Goal: Task Accomplishment & Management: Use online tool/utility

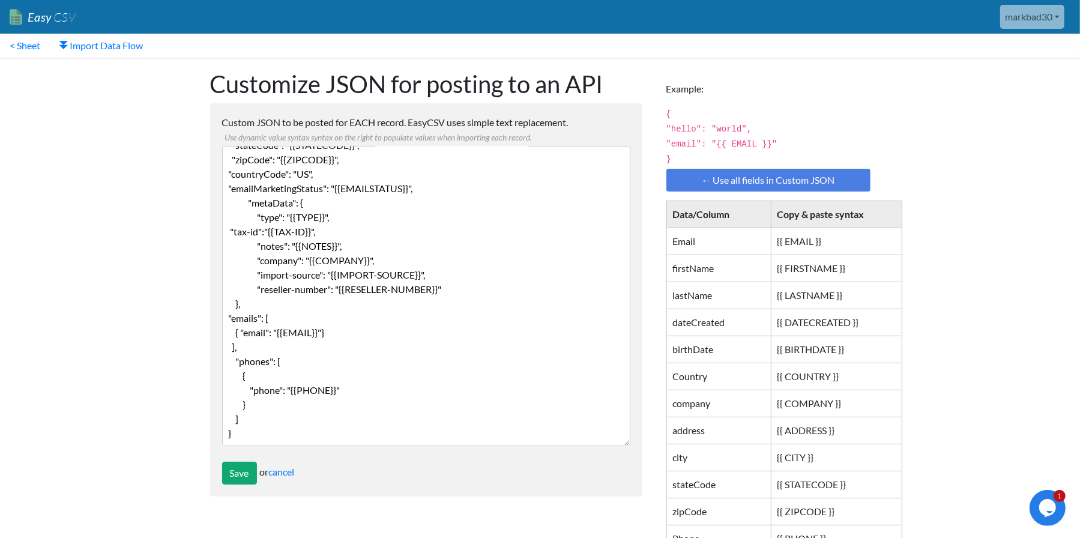
scroll to position [87, 0]
click at [403, 361] on textarea "{ "firstName": "{{ FIRSTNAME }}", "lastName": "{{LASTNAME}}", "address": "{{ADD…" at bounding box center [426, 296] width 408 height 300
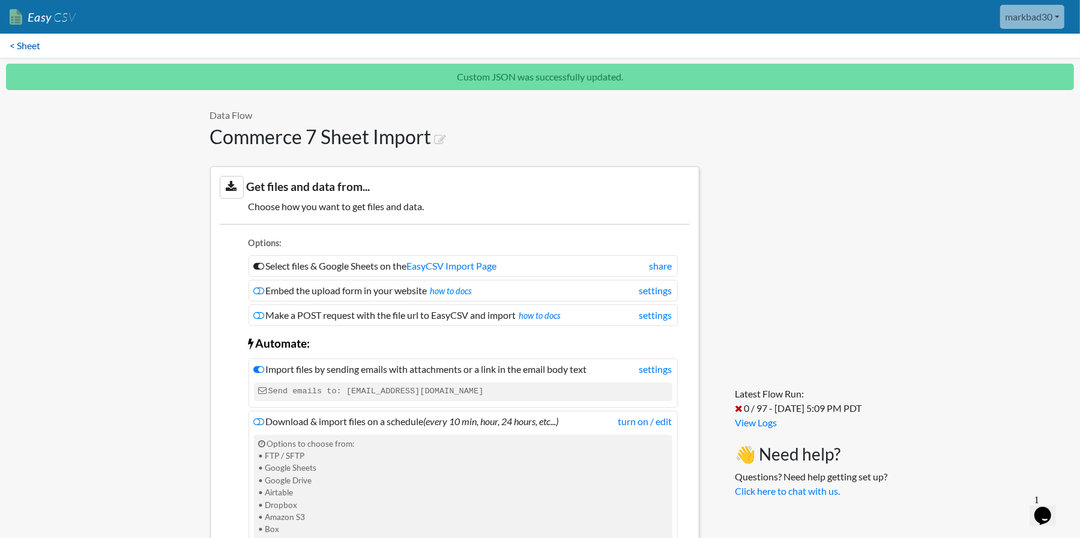
click at [32, 49] on link "< Sheet" at bounding box center [25, 46] width 50 height 24
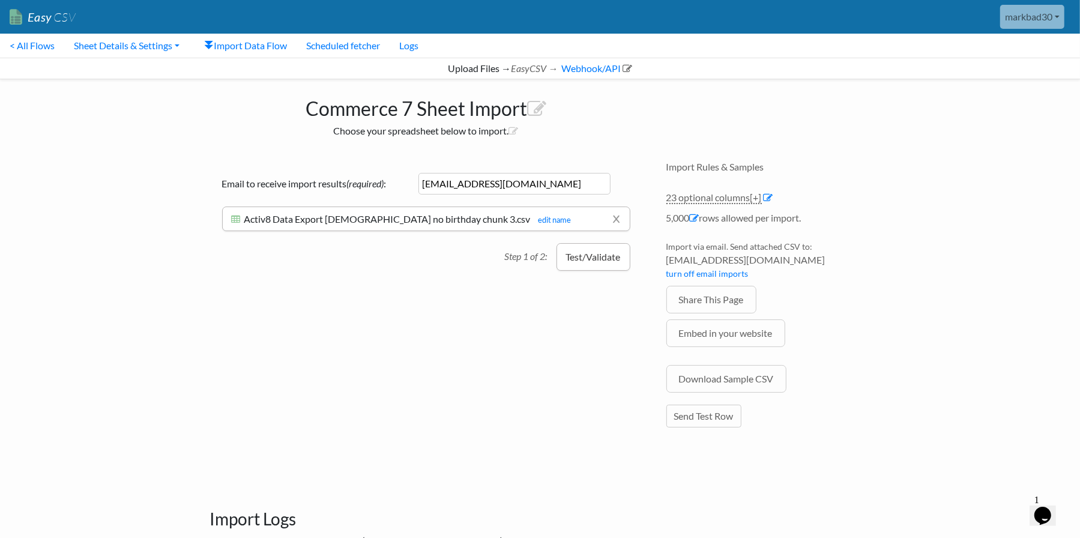
click at [606, 262] on button "Test/Validate" at bounding box center [594, 257] width 74 height 28
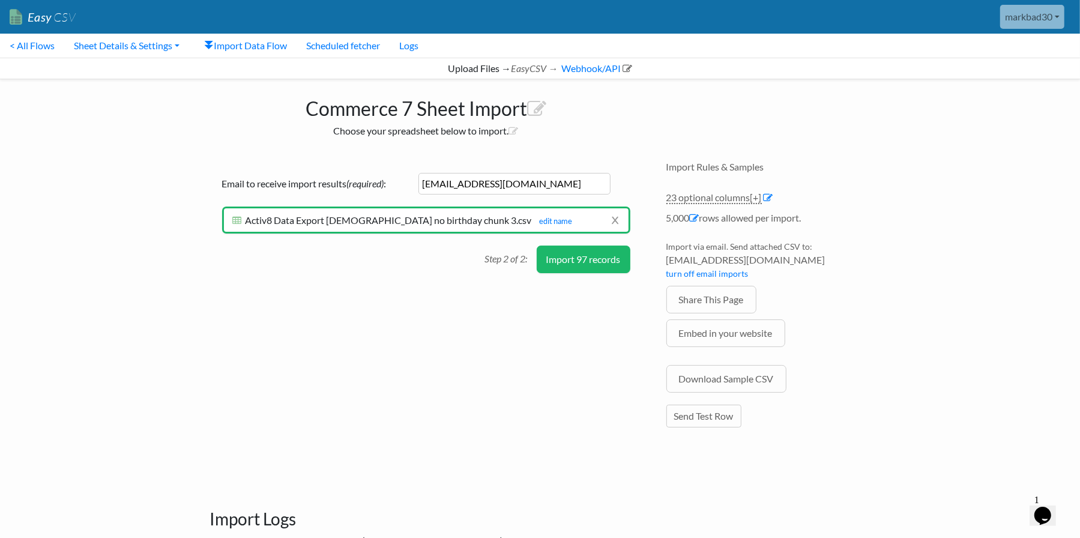
click at [586, 261] on button "Import 97 records" at bounding box center [584, 260] width 94 height 28
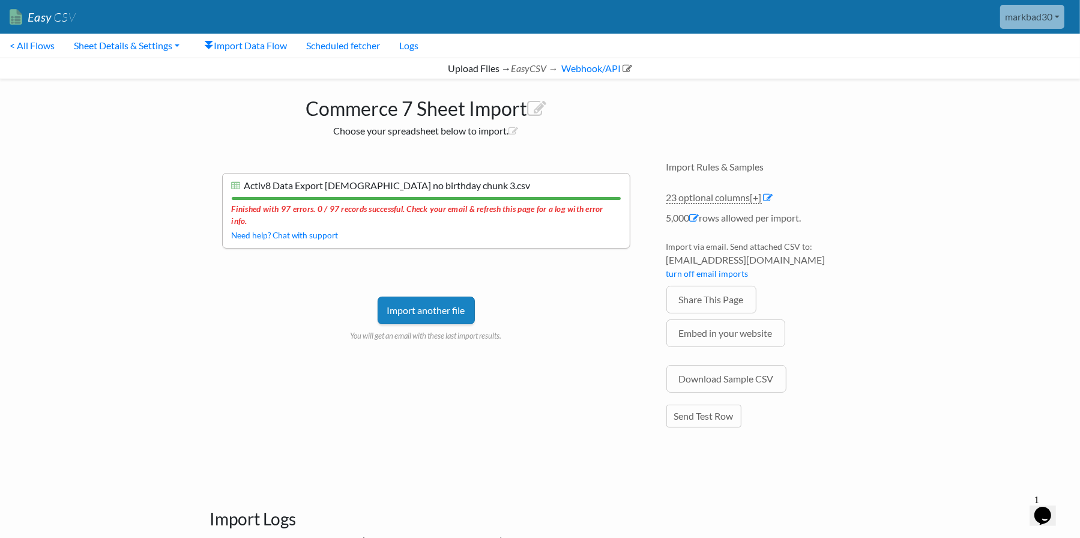
click at [404, 300] on link "Import another file" at bounding box center [426, 311] width 97 height 28
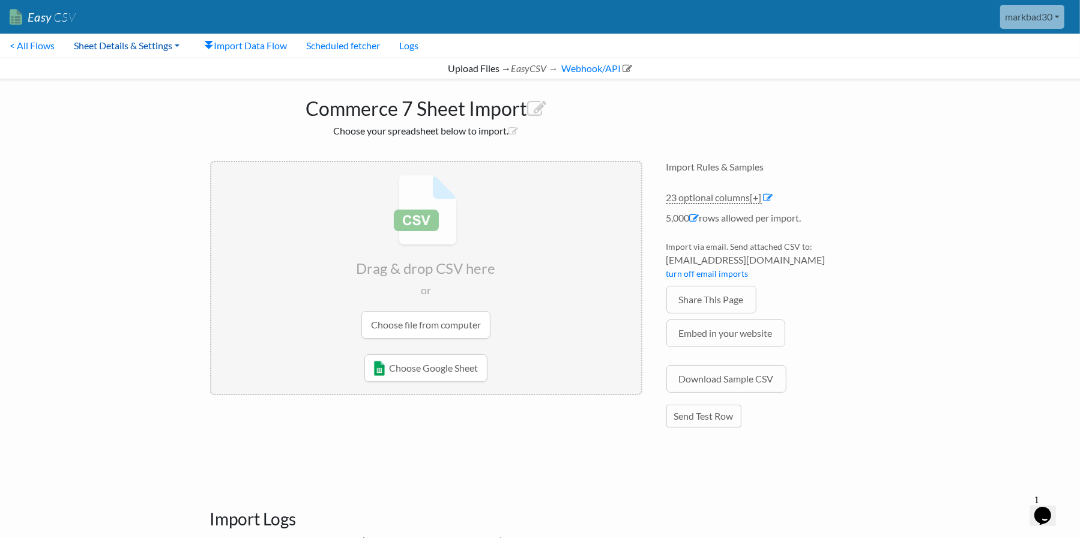
click at [127, 46] on link "Sheet Details & Settings" at bounding box center [126, 46] width 125 height 24
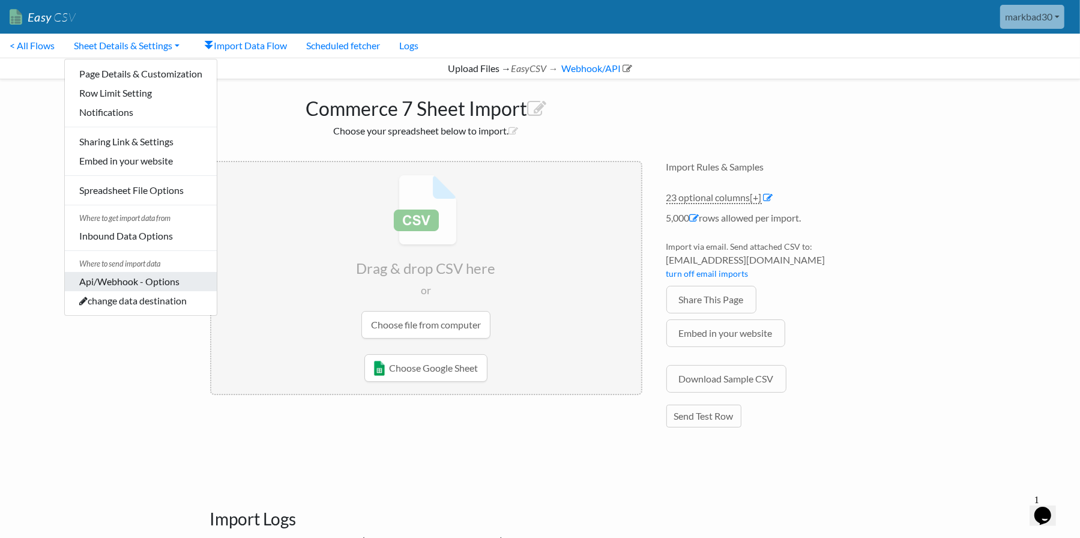
click at [139, 281] on link "Api/Webhook - Options" at bounding box center [141, 281] width 152 height 19
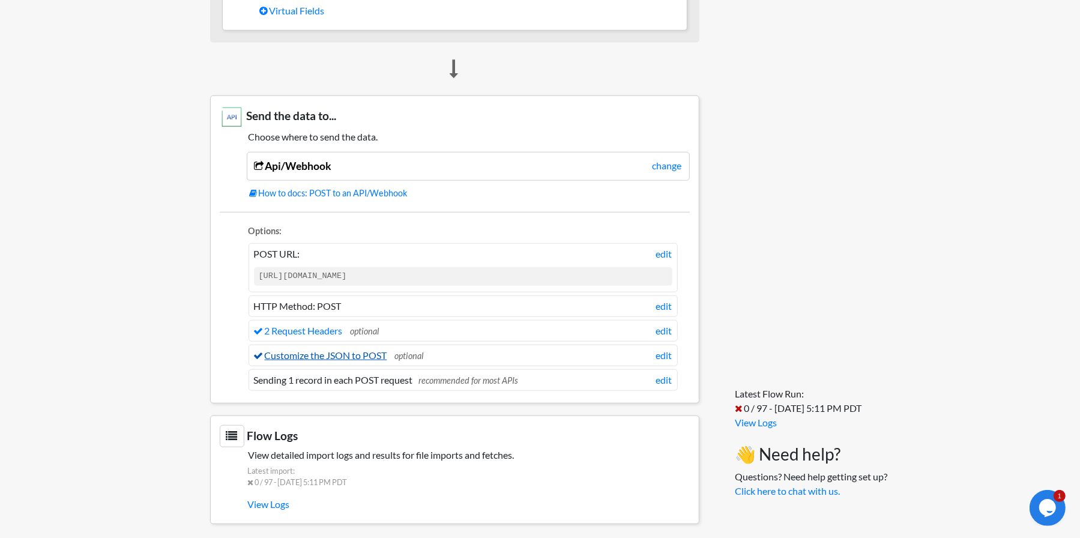
click at [317, 350] on link "Customize the JSON to POST" at bounding box center [320, 355] width 133 height 11
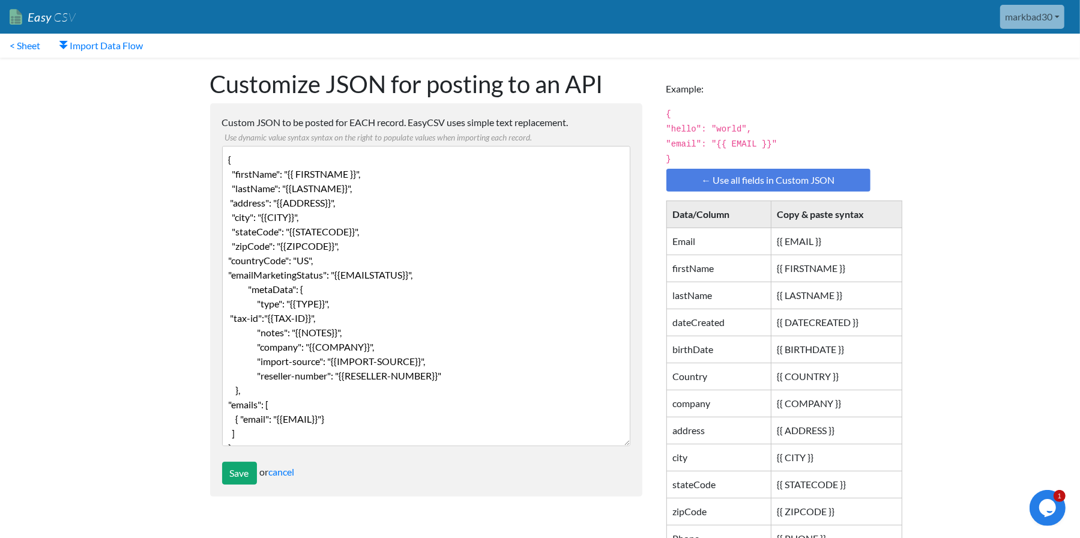
click at [407, 207] on textarea "{ "firstName": "{{ FIRSTNAME }}", "lastName": "{{LASTNAME}}", "address": "{{ADD…" at bounding box center [426, 296] width 408 height 300
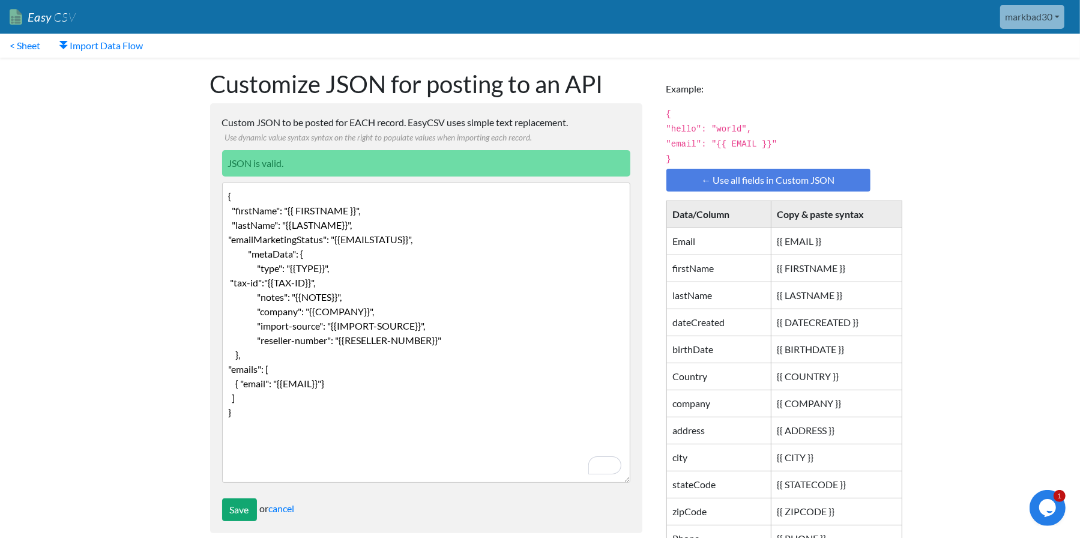
click at [253, 399] on textarea "{ "firstName": "{{ FIRSTNAME }}", "lastName": "{{LASTNAME}}", "address": "{{ADD…" at bounding box center [426, 333] width 408 height 300
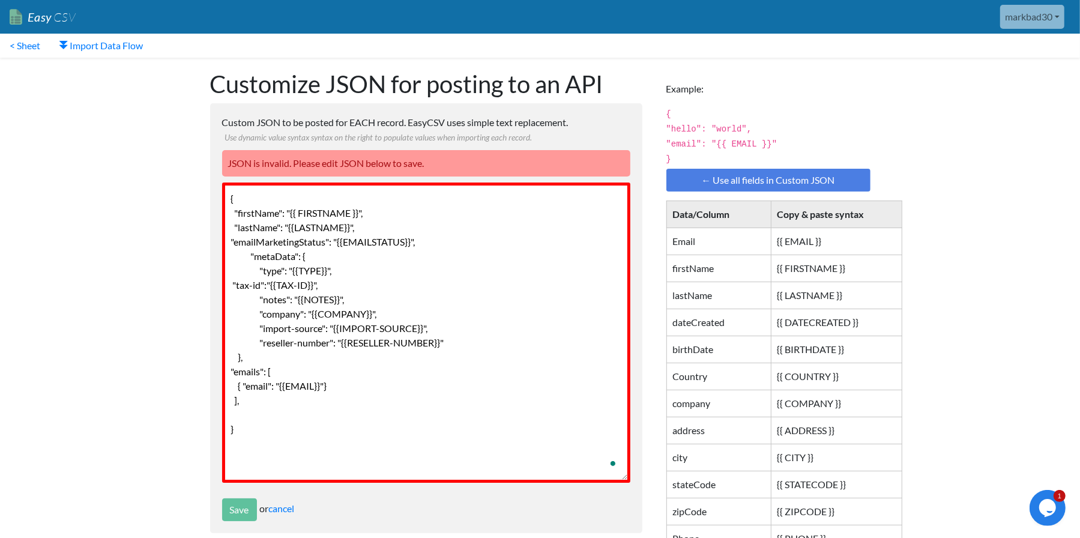
paste textarea ""phones": [ { "phone": "{{PHONE}}" } ]"
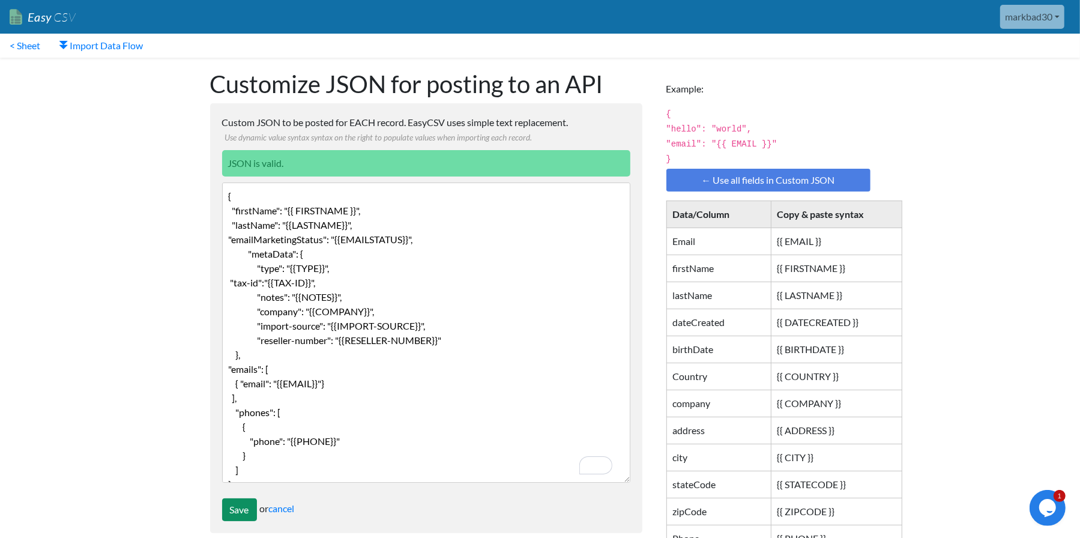
type textarea "{ "firstName": "{{ FIRSTNAME }}", "lastName": "{{LASTNAME}}", "emailMarketingSt…"
click at [241, 513] on input "Save" at bounding box center [239, 509] width 35 height 23
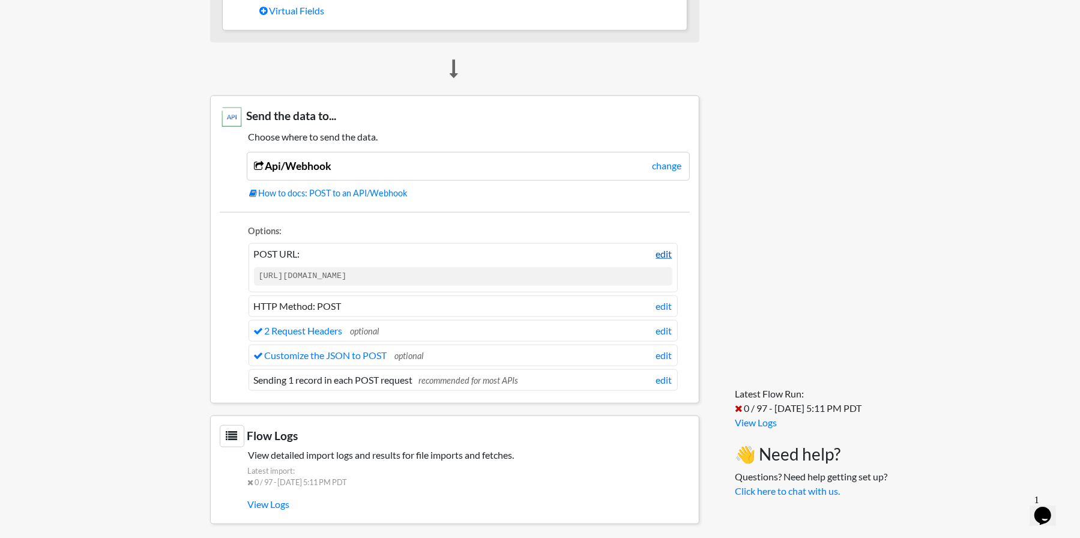
drag, startPoint x: 669, startPoint y: 251, endPoint x: 659, endPoint y: 248, distance: 10.1
click at [669, 251] on link "edit" at bounding box center [664, 254] width 16 height 14
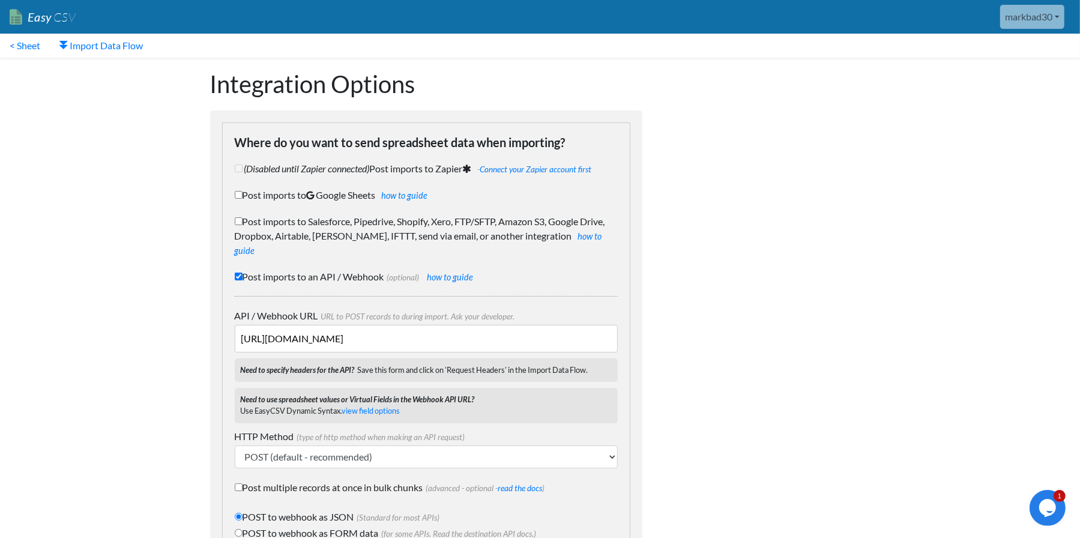
drag, startPoint x: 415, startPoint y: 326, endPoint x: 593, endPoint y: 300, distance: 180.3
click at [587, 325] on input "https://api.commerce7.com/v1/customer-address" at bounding box center [426, 339] width 383 height 28
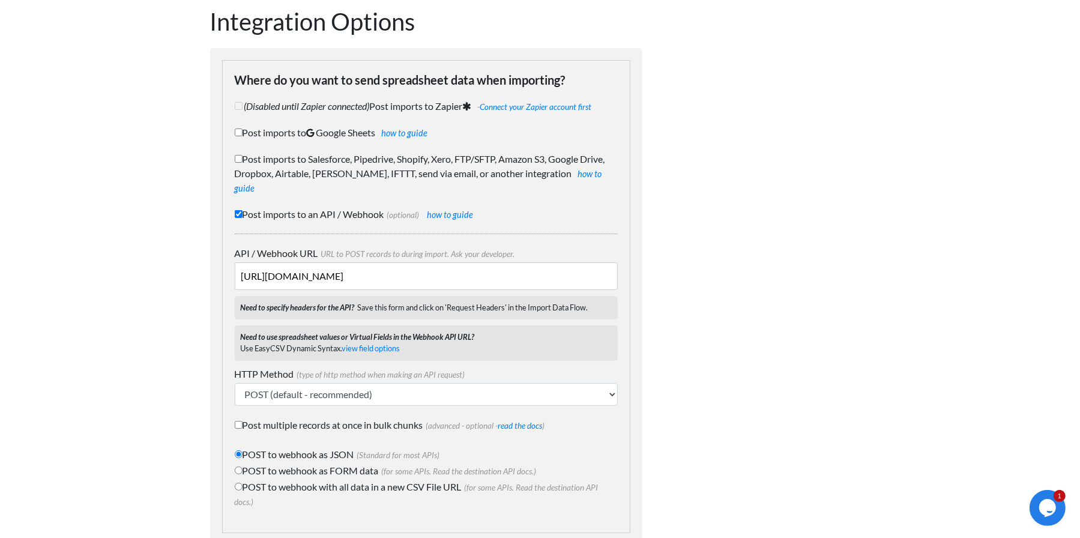
scroll to position [111, 0]
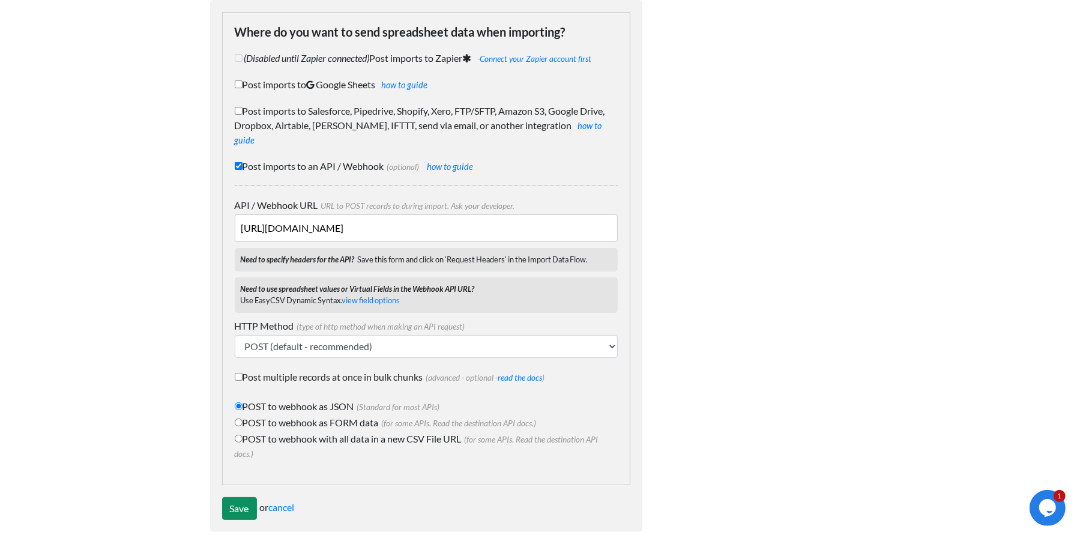
type input "https://api.commerce7.com/v1/customer"
click at [240, 497] on input "Save" at bounding box center [239, 508] width 35 height 23
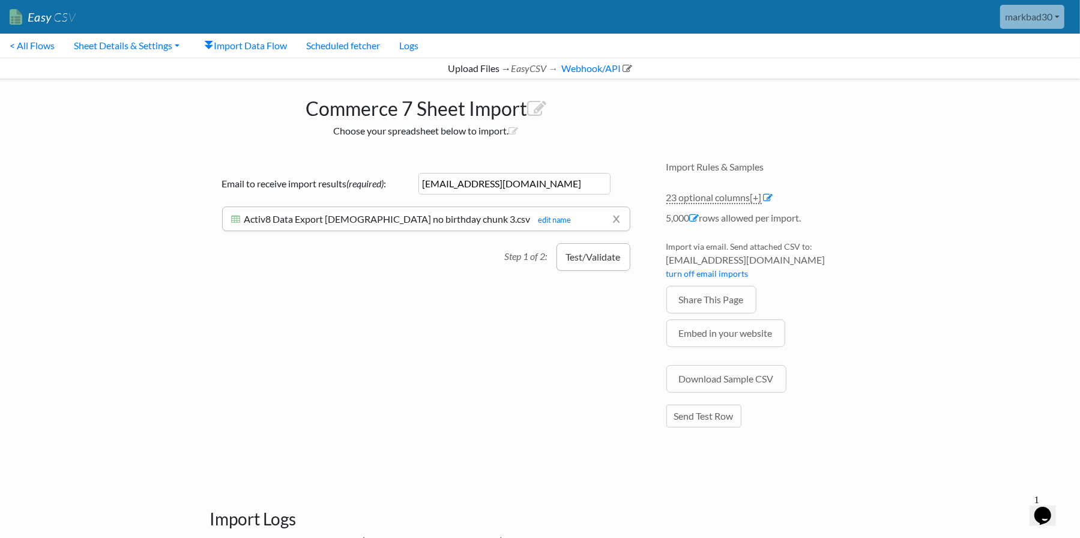
click at [592, 261] on button "Test/Validate" at bounding box center [594, 257] width 74 height 28
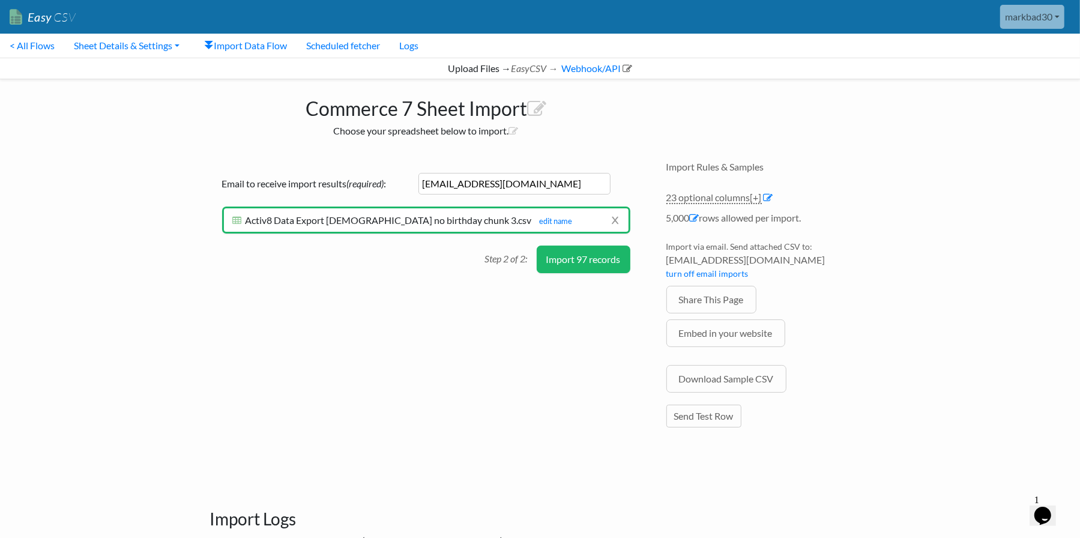
click at [602, 259] on button "Import 97 records" at bounding box center [584, 260] width 94 height 28
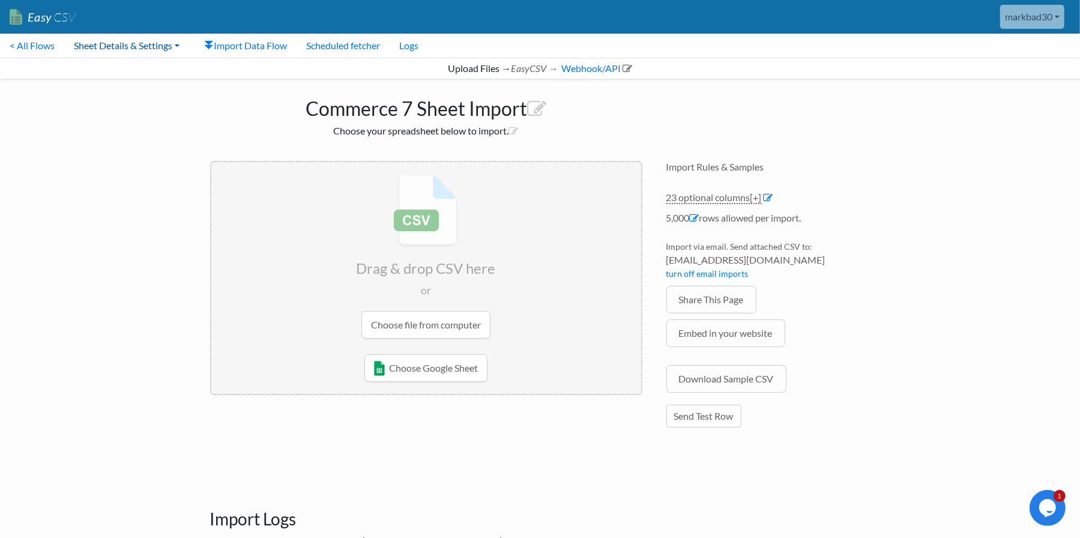
click at [129, 50] on link "Sheet Details & Settings" at bounding box center [126, 46] width 125 height 24
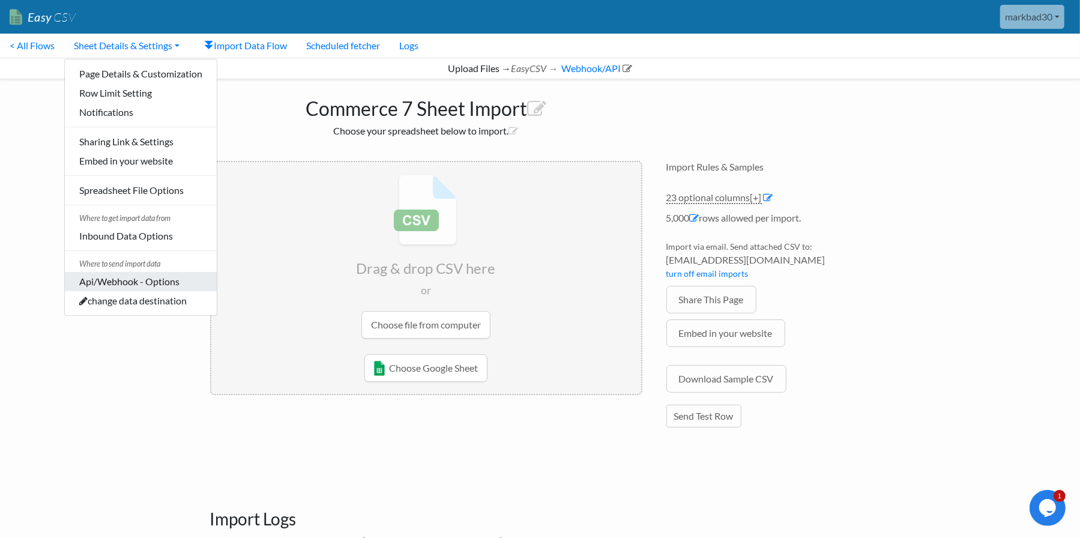
click at [104, 282] on link "Api/Webhook - Options" at bounding box center [141, 281] width 152 height 19
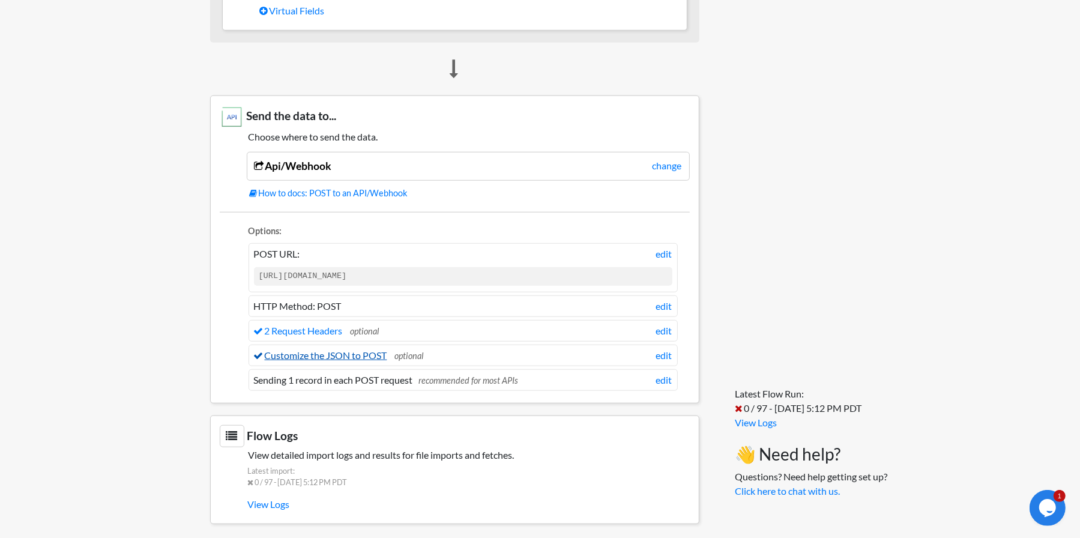
click at [369, 350] on link "Customize the JSON to POST" at bounding box center [320, 355] width 133 height 11
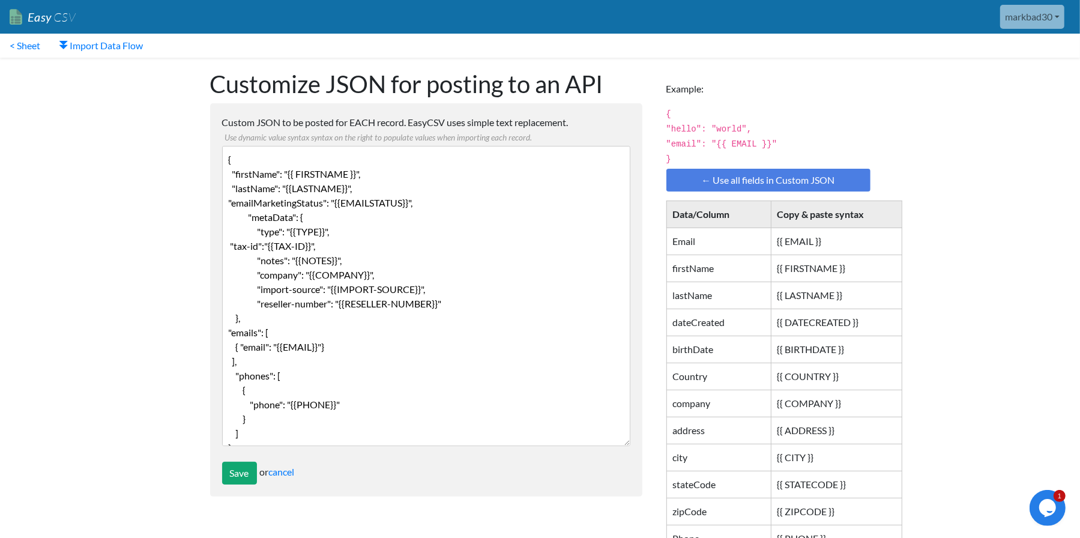
drag, startPoint x: 250, startPoint y: 222, endPoint x: 294, endPoint y: 222, distance: 43.2
click at [250, 222] on textarea "{ "firstName": "{{ FIRSTNAME }}", "lastName": "{{LASTNAME}}", "emailMarketingSt…" at bounding box center [426, 296] width 408 height 300
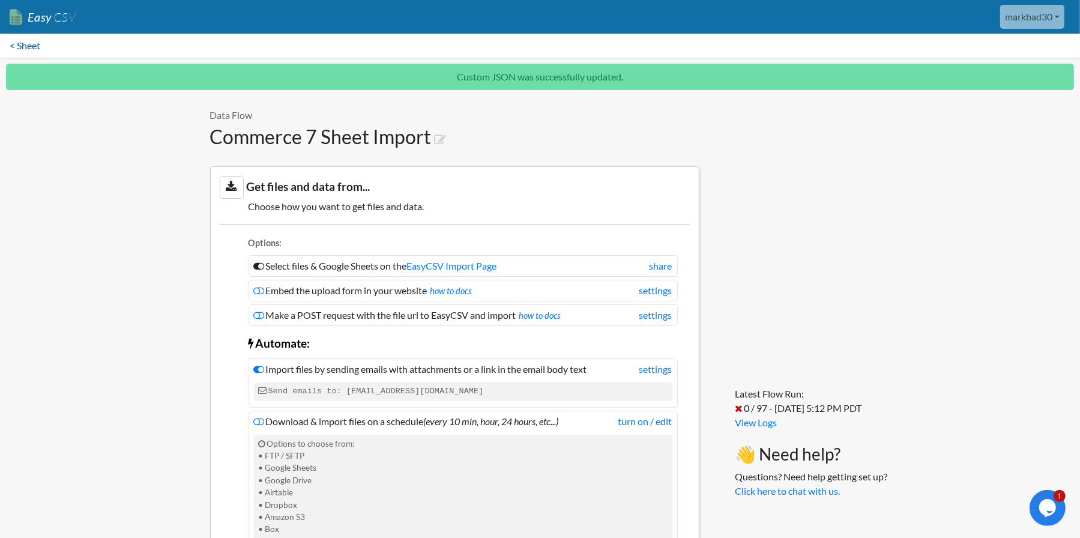
click at [34, 43] on link "< Sheet" at bounding box center [25, 46] width 50 height 24
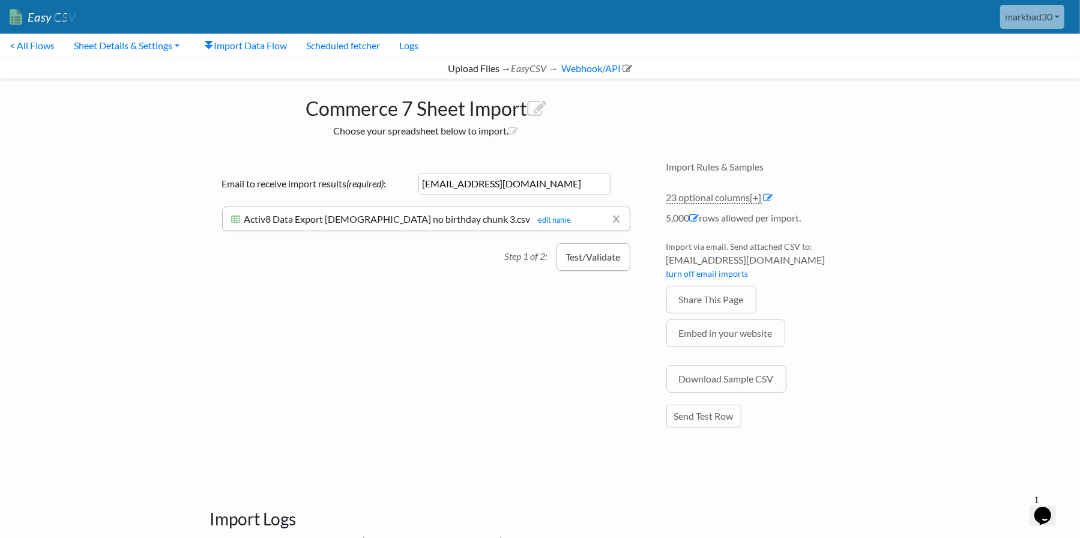
click at [592, 255] on button "Test/Validate" at bounding box center [594, 257] width 74 height 28
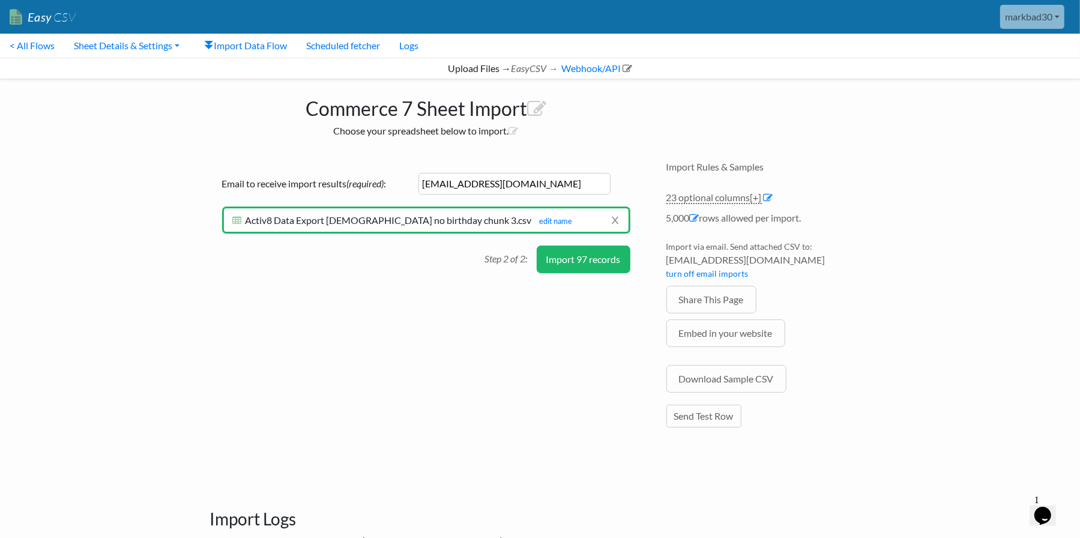
click at [591, 259] on button "Import 97 records" at bounding box center [584, 260] width 94 height 28
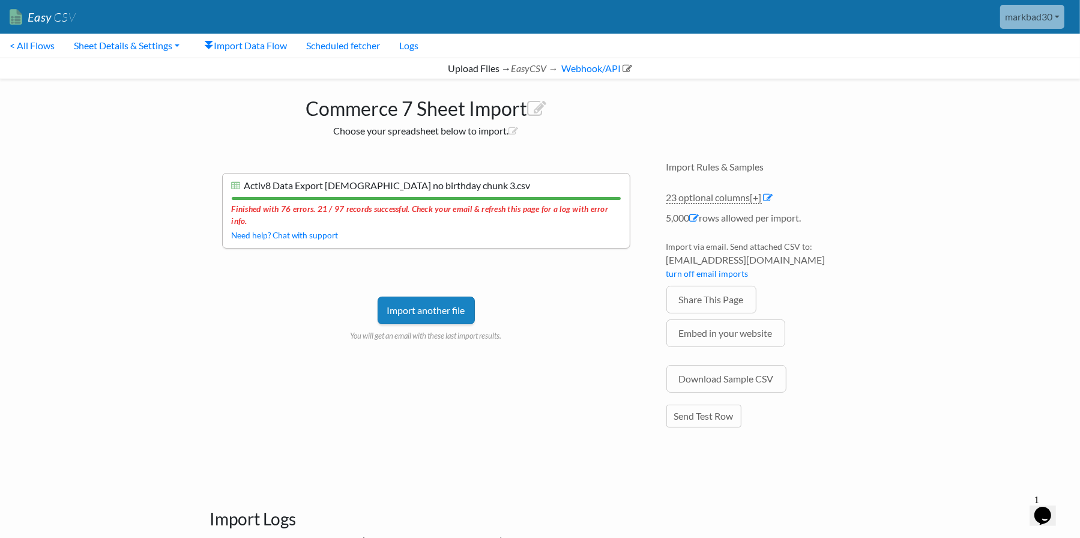
click at [423, 311] on link "Import another file" at bounding box center [426, 311] width 97 height 28
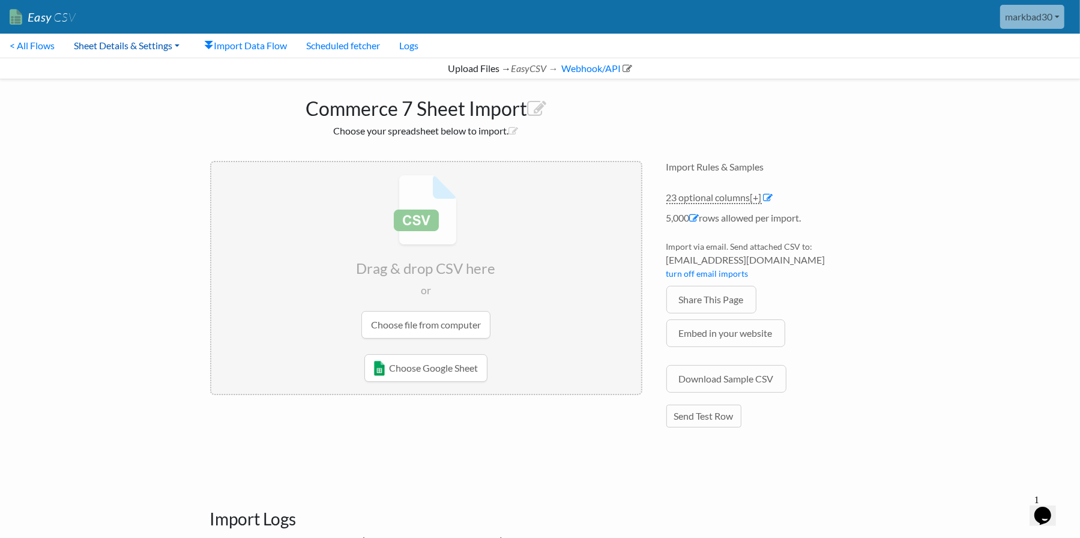
click at [102, 49] on link "Sheet Details & Settings" at bounding box center [126, 46] width 125 height 24
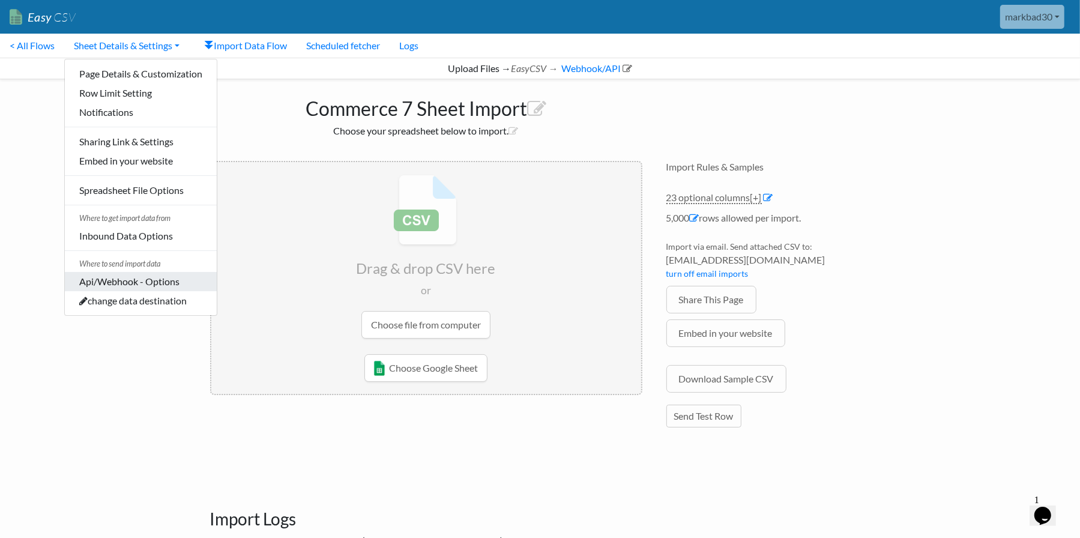
click at [97, 277] on link "Api/Webhook - Options" at bounding box center [141, 281] width 152 height 19
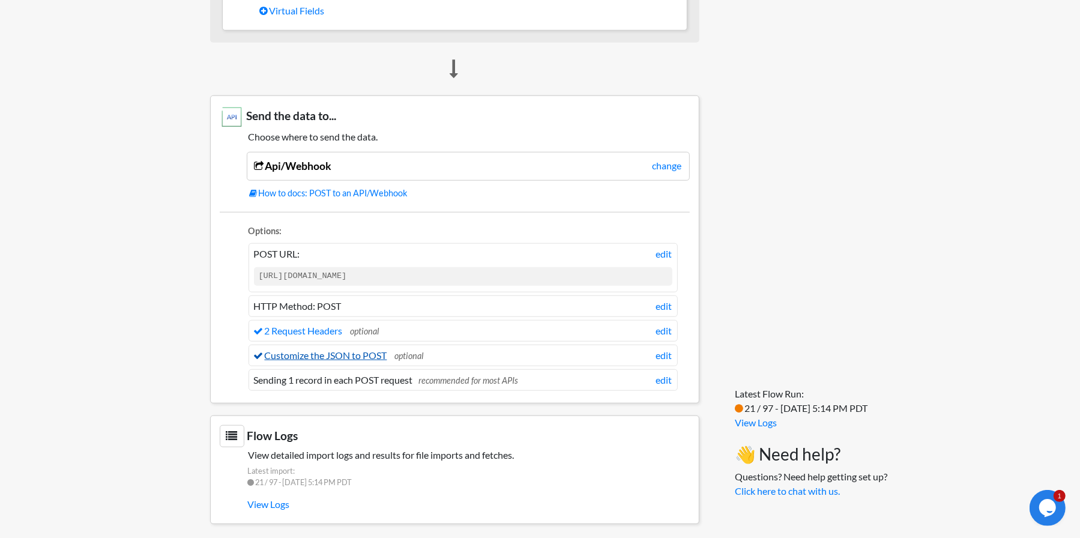
click at [362, 350] on link "Customize the JSON to POST" at bounding box center [320, 355] width 133 height 11
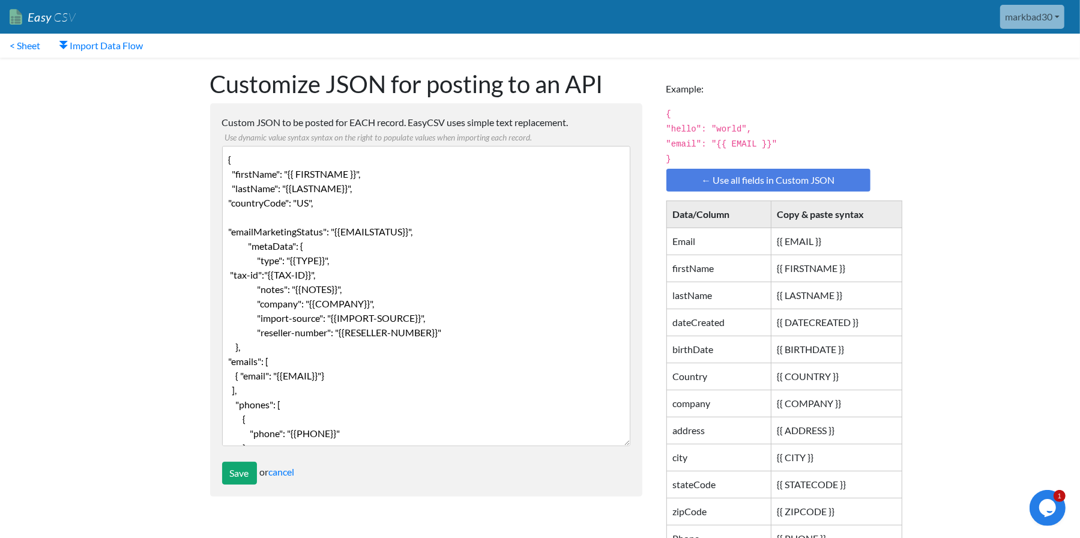
click at [420, 217] on textarea "{ "firstName": "{{ FIRSTNAME }}", "lastName": "{{LASTNAME}}", "countryCode": "U…" at bounding box center [426, 296] width 408 height 300
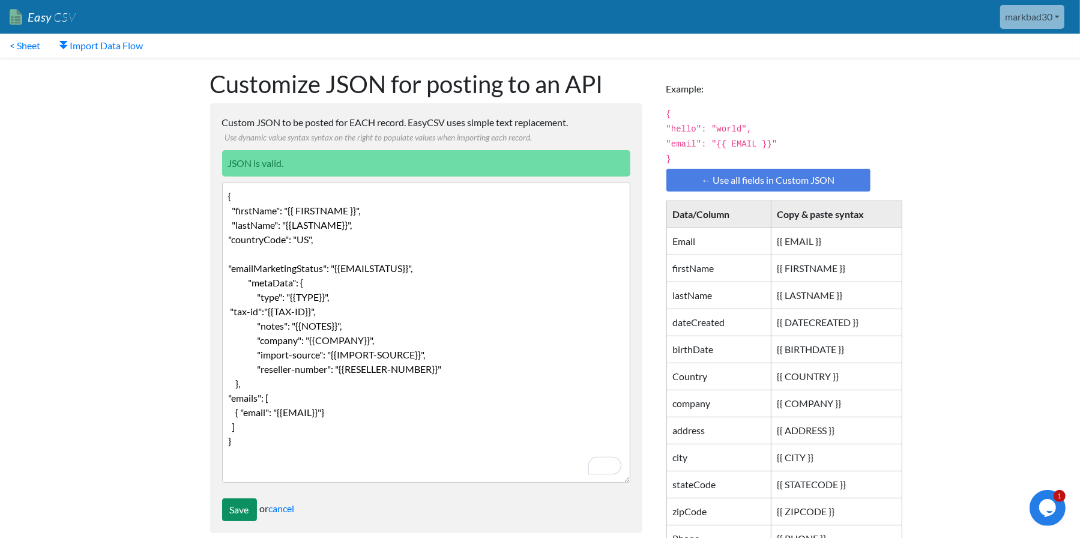
type textarea "{ "firstName": "{{ FIRSTNAME }}", "lastName": "{{LASTNAME}}", "countryCode": "U…"
click at [237, 508] on input "Save" at bounding box center [239, 509] width 35 height 23
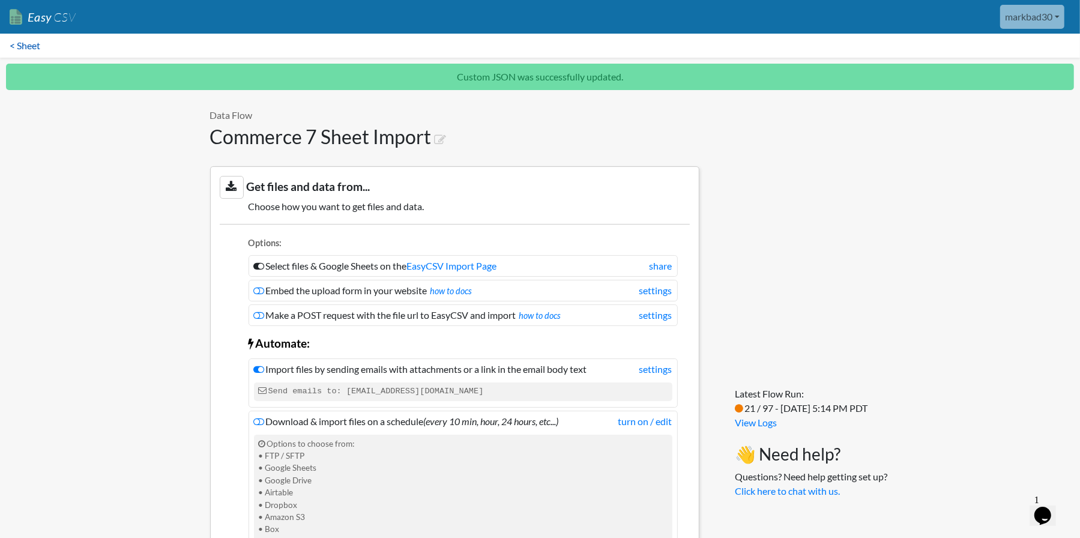
click at [37, 47] on link "< Sheet" at bounding box center [25, 46] width 50 height 24
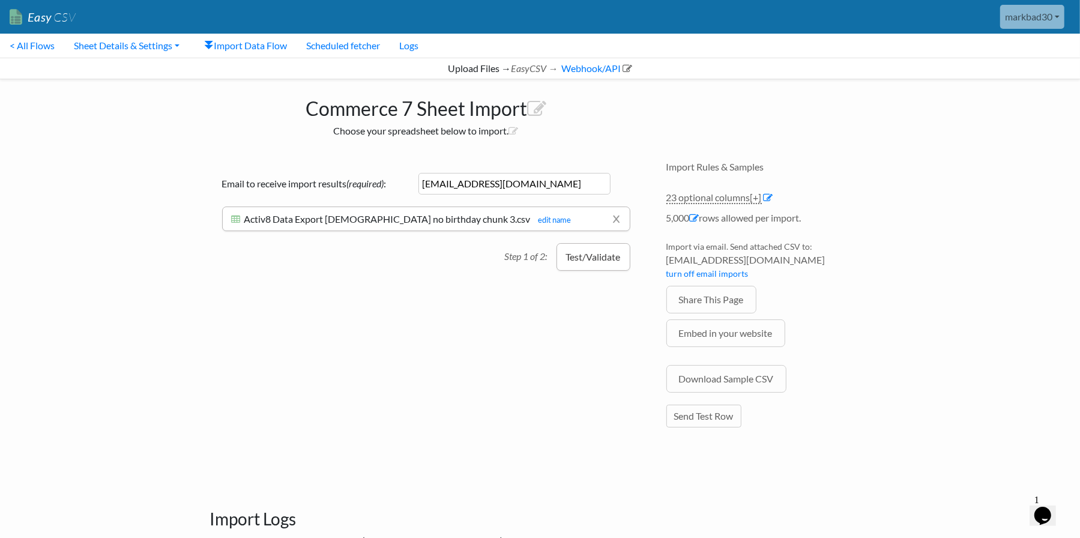
click at [599, 255] on button "Test/Validate" at bounding box center [594, 257] width 74 height 28
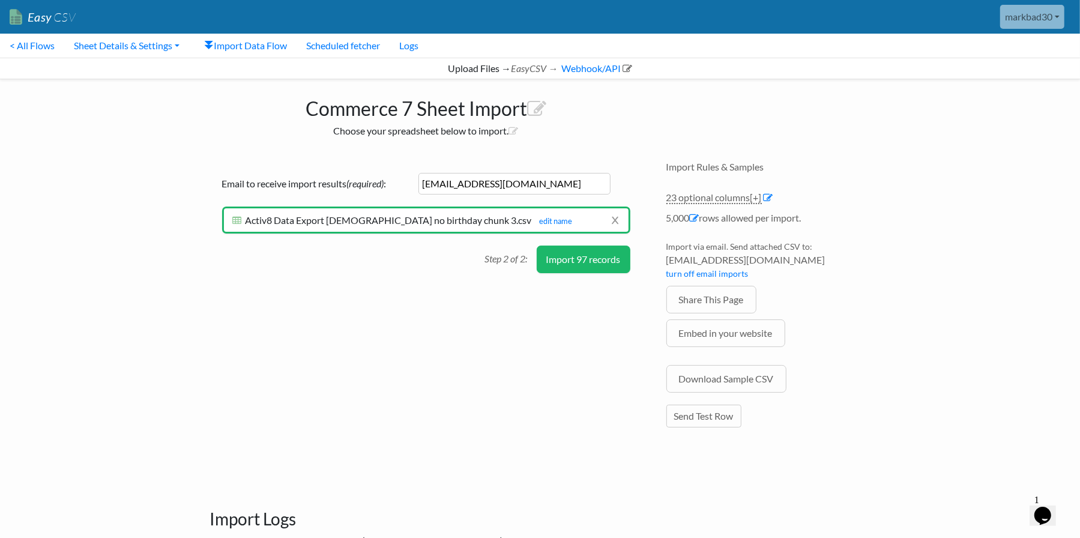
click at [587, 262] on button "Import 97 records" at bounding box center [584, 260] width 94 height 28
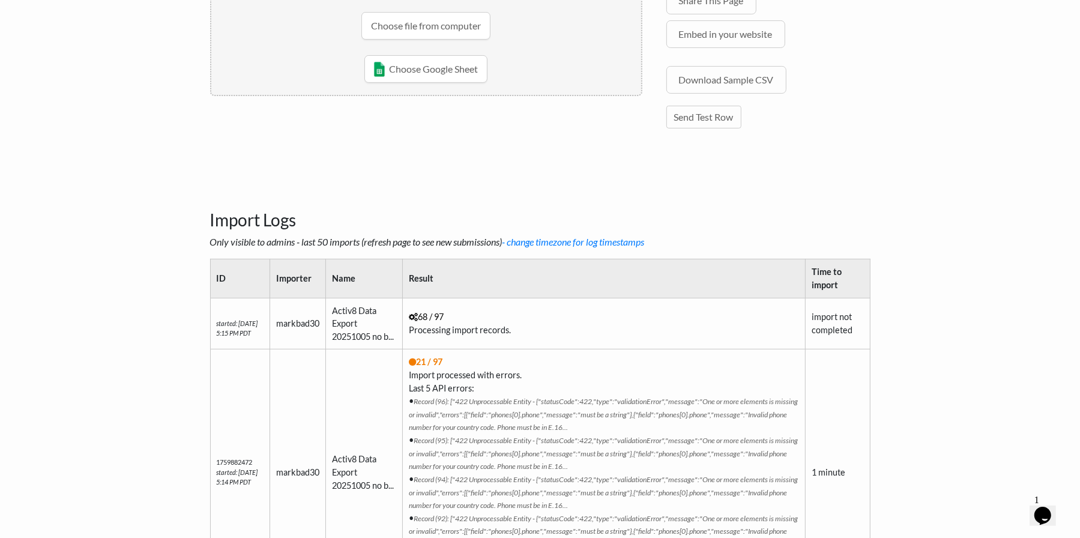
scroll to position [300, 0]
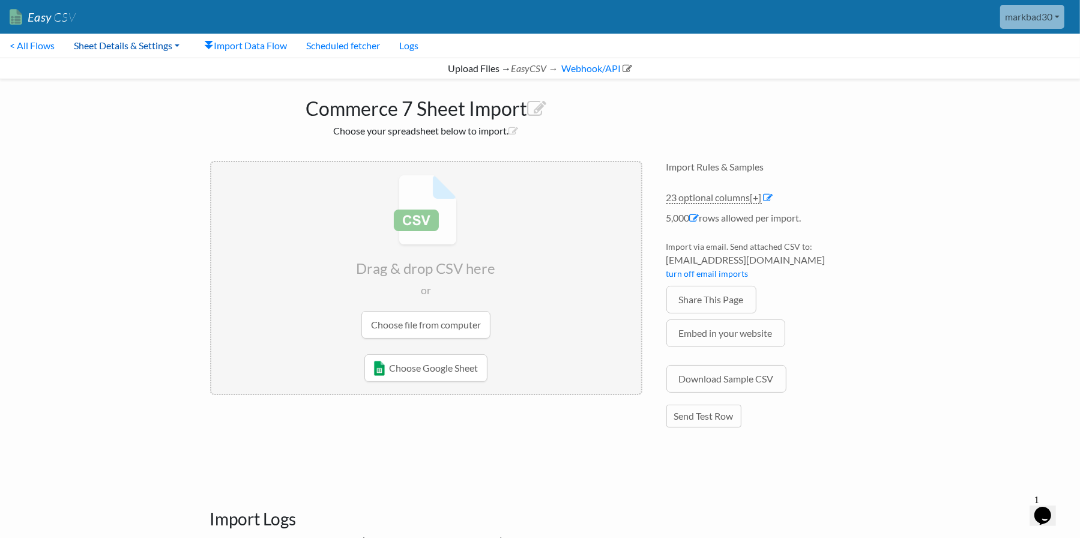
click at [149, 45] on link "Sheet Details & Settings" at bounding box center [126, 46] width 125 height 24
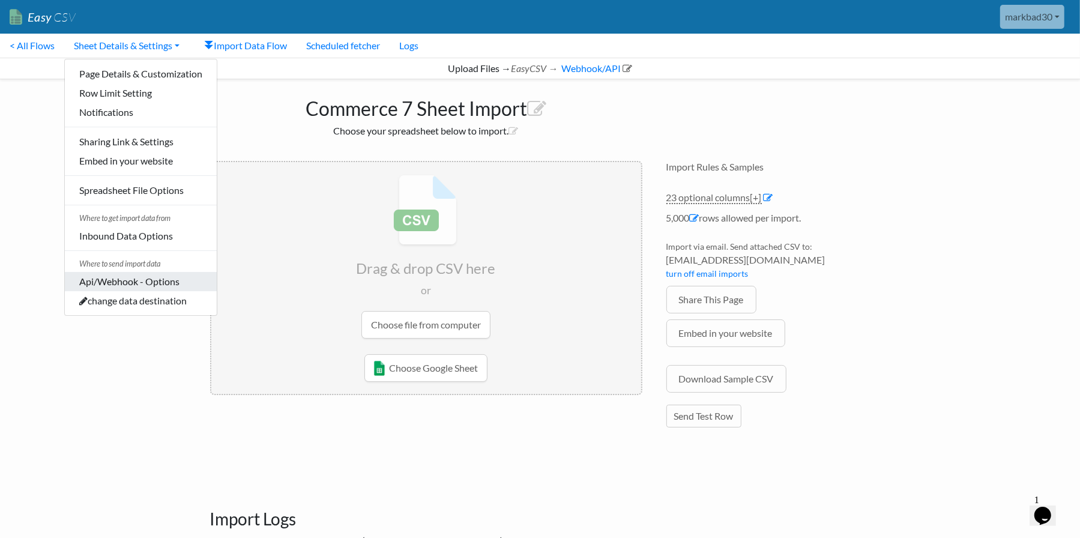
click at [143, 282] on link "Api/Webhook - Options" at bounding box center [141, 281] width 152 height 19
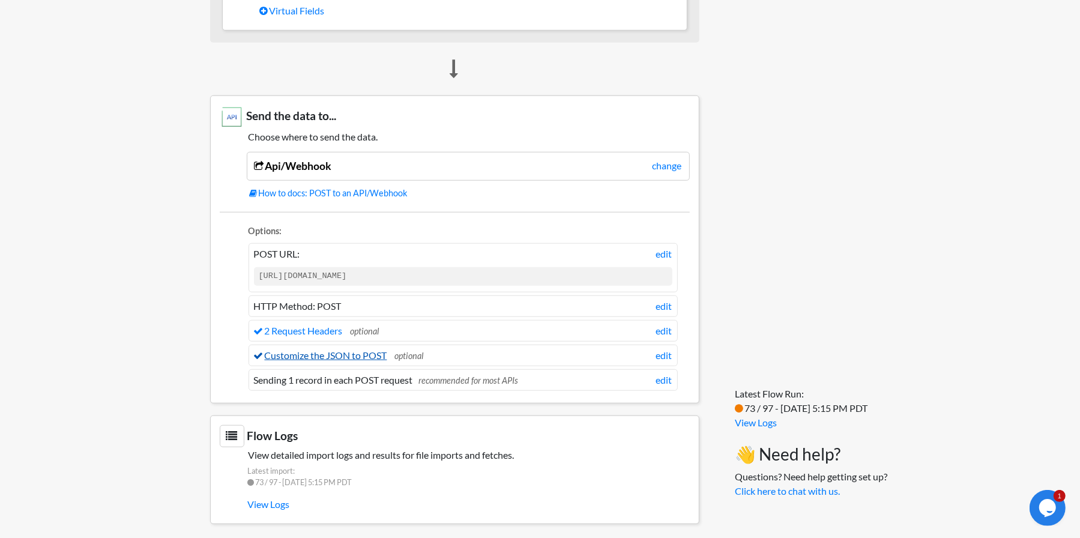
click at [330, 350] on link "Customize the JSON to POST" at bounding box center [320, 355] width 133 height 11
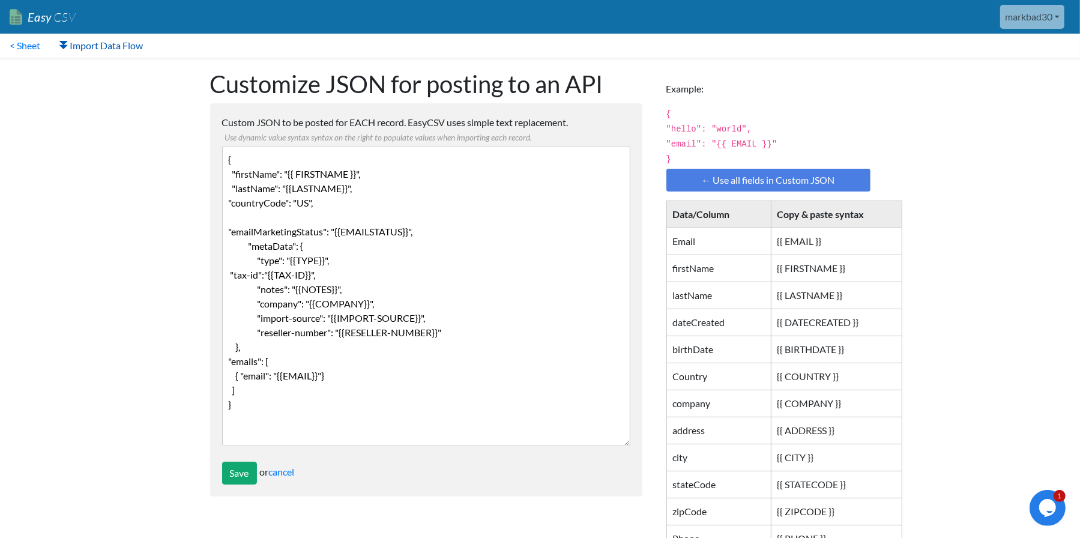
click at [77, 46] on link "Import Data Flow" at bounding box center [101, 46] width 103 height 24
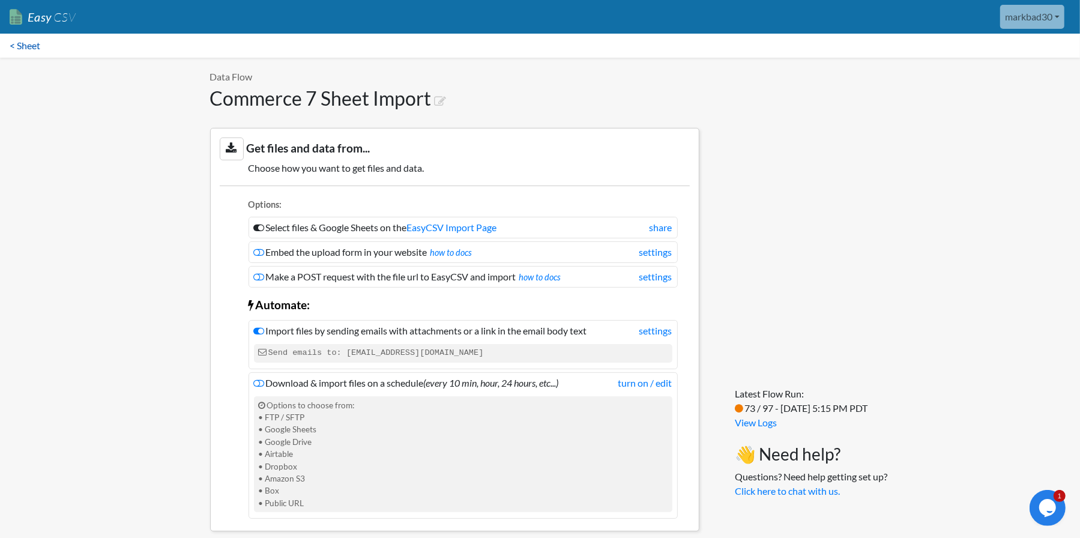
click at [29, 47] on link "< Sheet" at bounding box center [25, 46] width 50 height 24
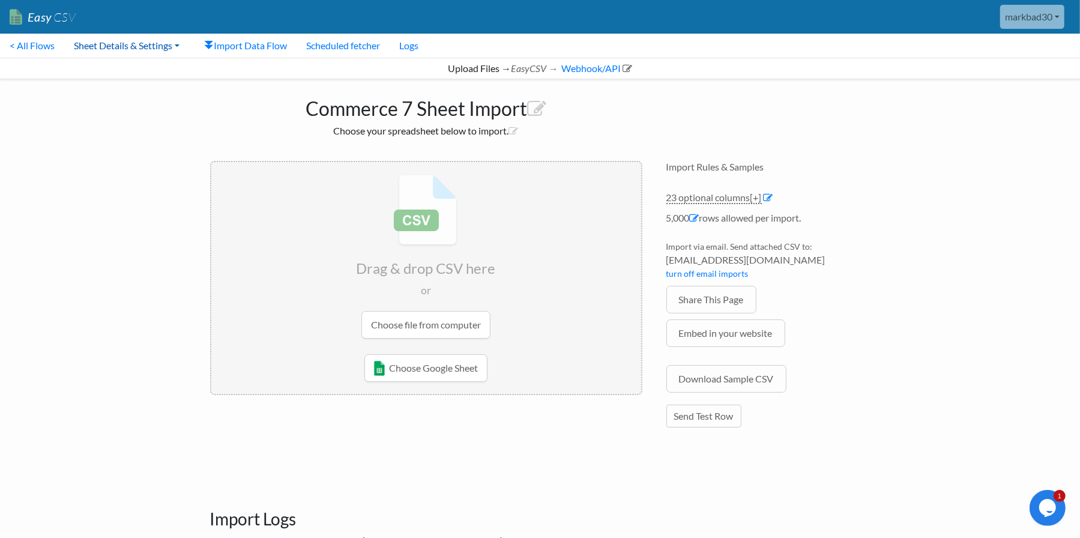
click at [163, 43] on link "Sheet Details & Settings" at bounding box center [126, 46] width 125 height 24
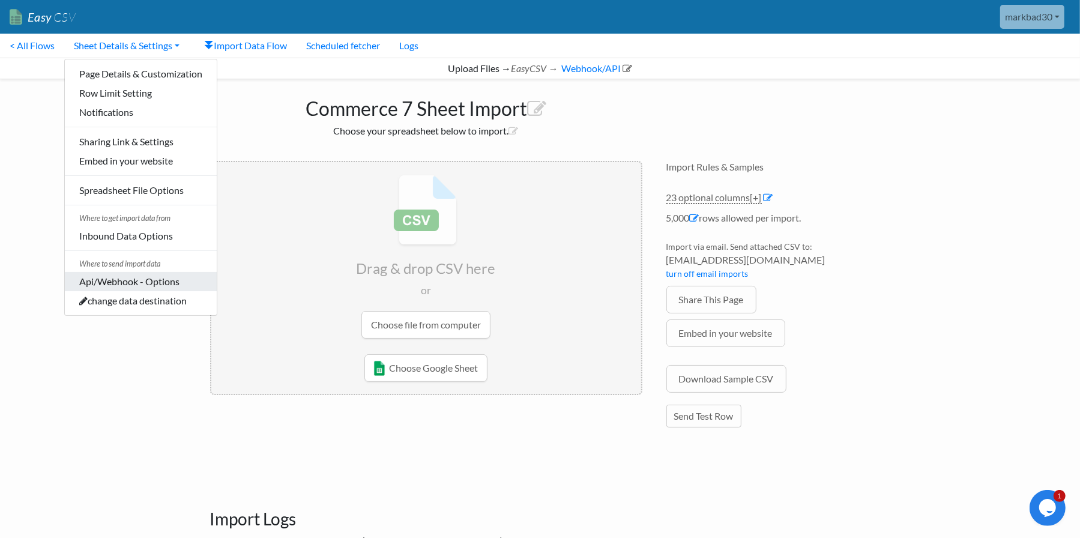
click at [150, 279] on link "Api/Webhook - Options" at bounding box center [141, 281] width 152 height 19
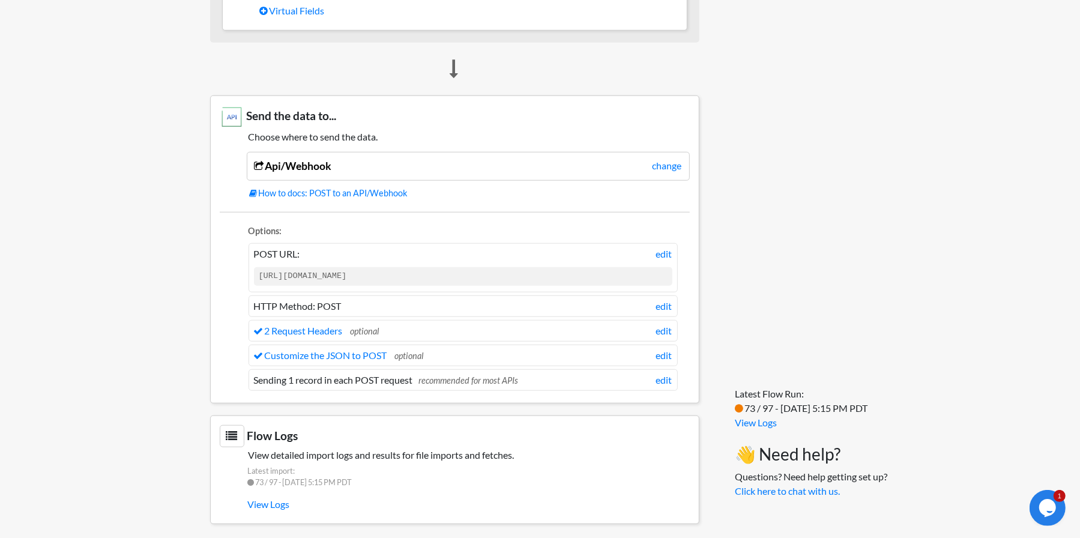
drag, startPoint x: 660, startPoint y: 250, endPoint x: 643, endPoint y: 247, distance: 17.0
click at [660, 250] on link "edit" at bounding box center [664, 254] width 16 height 14
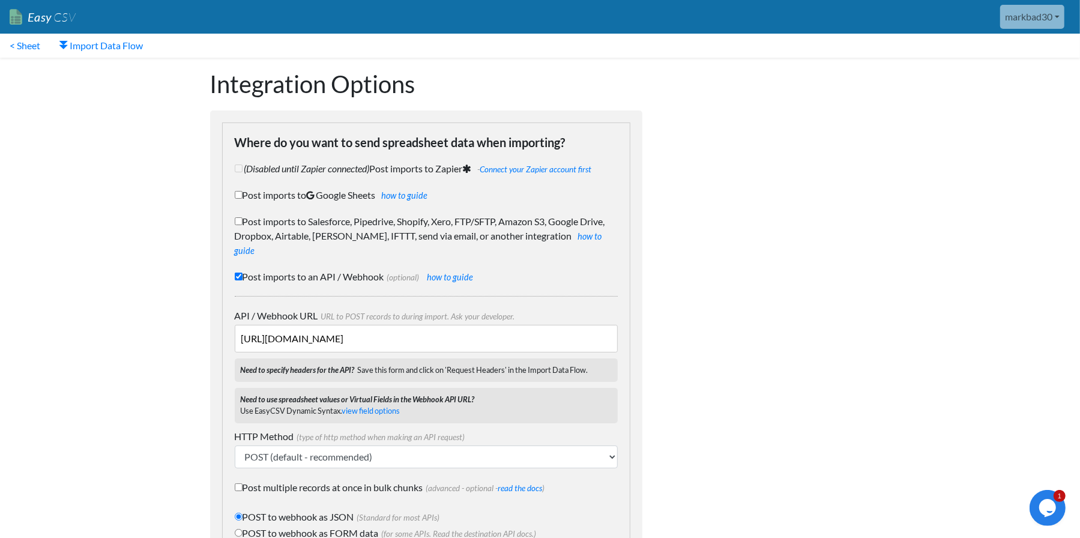
drag, startPoint x: 438, startPoint y: 321, endPoint x: 435, endPoint y: 330, distance: 10.1
click at [438, 325] on input "[URL][DOMAIN_NAME]" at bounding box center [426, 339] width 383 height 28
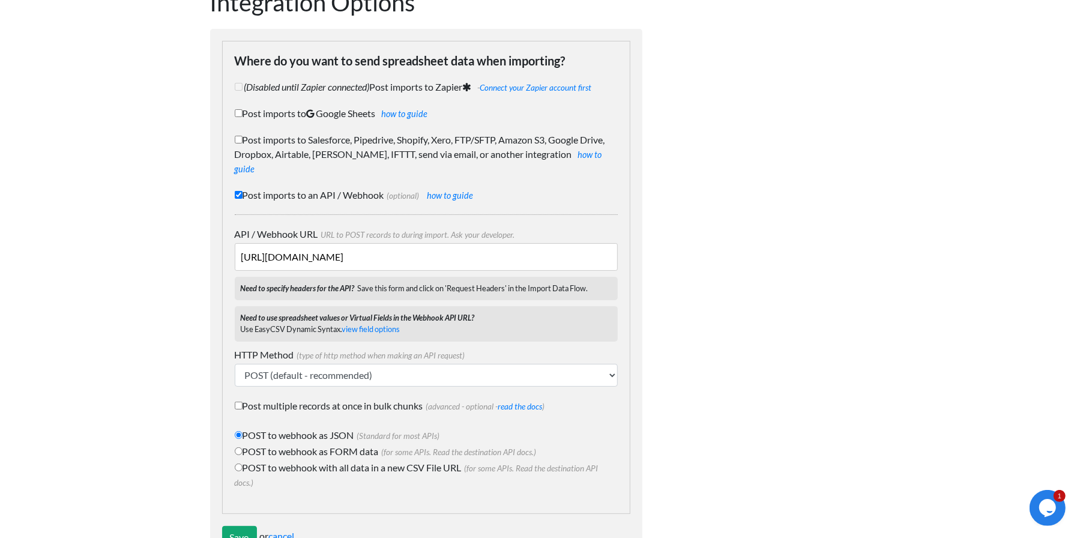
scroll to position [111, 0]
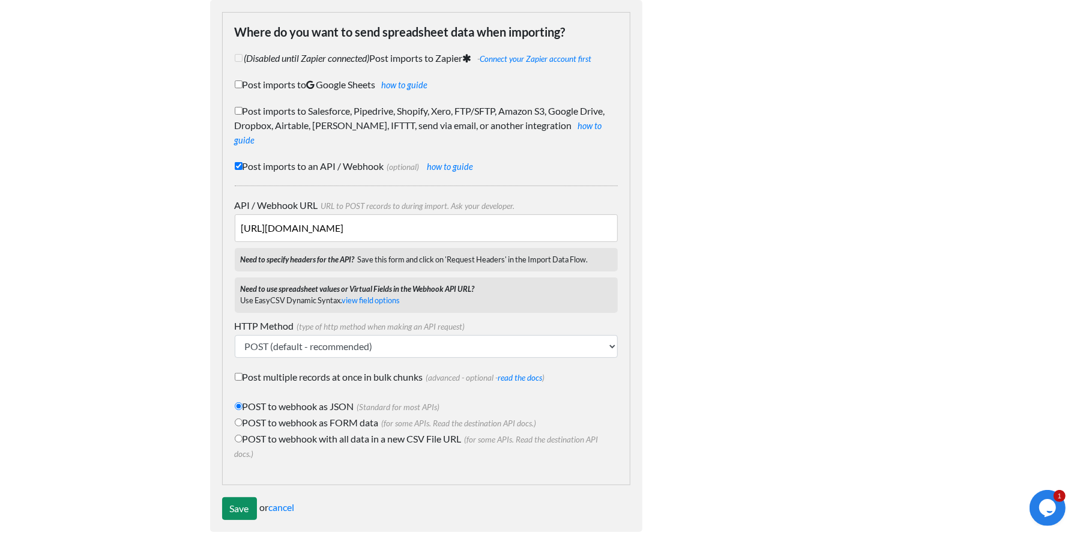
type input "[URL][DOMAIN_NAME]"
click at [231, 497] on input "Save" at bounding box center [239, 508] width 35 height 23
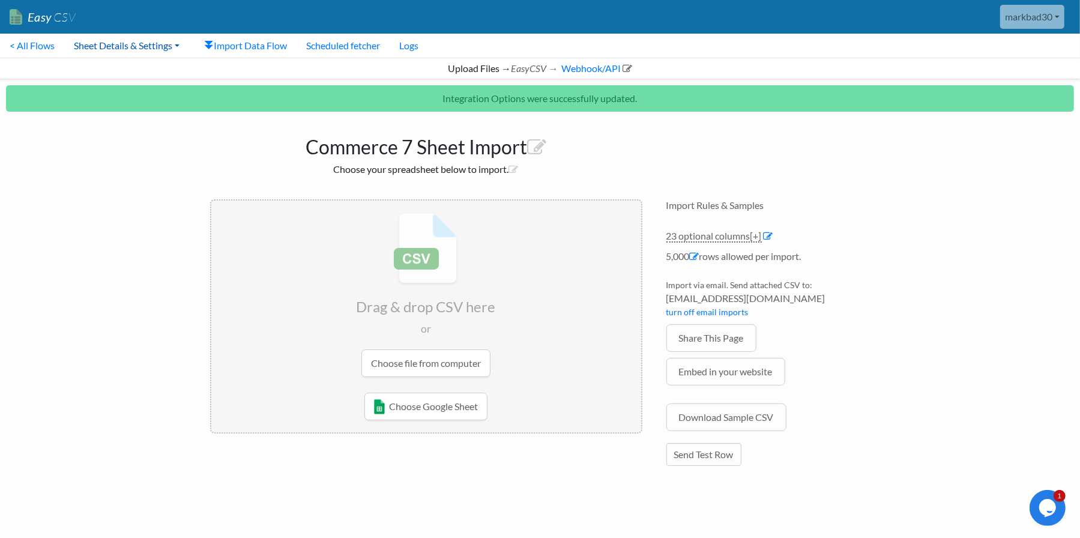
click at [106, 49] on link "Sheet Details & Settings" at bounding box center [126, 46] width 125 height 24
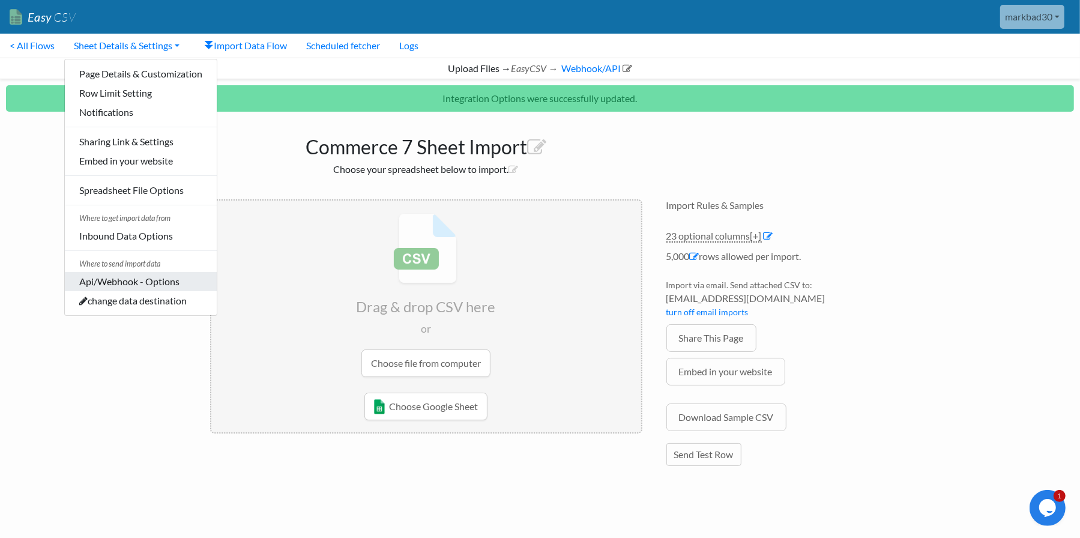
click at [116, 280] on link "Api/Webhook - Options" at bounding box center [141, 281] width 152 height 19
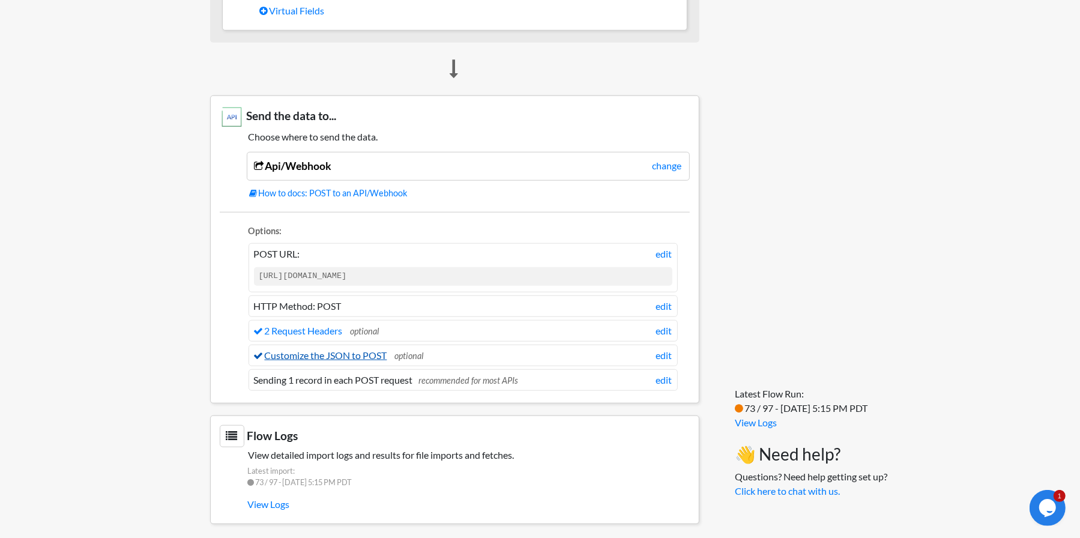
click at [350, 351] on link "Customize the JSON to POST" at bounding box center [320, 355] width 133 height 11
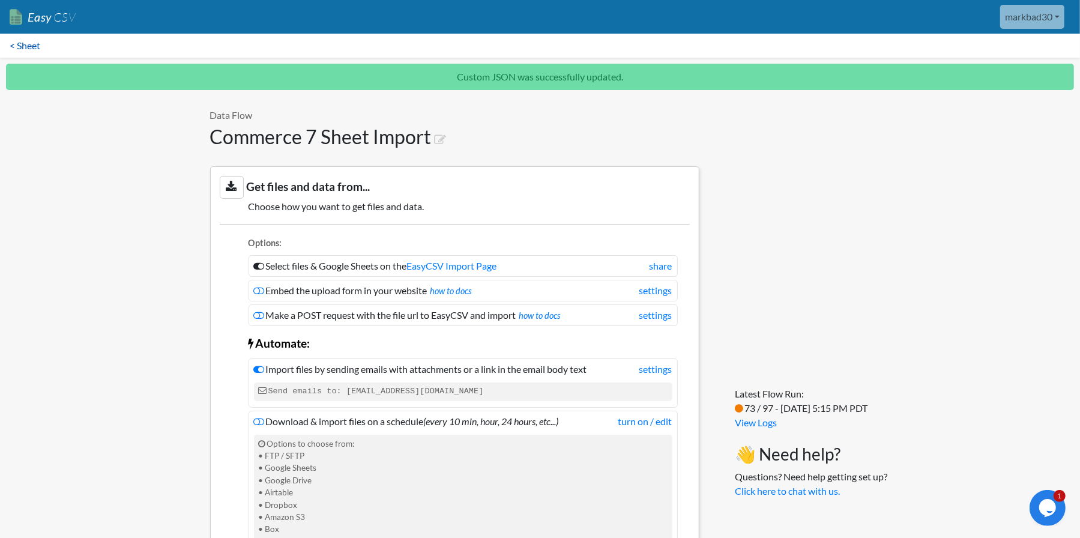
click at [26, 38] on link "< Sheet" at bounding box center [25, 46] width 50 height 24
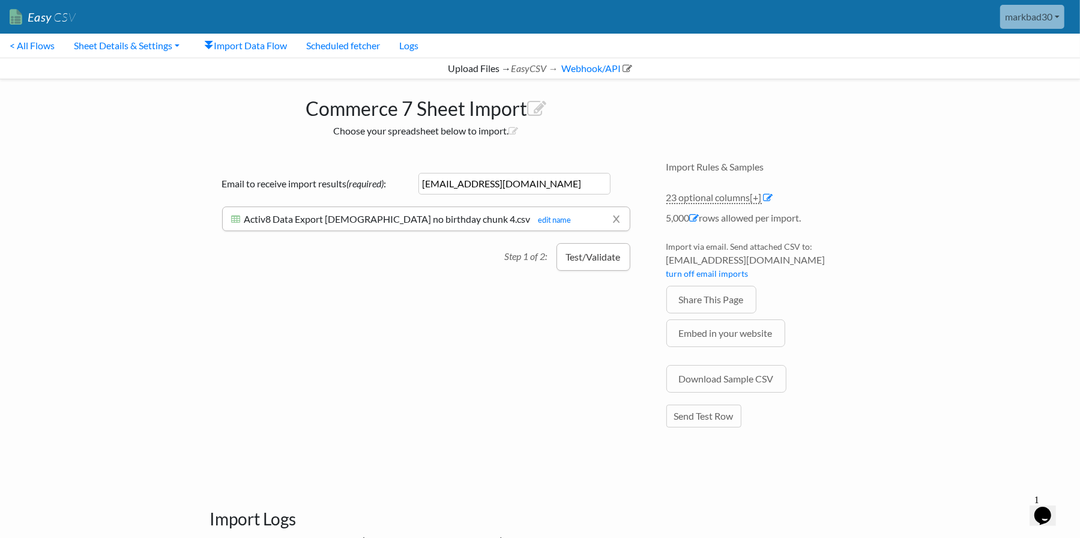
click at [593, 255] on button "Test/Validate" at bounding box center [594, 257] width 74 height 28
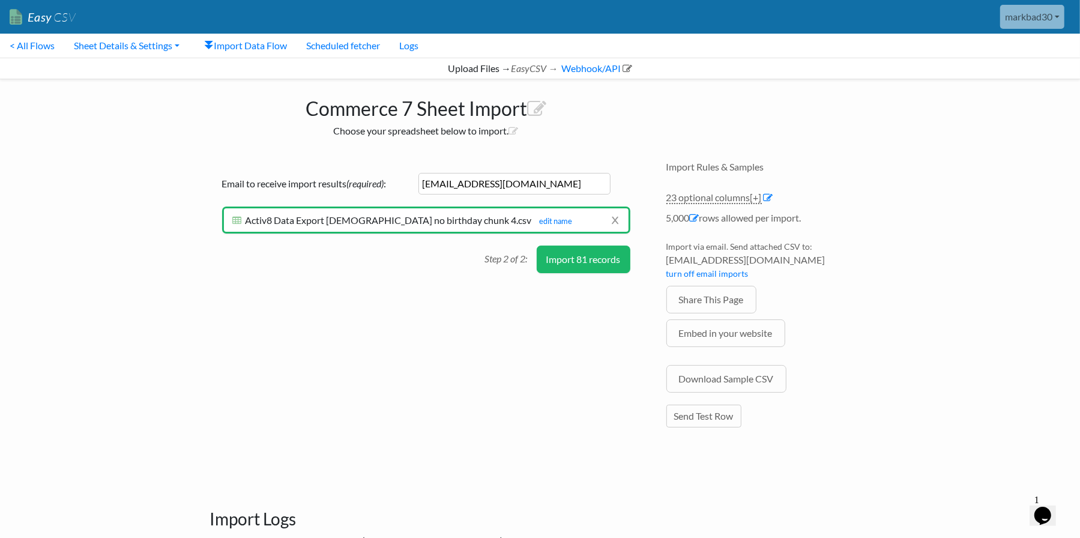
click at [596, 259] on button "Import 81 records" at bounding box center [584, 260] width 94 height 28
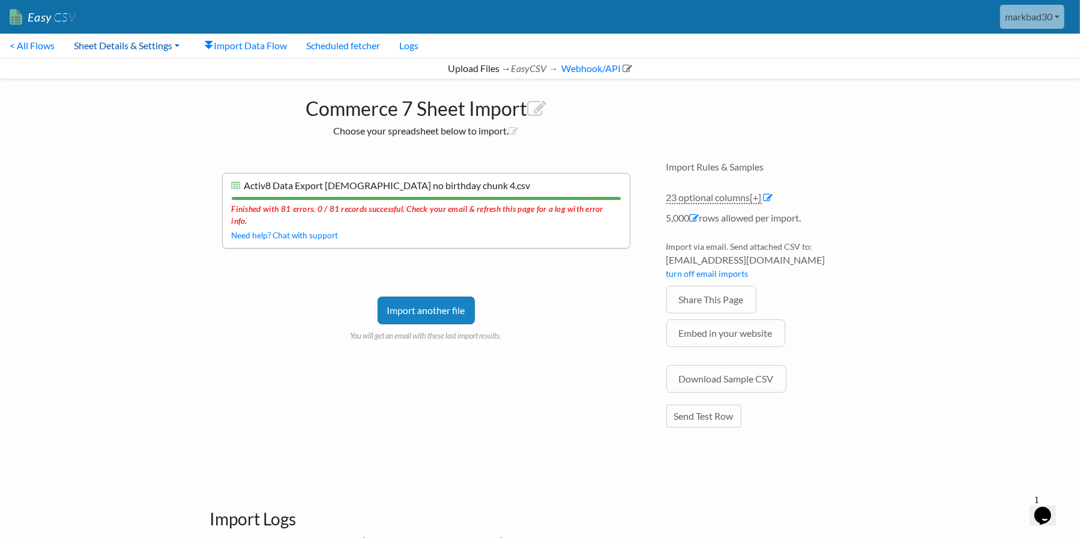
click at [124, 46] on link "Sheet Details & Settings" at bounding box center [126, 46] width 125 height 24
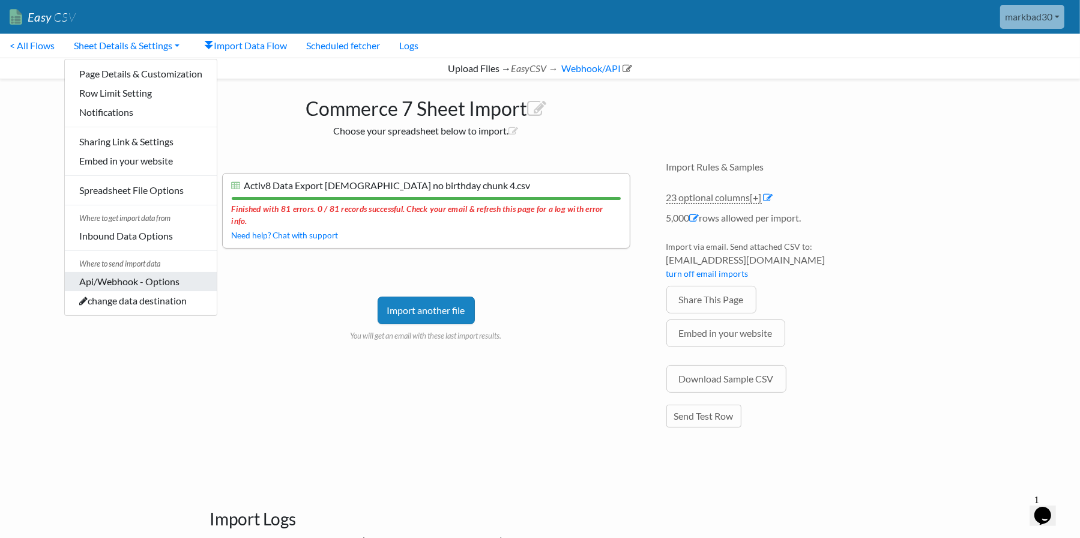
click at [127, 286] on link "Api/Webhook - Options" at bounding box center [141, 281] width 152 height 19
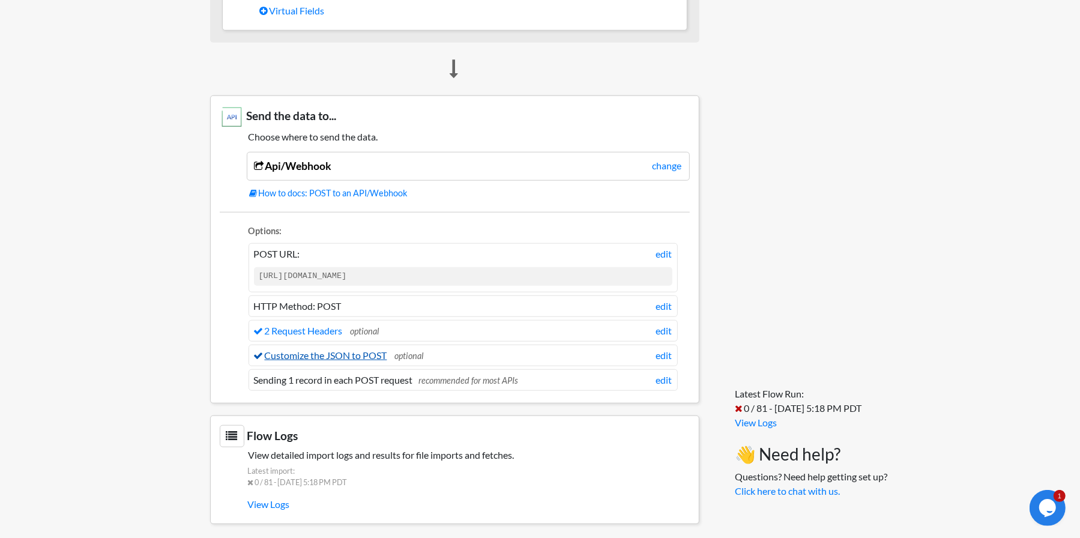
click at [357, 354] on link "Customize the JSON to POST" at bounding box center [320, 355] width 133 height 11
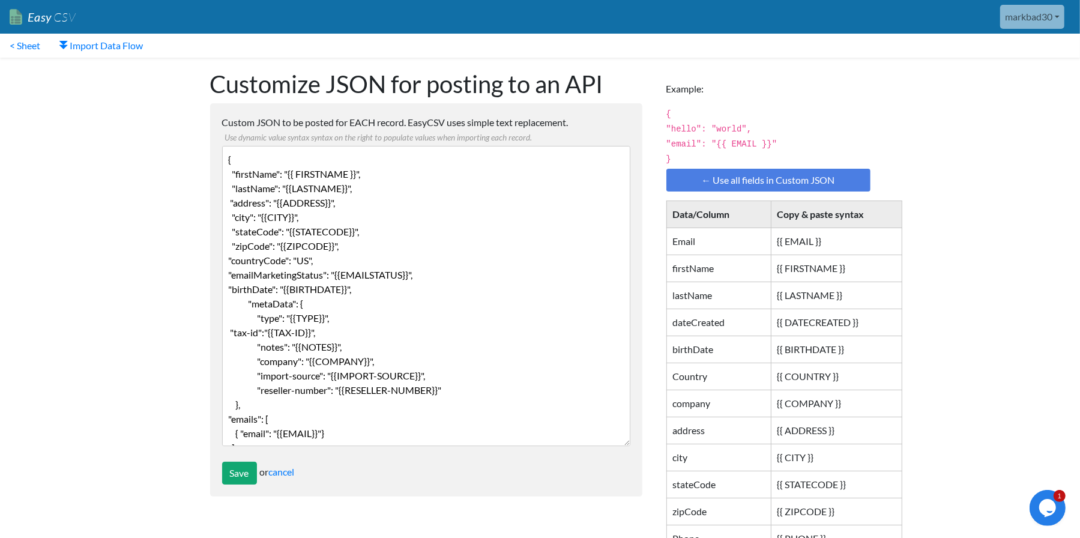
scroll to position [102, 0]
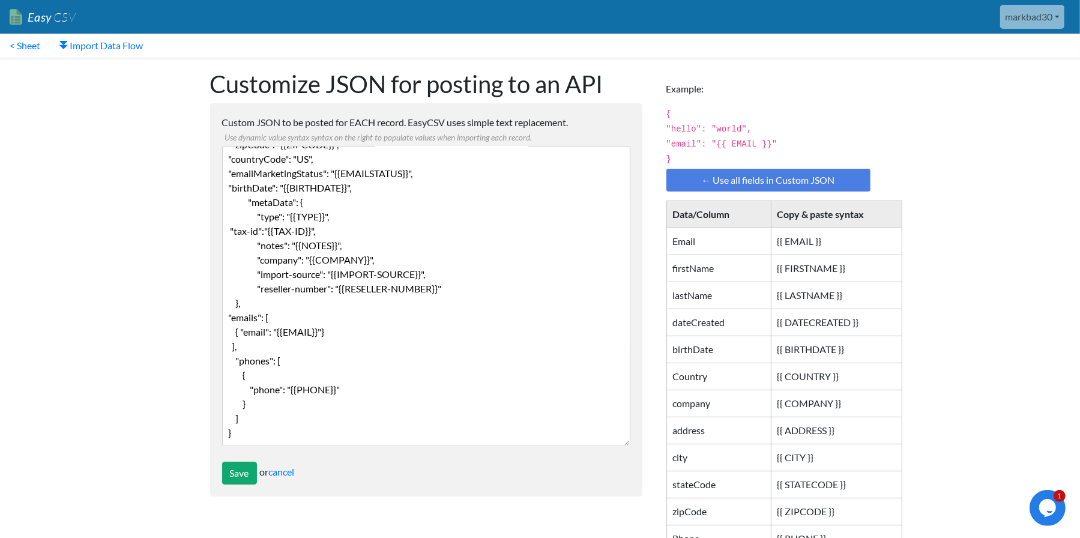
click at [390, 359] on textarea "{ "firstName": "{{ FIRSTNAME }}", "lastName": "{{LASTNAME}}", "address": "{{ADD…" at bounding box center [426, 296] width 408 height 300
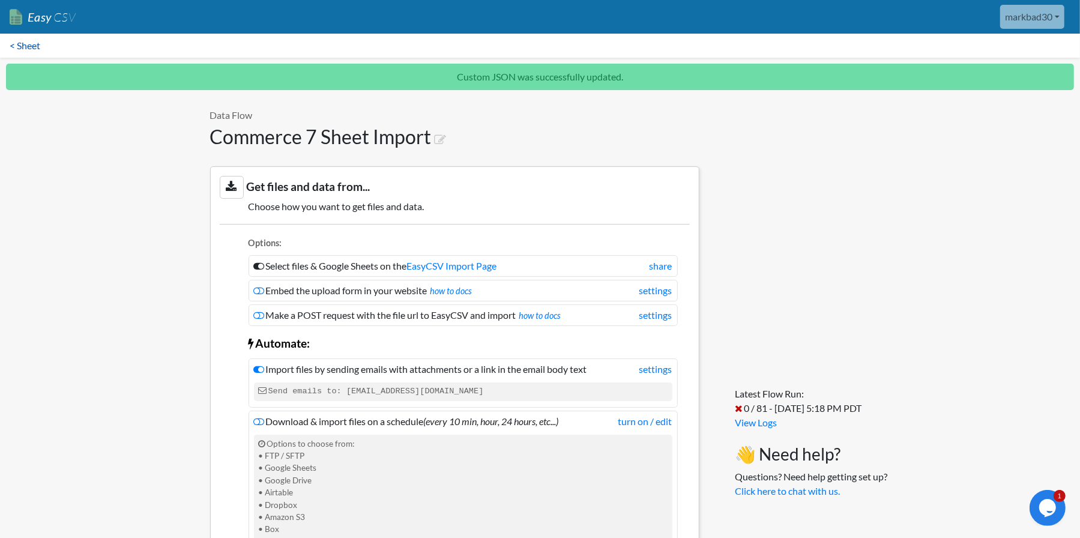
click at [19, 48] on link "< Sheet" at bounding box center [25, 46] width 50 height 24
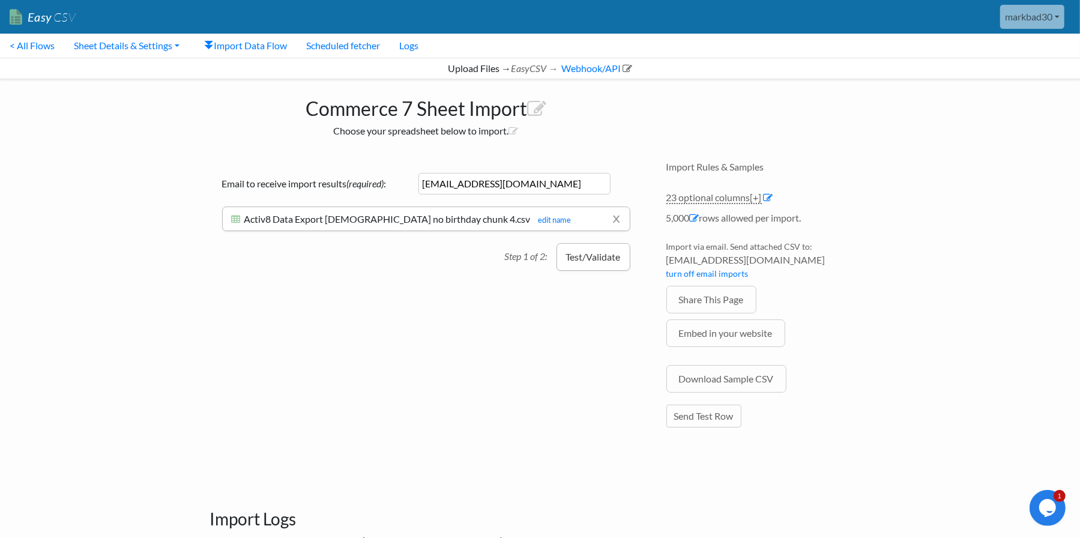
click at [587, 256] on button "Test/Validate" at bounding box center [594, 257] width 74 height 28
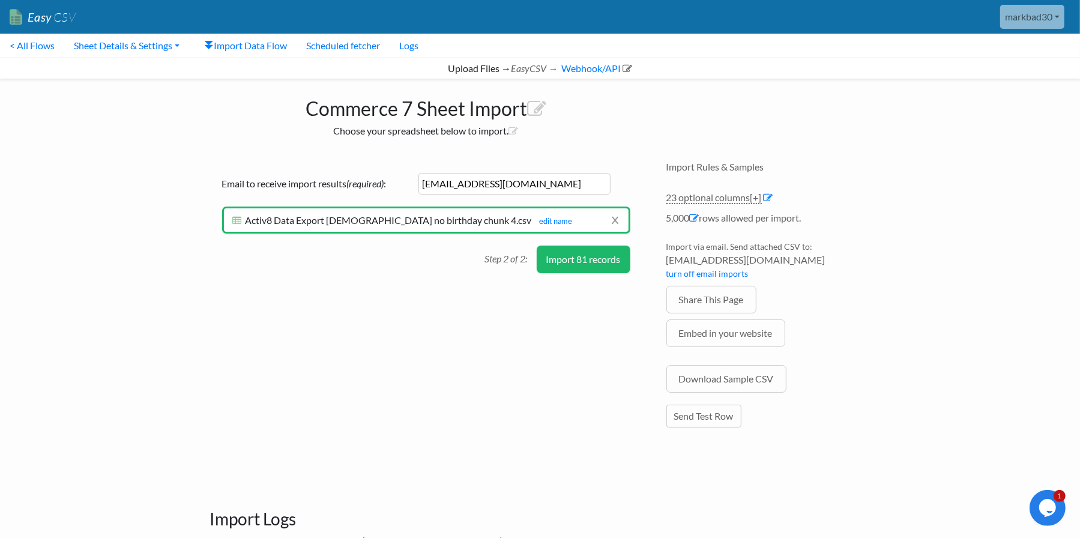
click at [600, 258] on button "Import 81 records" at bounding box center [584, 260] width 94 height 28
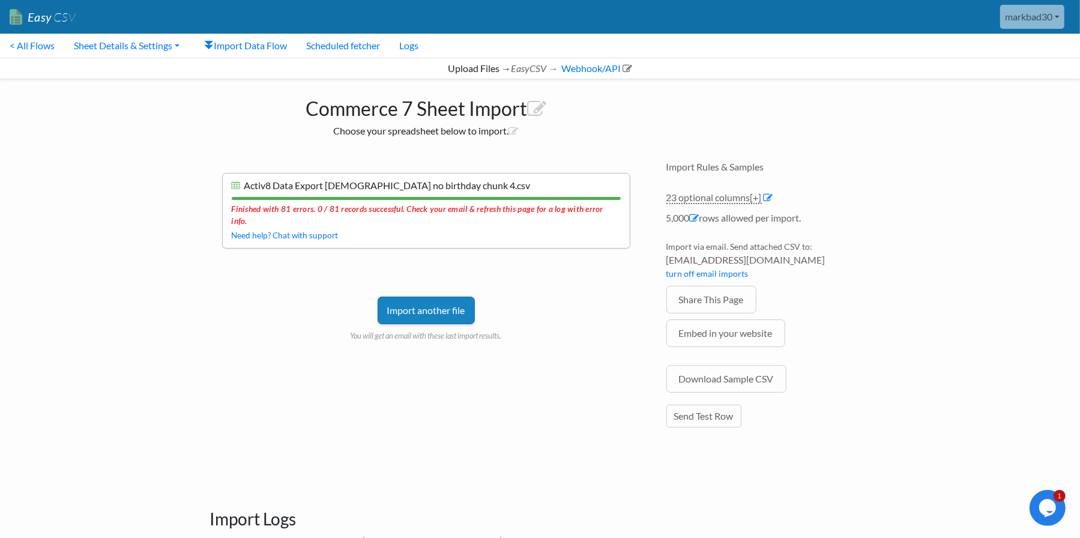
click at [419, 297] on link "Import another file" at bounding box center [426, 311] width 97 height 28
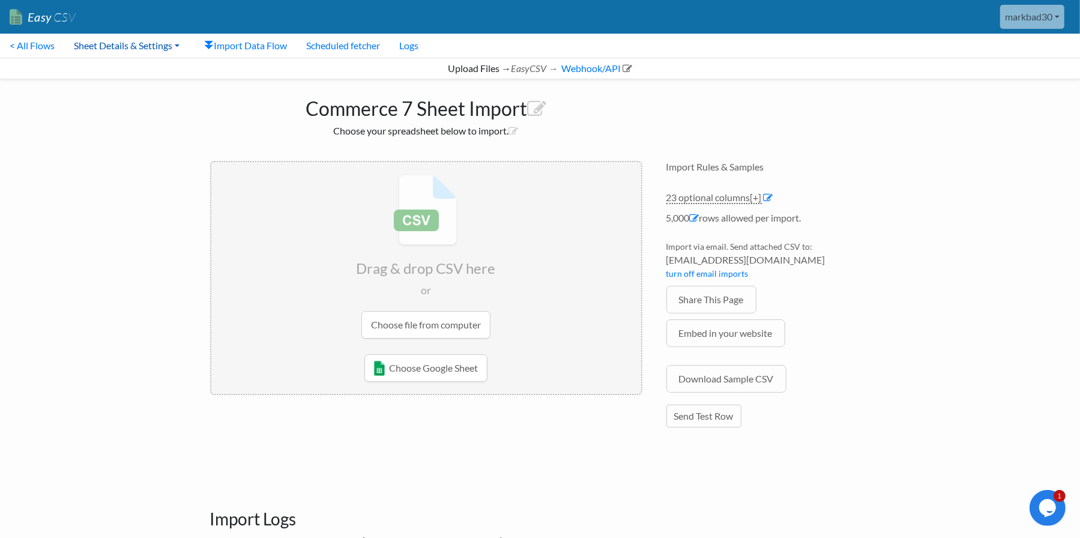
click at [130, 37] on link "Sheet Details & Settings" at bounding box center [126, 46] width 125 height 24
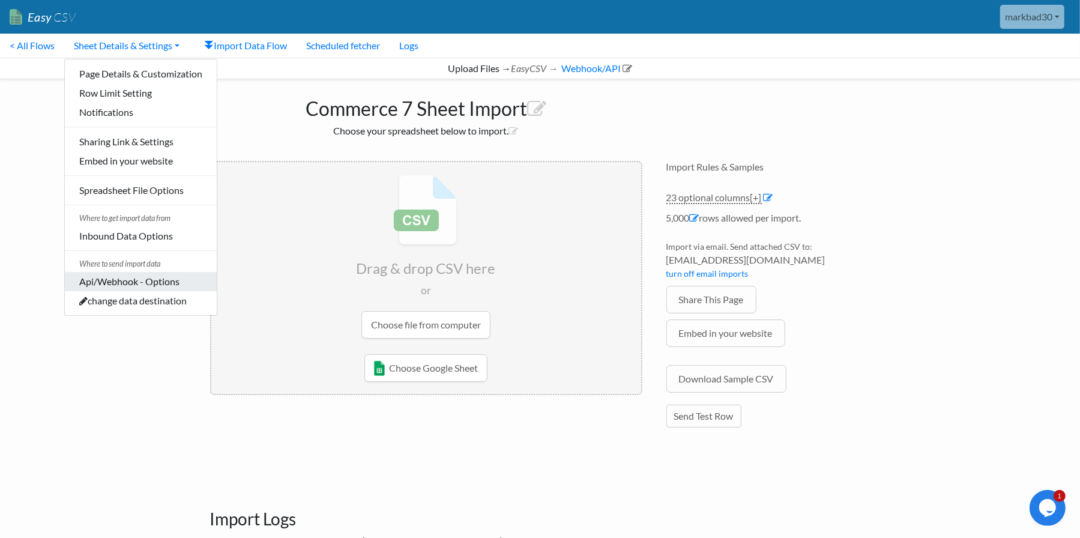
click at [139, 282] on link "Api/Webhook - Options" at bounding box center [141, 281] width 152 height 19
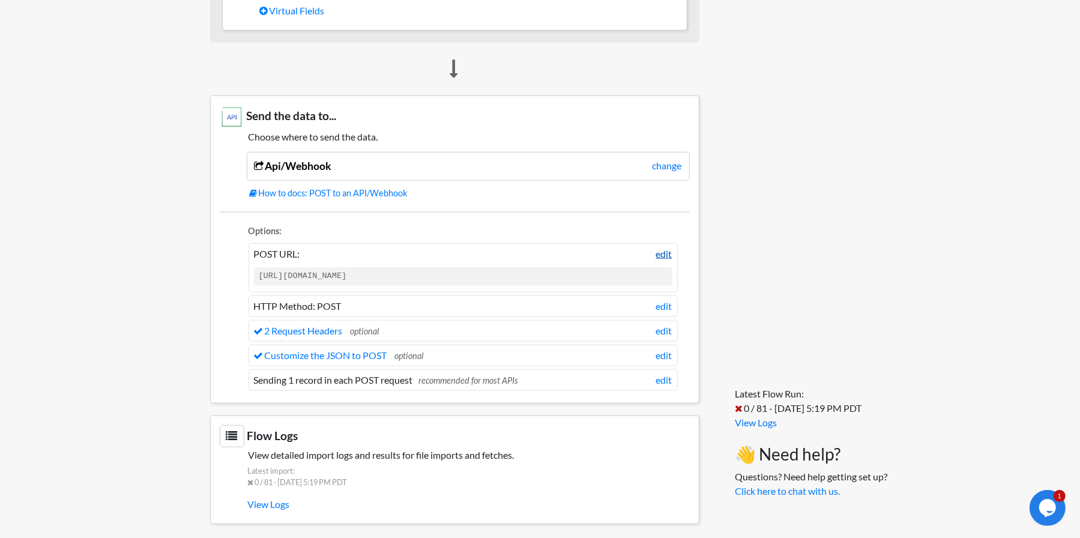
click at [670, 248] on link "edit" at bounding box center [664, 254] width 16 height 14
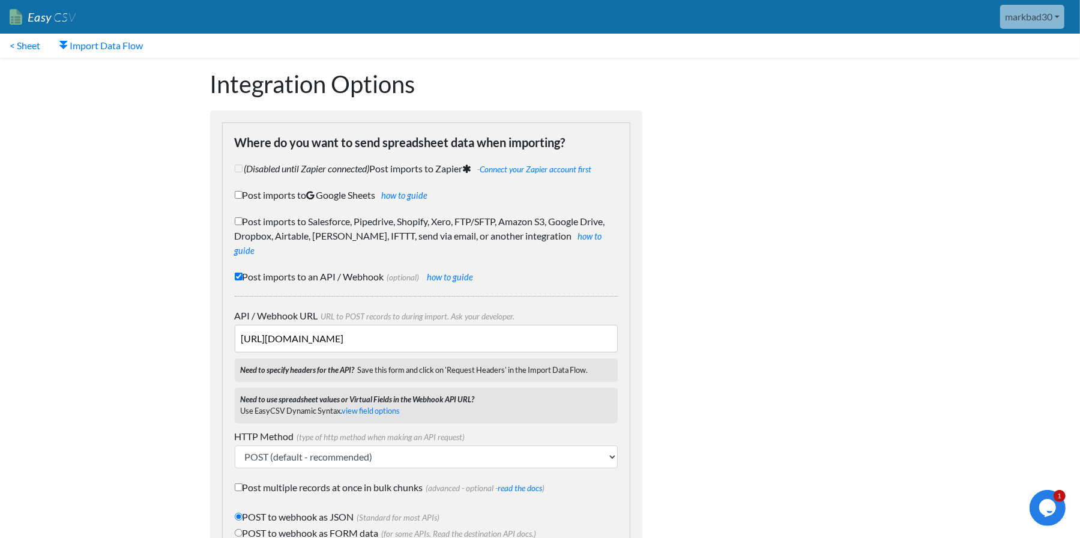
click at [411, 325] on input "[URL][DOMAIN_NAME]" at bounding box center [426, 339] width 383 height 28
drag, startPoint x: 412, startPoint y: 322, endPoint x: 578, endPoint y: 329, distance: 166.5
click at [567, 325] on input "[URL][DOMAIN_NAME]" at bounding box center [426, 339] width 383 height 28
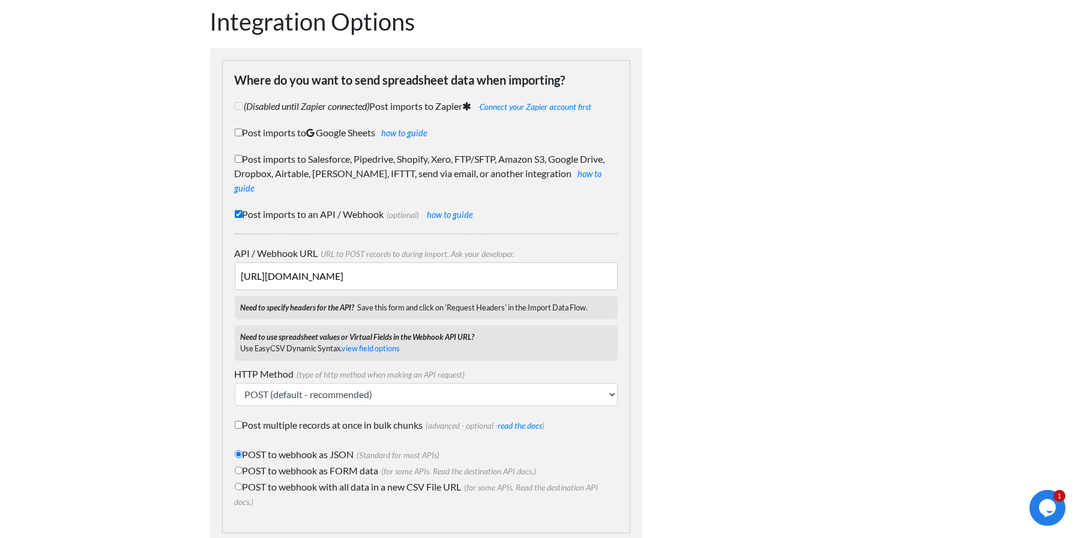
scroll to position [111, 0]
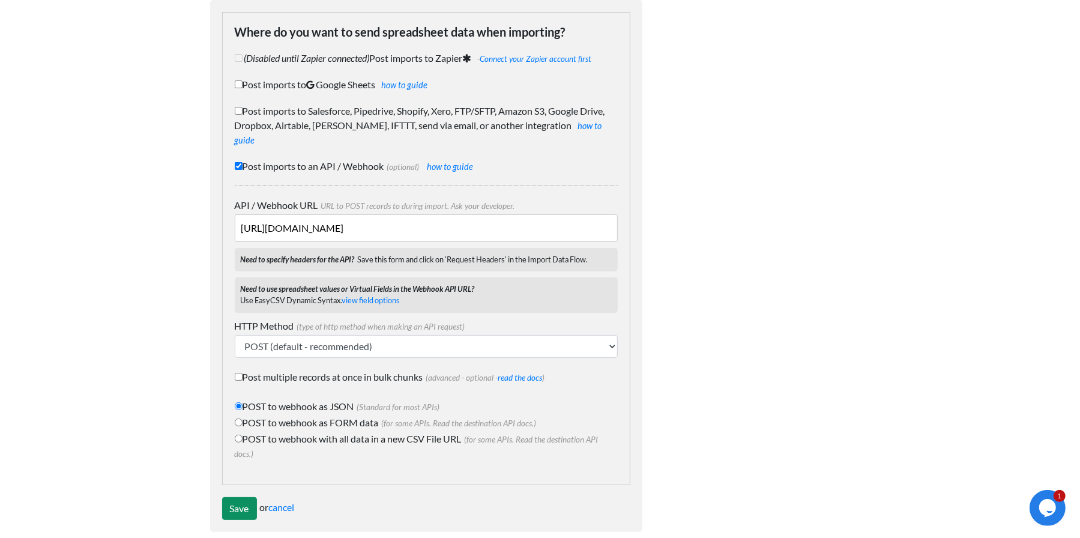
type input "[URL][DOMAIN_NAME]"
click at [244, 497] on input "Save" at bounding box center [239, 508] width 35 height 23
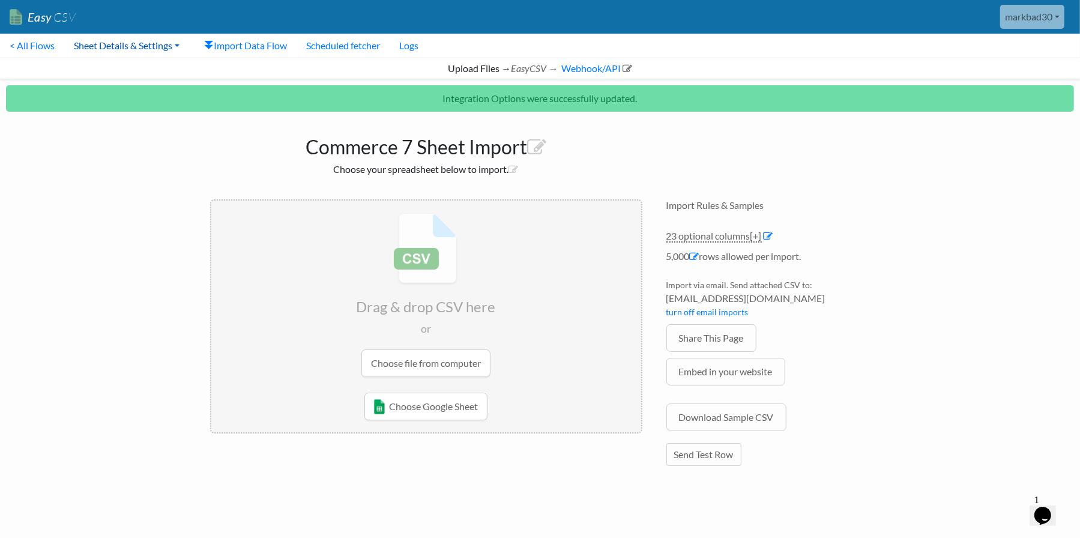
click at [103, 44] on link "Sheet Details & Settings" at bounding box center [126, 46] width 125 height 24
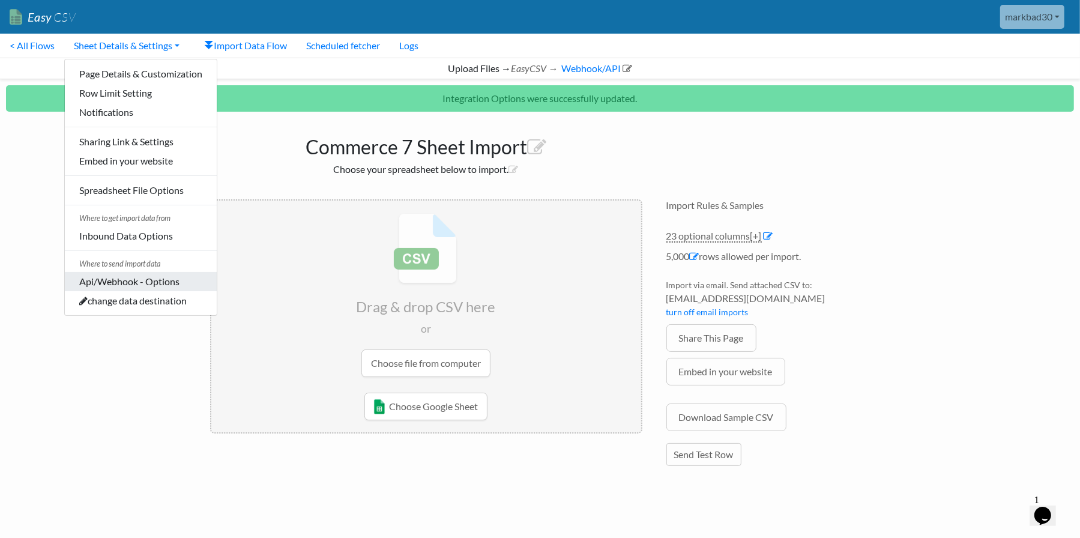
click at [102, 286] on link "Api/Webhook - Options" at bounding box center [141, 281] width 152 height 19
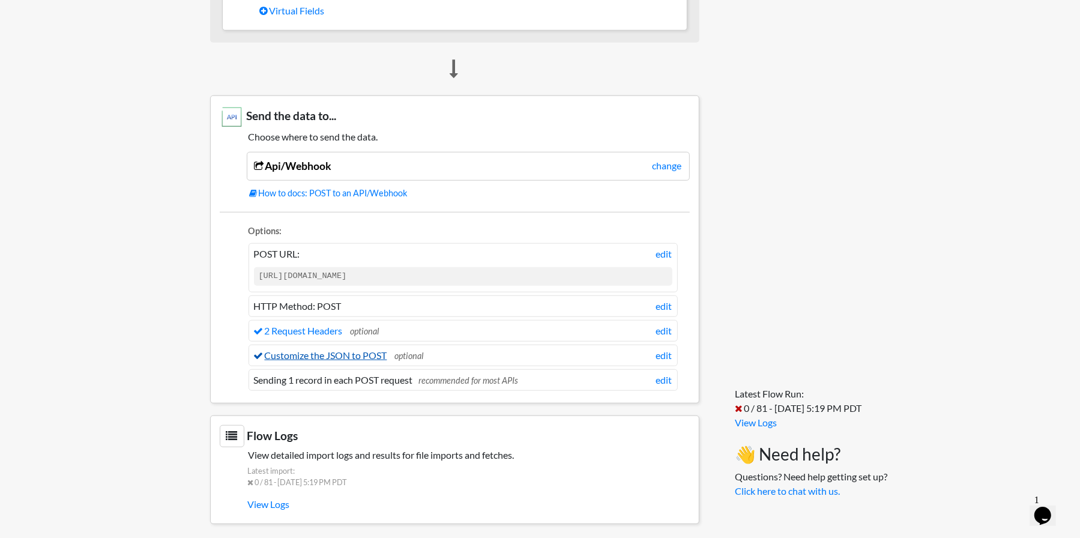
click at [360, 351] on link "Customize the JSON to POST" at bounding box center [320, 355] width 133 height 11
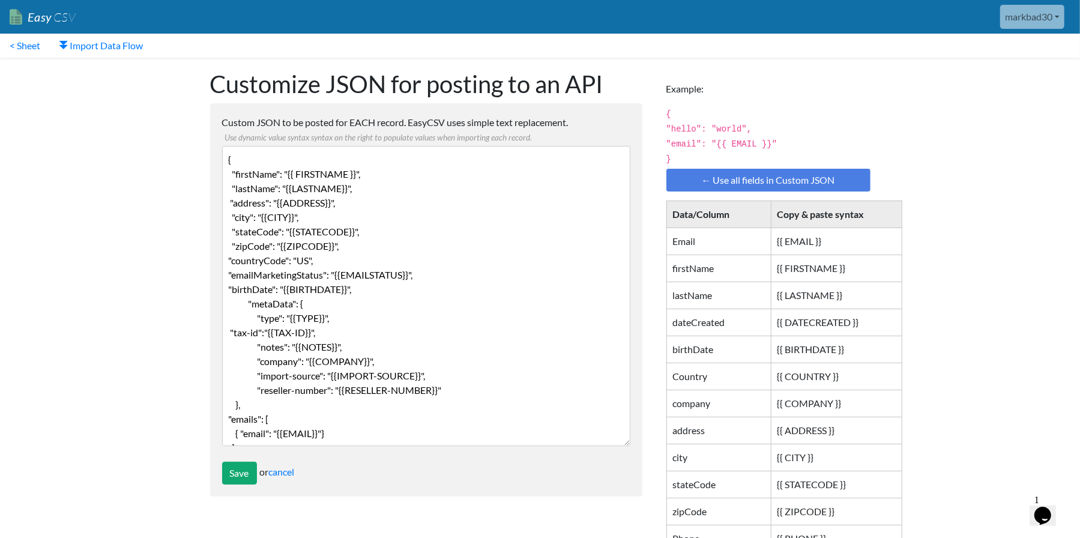
scroll to position [29, 0]
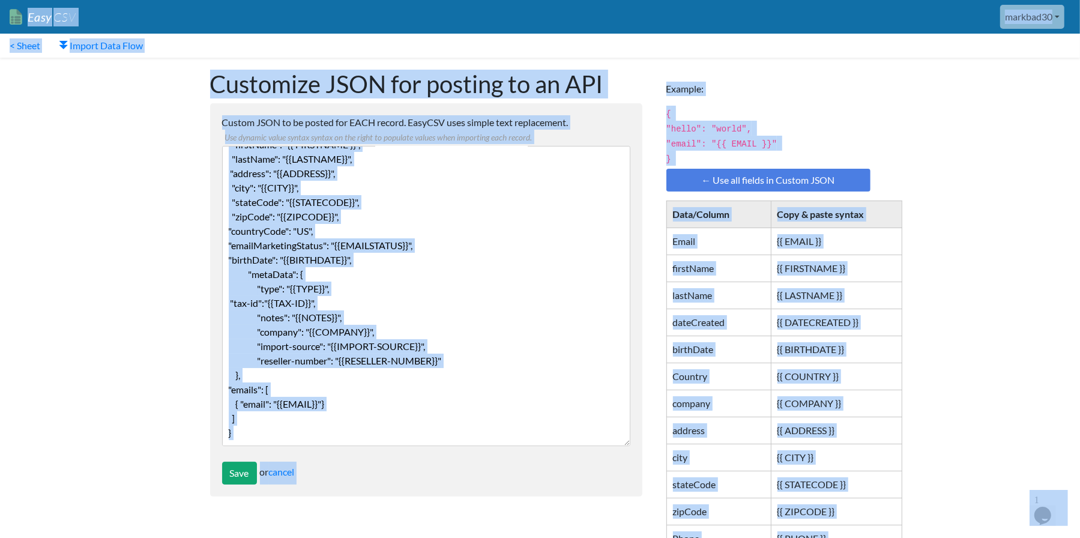
click at [354, 368] on textarea "{ "firstName": "{{ FIRSTNAME }}", "lastName": "{{LASTNAME}}", "address": "{{ADD…" at bounding box center [426, 296] width 408 height 300
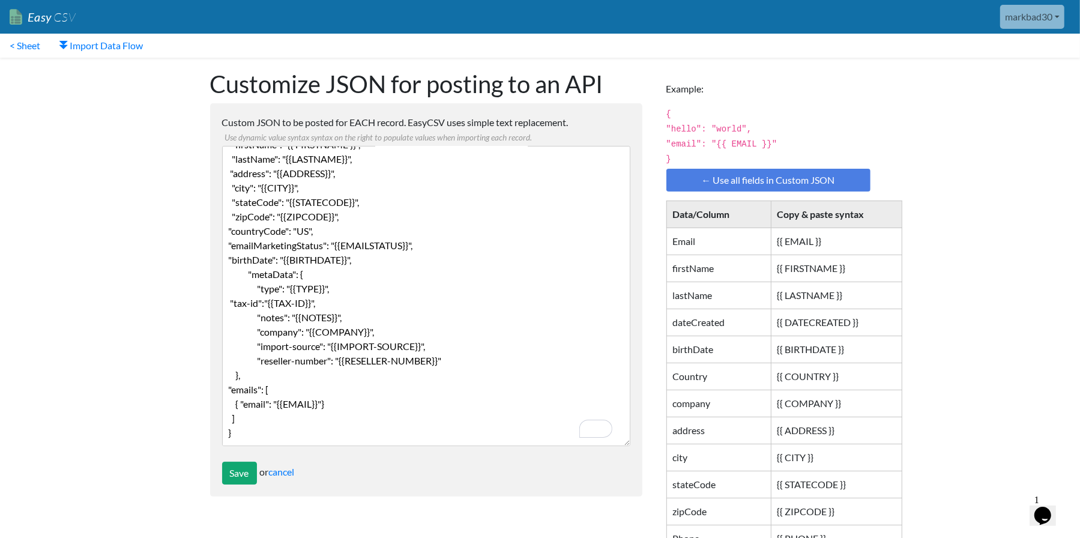
scroll to position [0, 0]
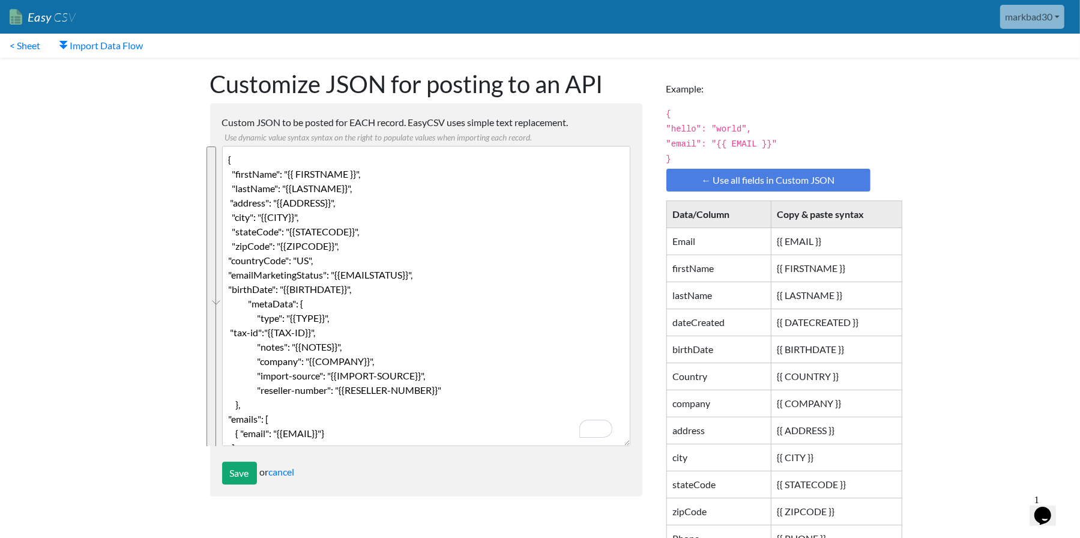
drag, startPoint x: 266, startPoint y: 429, endPoint x: 205, endPoint y: 127, distance: 308.7
paste textarea ""countryCode": "US", "emailMarketingStatus": "{{EMAILSTATUS}}","
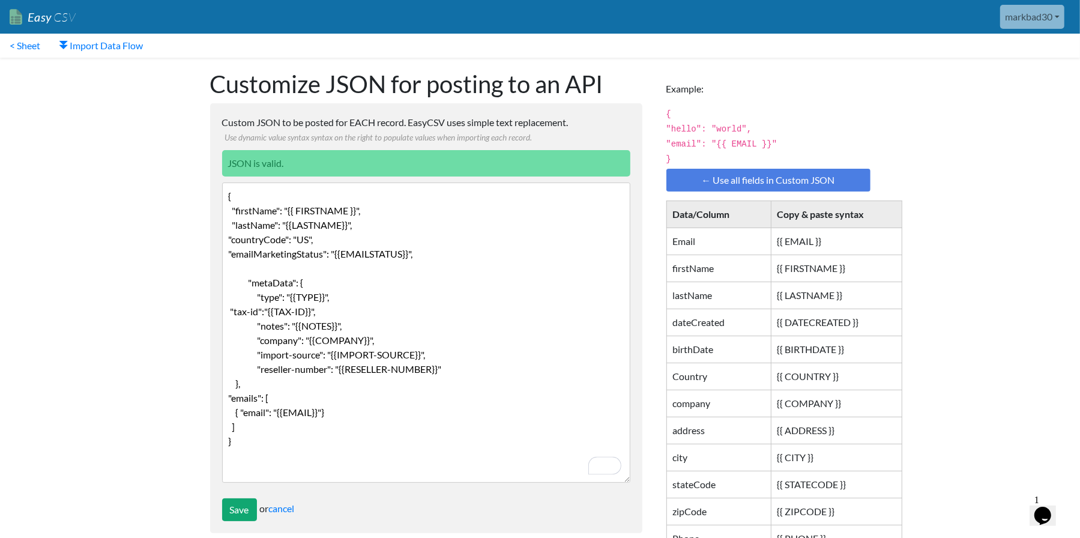
click at [339, 264] on textarea "{ "firstName": "{{ FIRSTNAME }}", "lastName": "{{LASTNAME}}", "address": "{{ADD…" at bounding box center [426, 333] width 408 height 300
click at [306, 425] on textarea "{ "firstName": "{{ FIRSTNAME }}", "lastName": "{{LASTNAME}}", "address": "{{ADD…" at bounding box center [426, 333] width 408 height 300
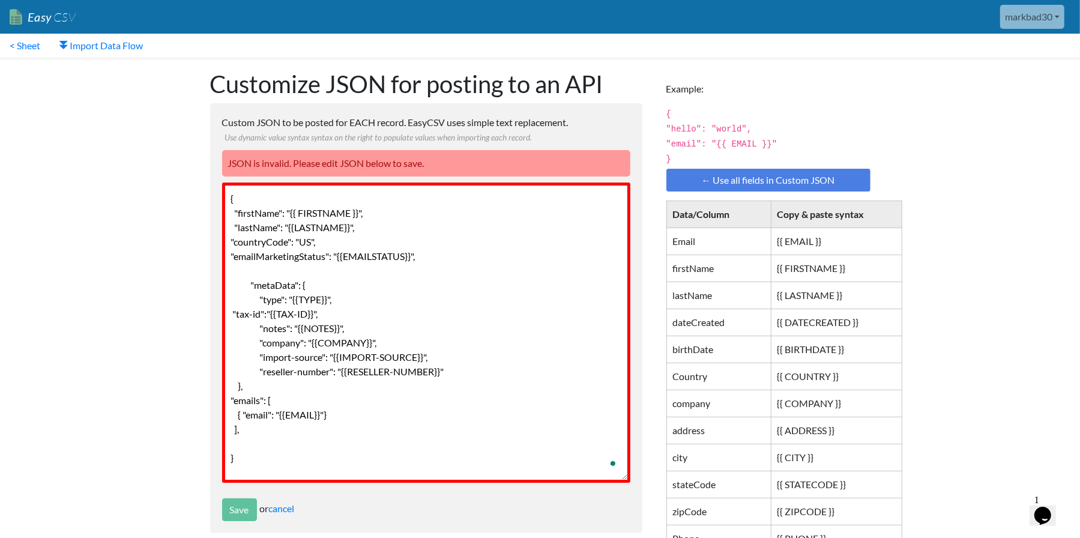
paste textarea ""phones": [ { "phone": "{{PHONE}}" } ]"
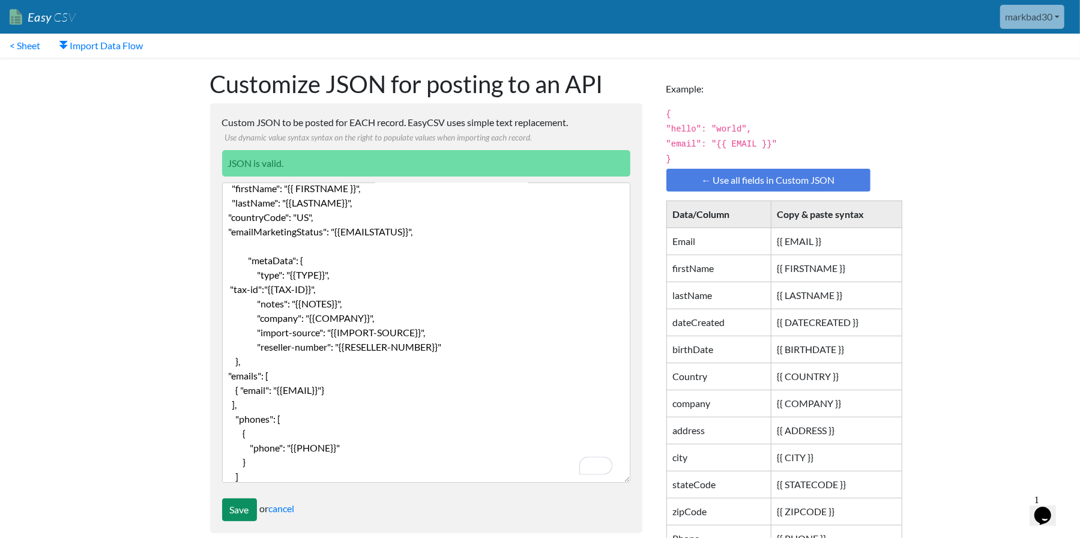
type textarea "{ "firstName": "{{ FIRSTNAME }}", "lastName": "{{LASTNAME}}", "countryCode": "U…"
click at [237, 506] on input "Save" at bounding box center [239, 509] width 35 height 23
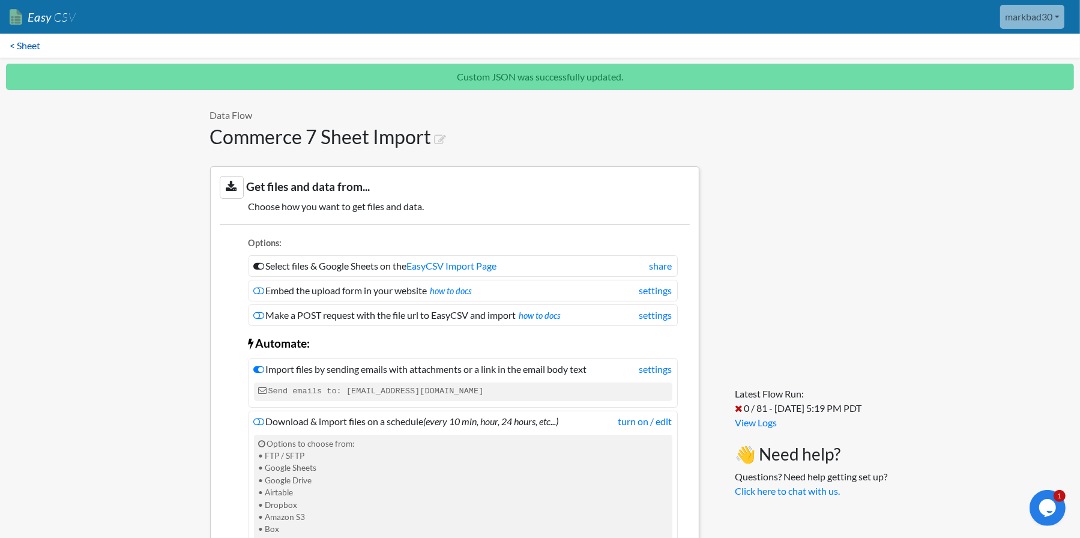
drag, startPoint x: 15, startPoint y: 45, endPoint x: 29, endPoint y: 43, distance: 13.9
click at [15, 45] on link "< Sheet" at bounding box center [25, 46] width 50 height 24
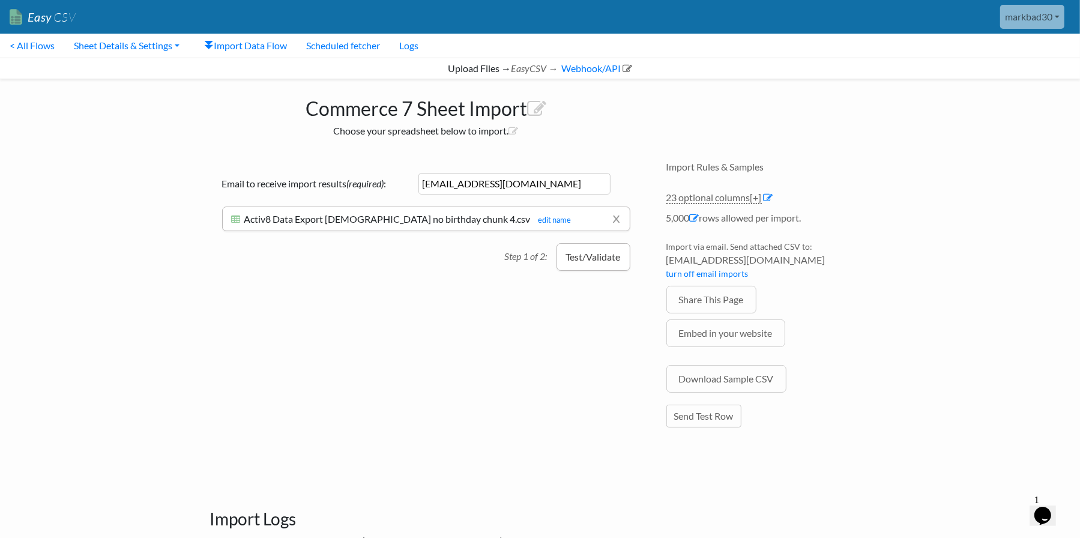
click at [580, 256] on button "Test/Validate" at bounding box center [594, 257] width 74 height 28
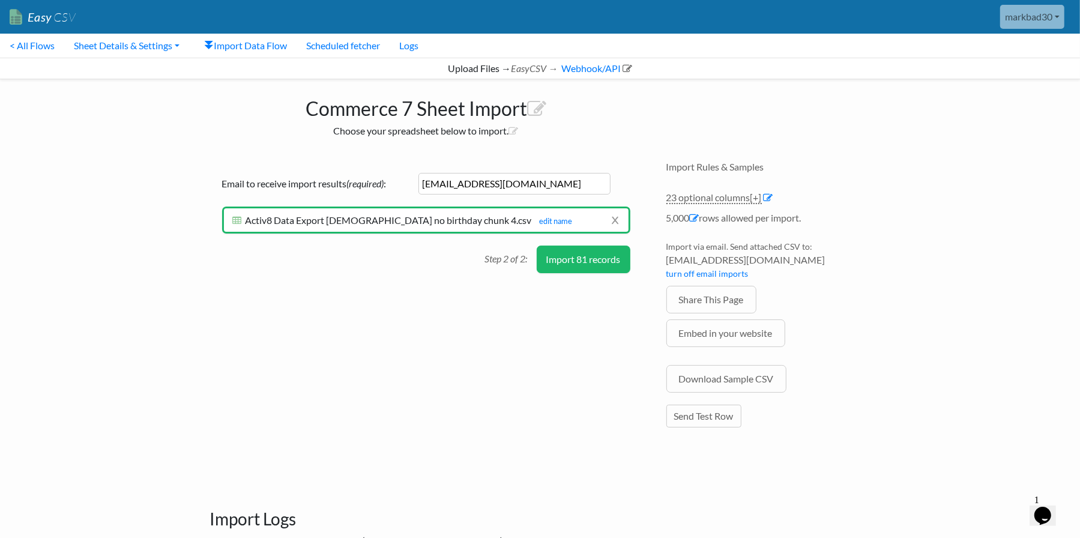
click at [593, 257] on button "Import 81 records" at bounding box center [584, 260] width 94 height 28
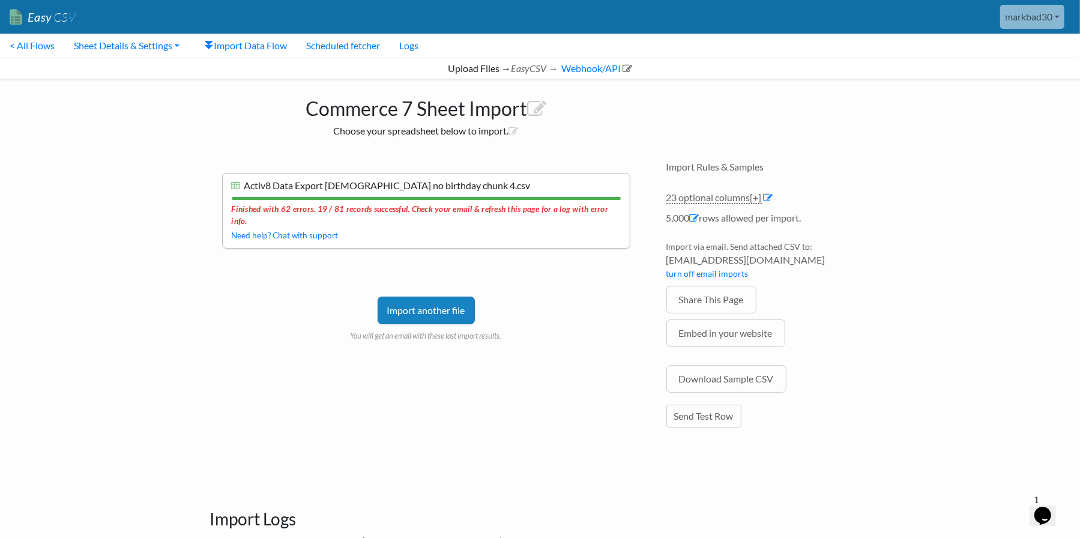
click at [412, 312] on link "Import another file" at bounding box center [426, 311] width 97 height 28
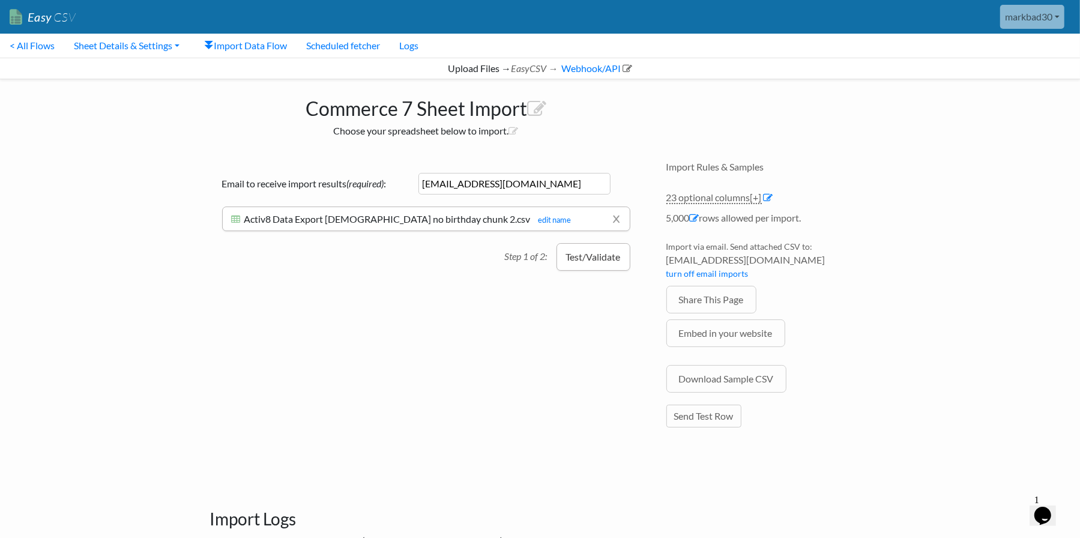
click at [582, 255] on button "Test/Validate" at bounding box center [594, 257] width 74 height 28
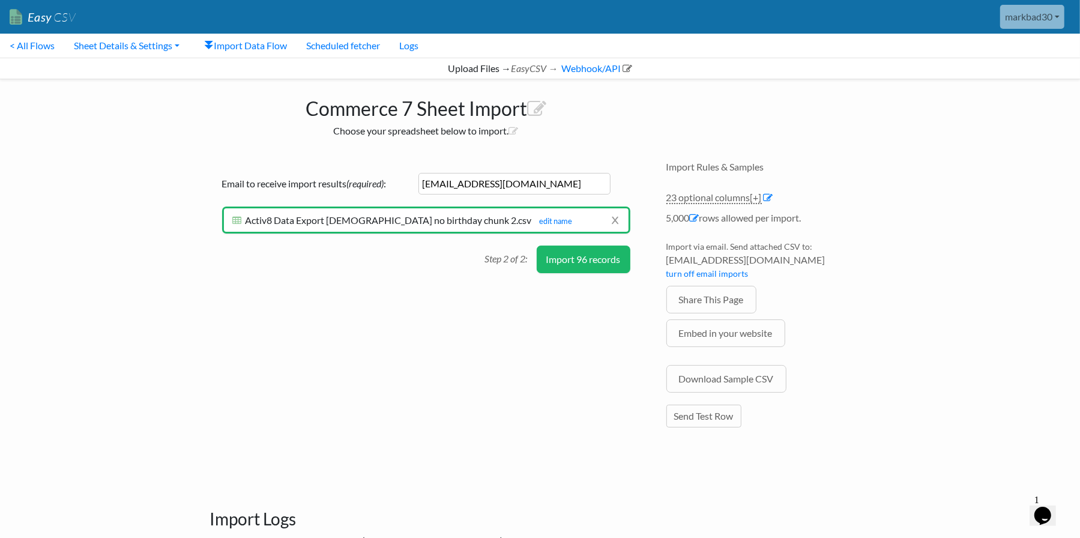
click at [590, 261] on button "Import 96 records" at bounding box center [584, 260] width 94 height 28
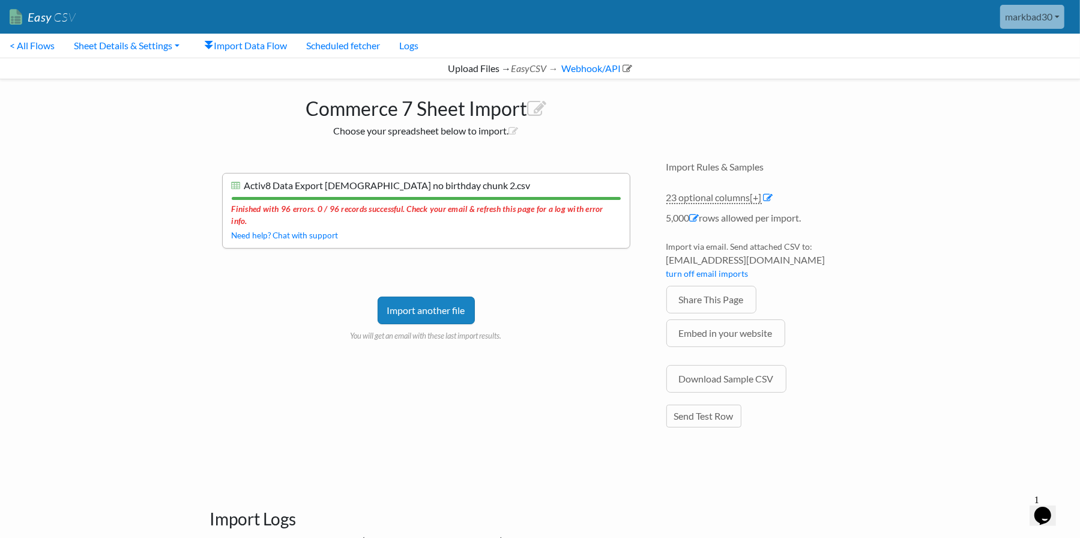
drag, startPoint x: 453, startPoint y: 301, endPoint x: 547, endPoint y: 271, distance: 98.0
click at [453, 301] on link "Import another file" at bounding box center [426, 311] width 97 height 28
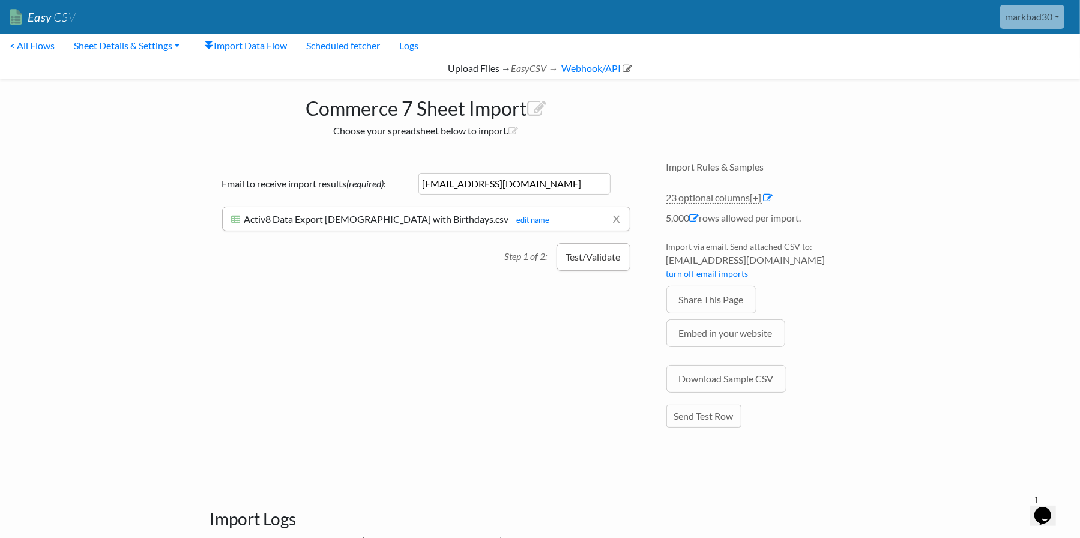
click at [590, 255] on button "Test/Validate" at bounding box center [594, 257] width 74 height 28
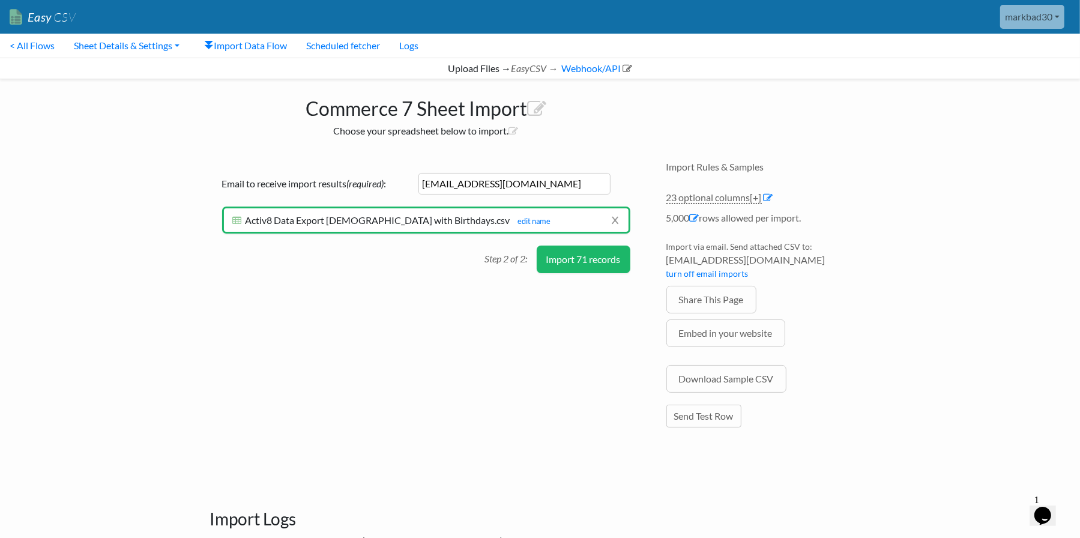
click at [577, 268] on button "Import 71 records" at bounding box center [584, 260] width 94 height 28
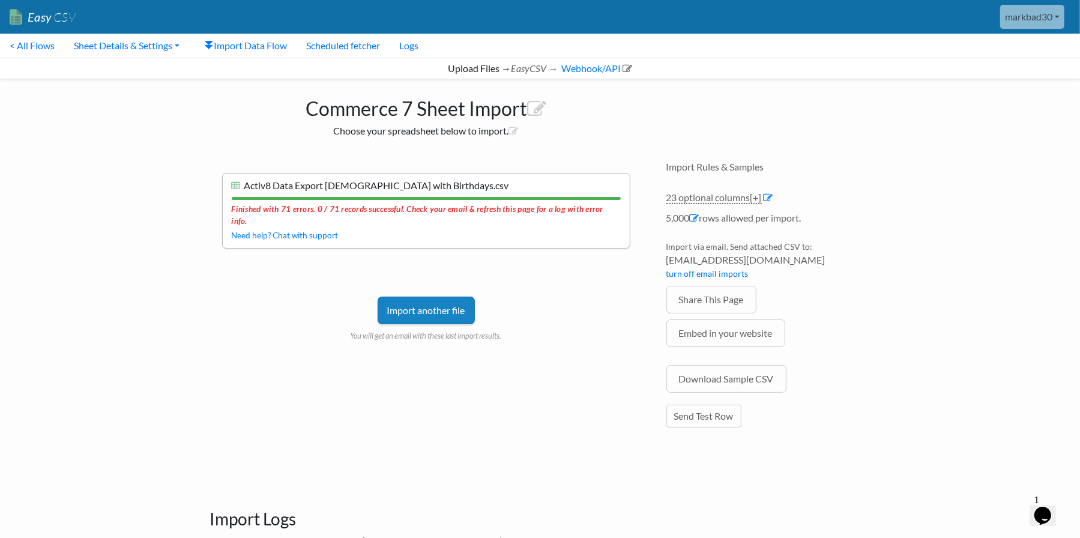
click at [417, 298] on link "Import another file" at bounding box center [426, 311] width 97 height 28
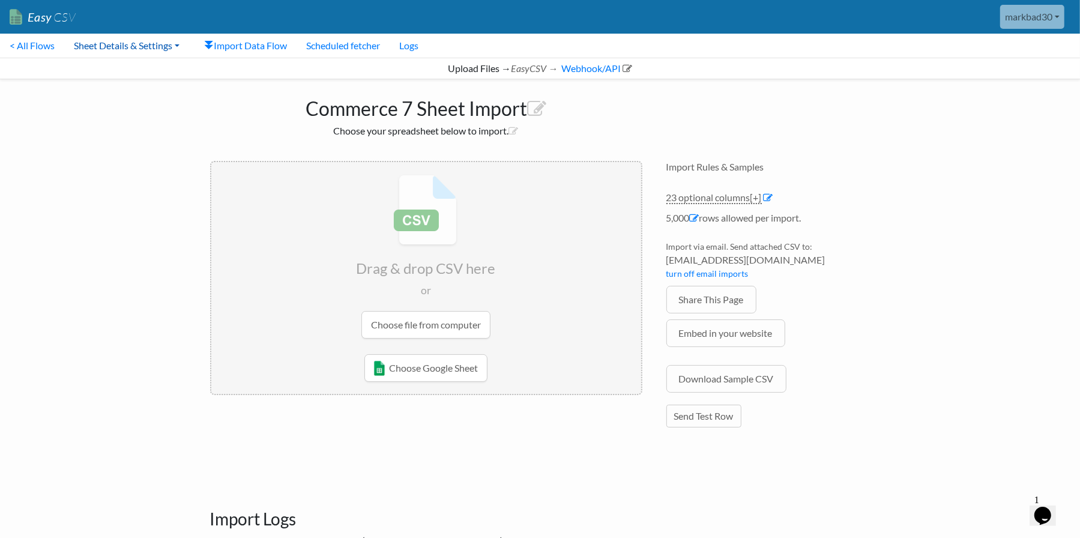
click at [141, 47] on link "Sheet Details & Settings" at bounding box center [126, 46] width 125 height 24
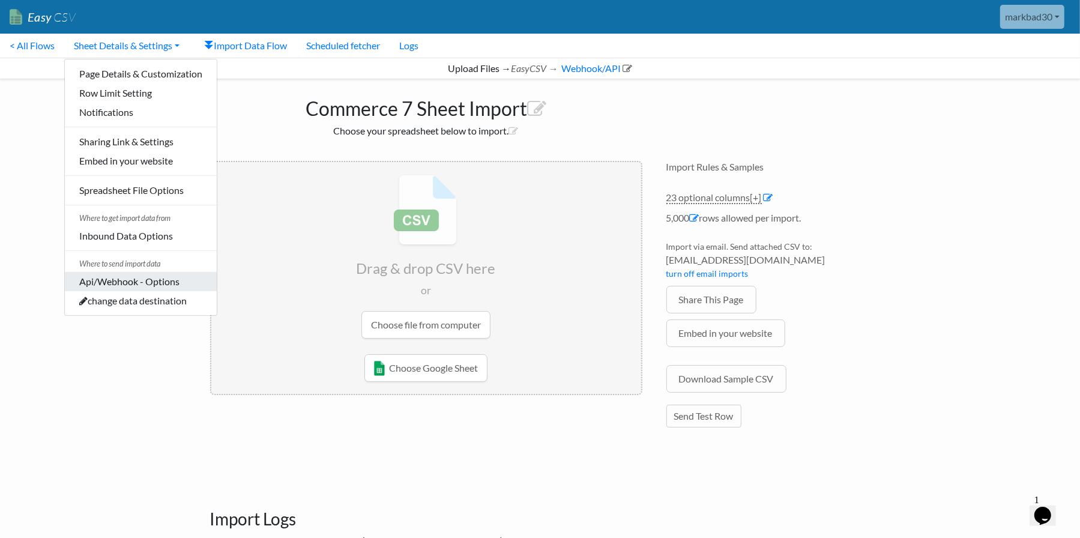
click at [148, 277] on link "Api/Webhook - Options" at bounding box center [141, 281] width 152 height 19
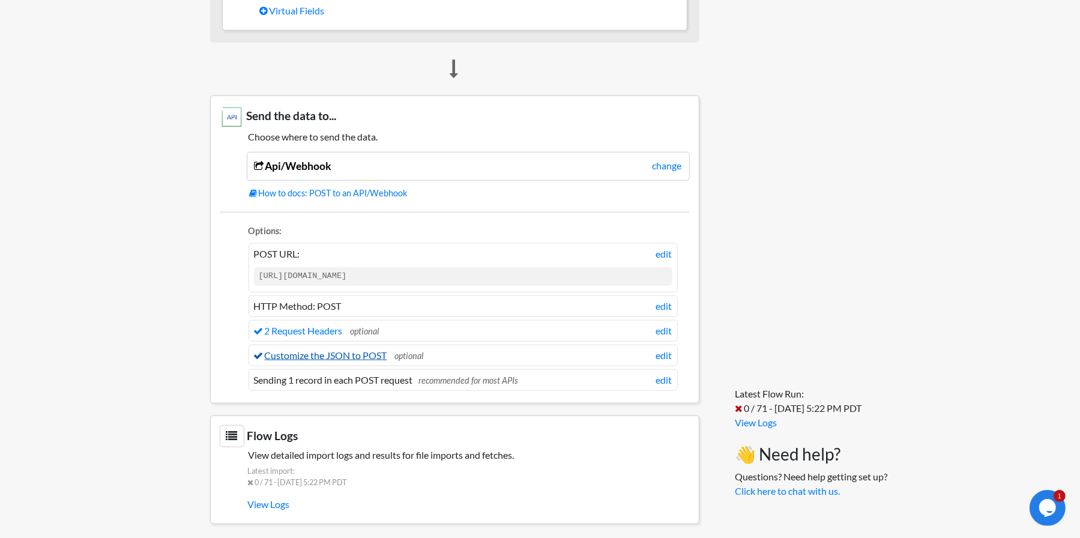
click at [344, 350] on link "Customize the JSON to POST" at bounding box center [320, 355] width 133 height 11
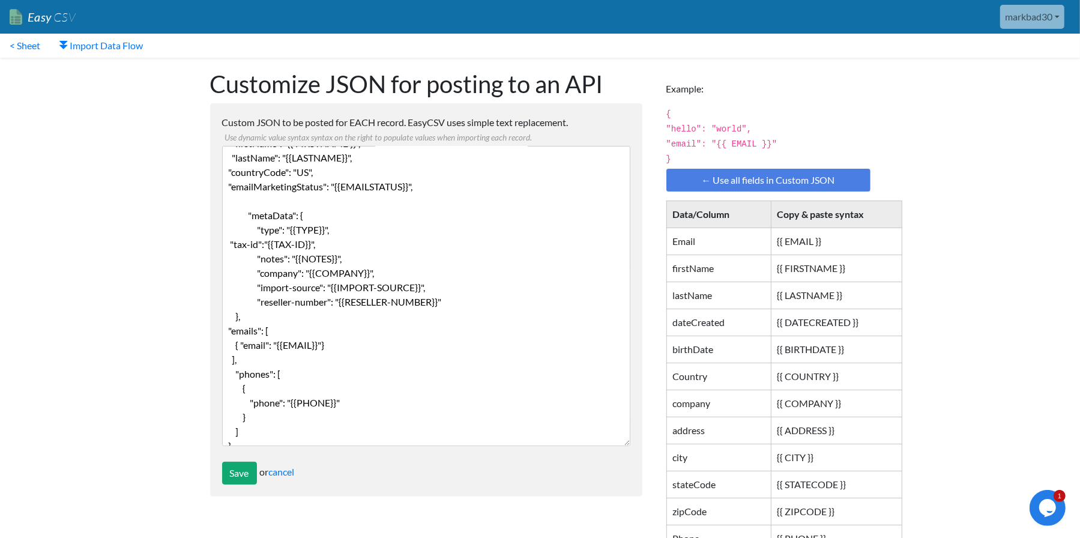
scroll to position [44, 0]
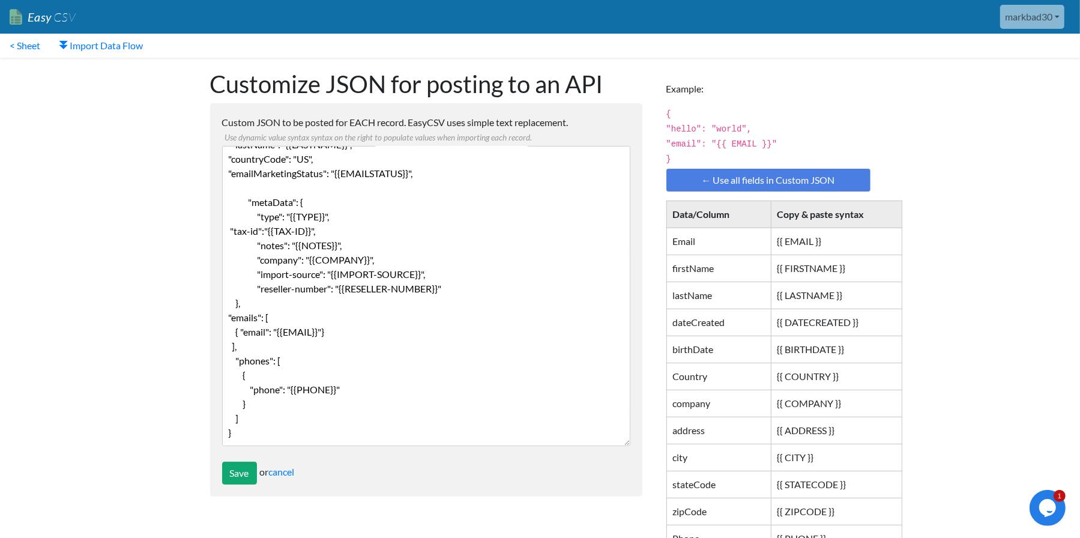
click at [383, 351] on textarea "{ "firstName": "{{ FIRSTNAME }}", "lastName": "{{LASTNAME}}", "countryCode": "U…" at bounding box center [426, 296] width 408 height 300
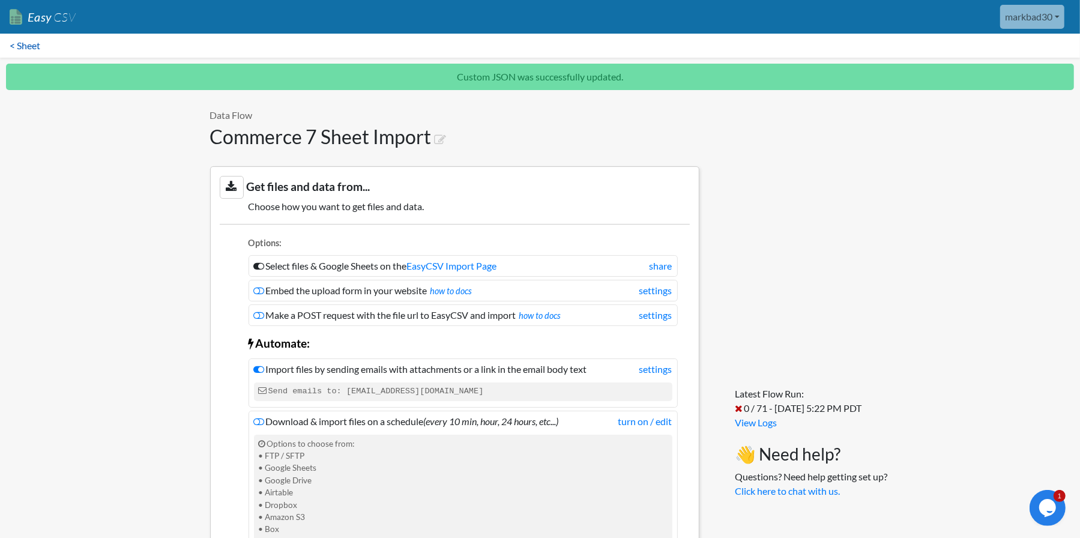
click at [32, 46] on link "< Sheet" at bounding box center [25, 46] width 50 height 24
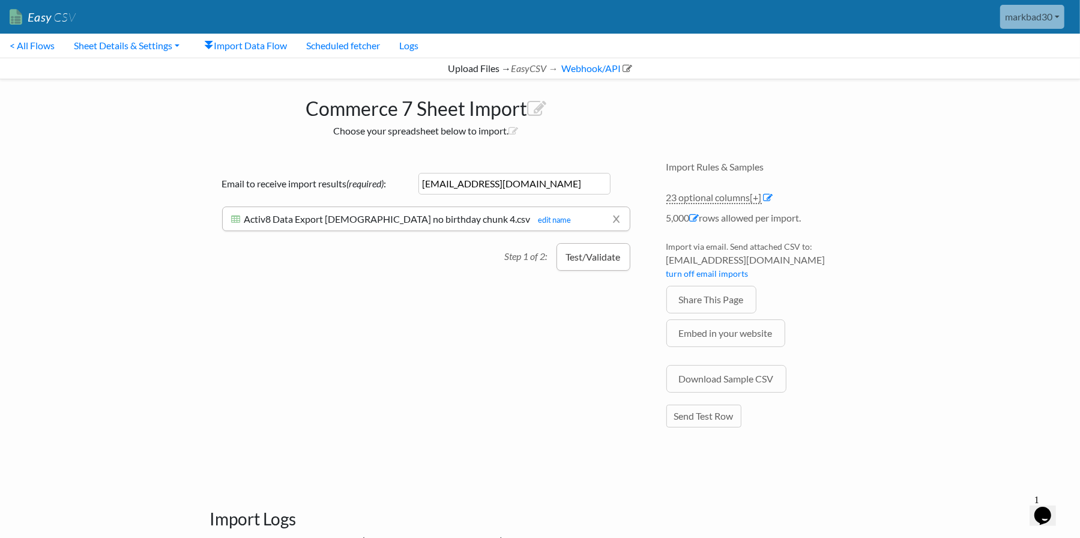
click at [595, 251] on button "Test/Validate" at bounding box center [594, 257] width 74 height 28
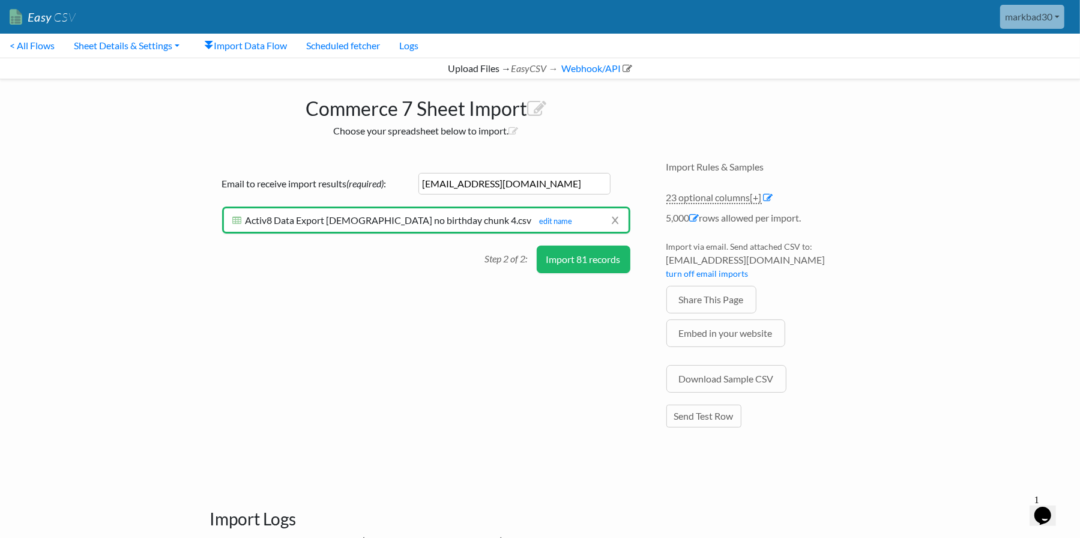
click at [602, 257] on button "Import 81 records" at bounding box center [584, 260] width 94 height 28
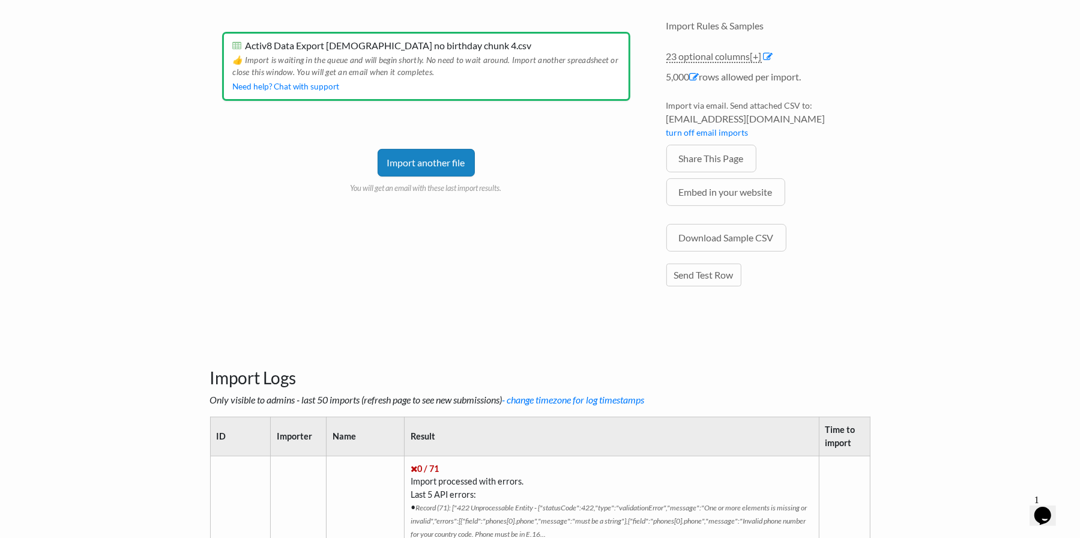
scroll to position [240, 0]
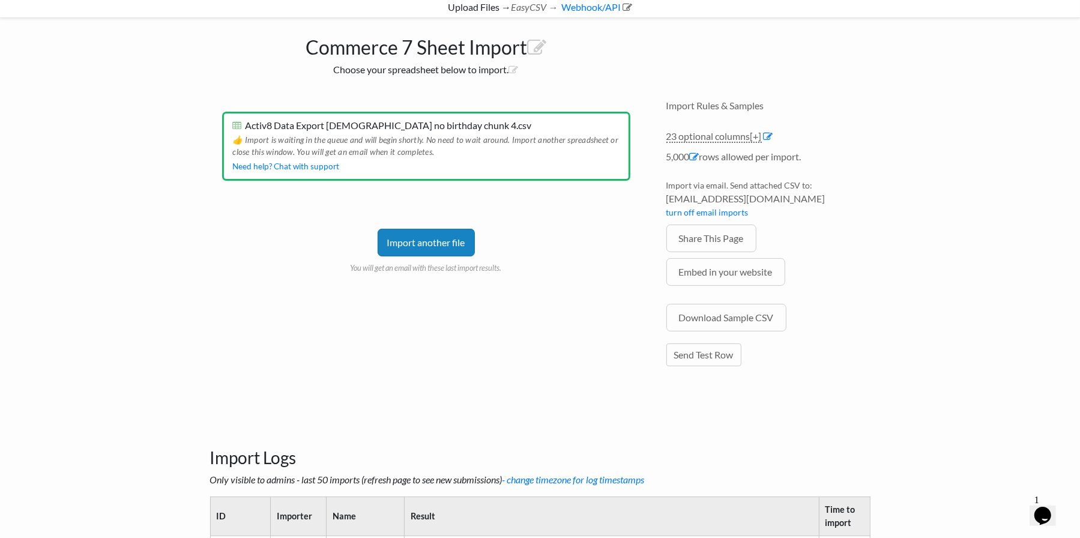
scroll to position [0, 0]
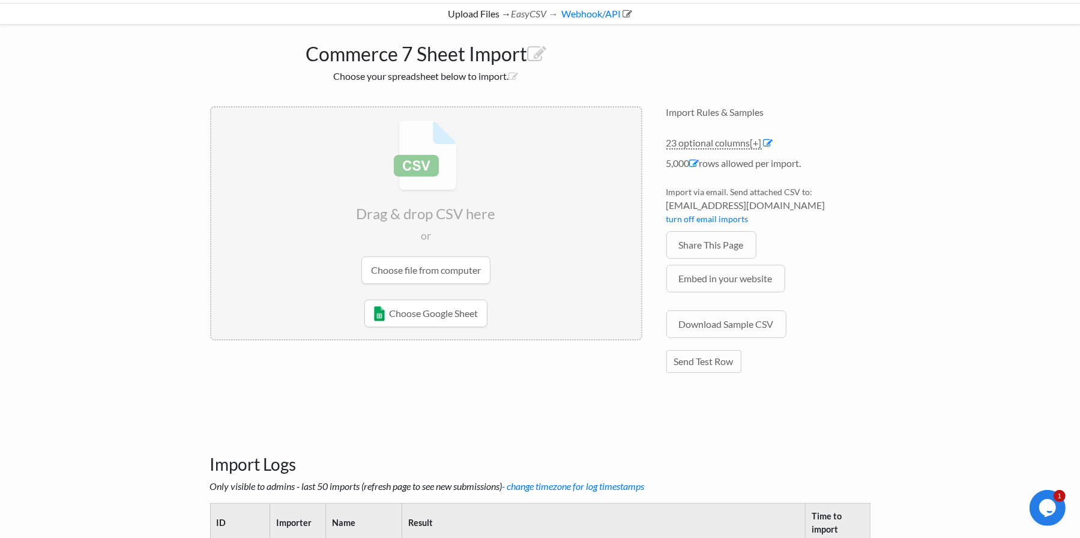
scroll to position [240, 0]
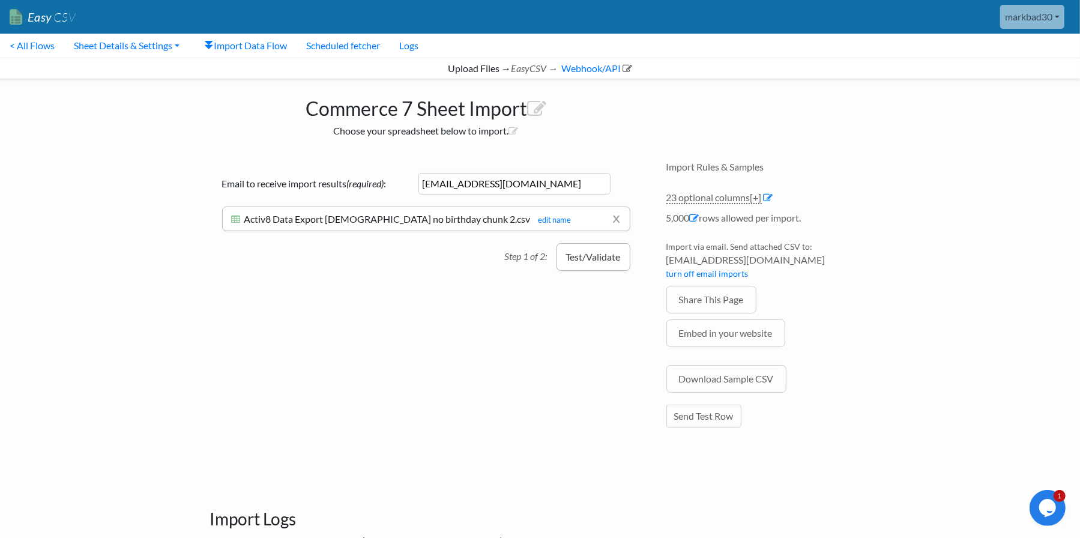
click at [589, 253] on button "Test/Validate" at bounding box center [594, 257] width 74 height 28
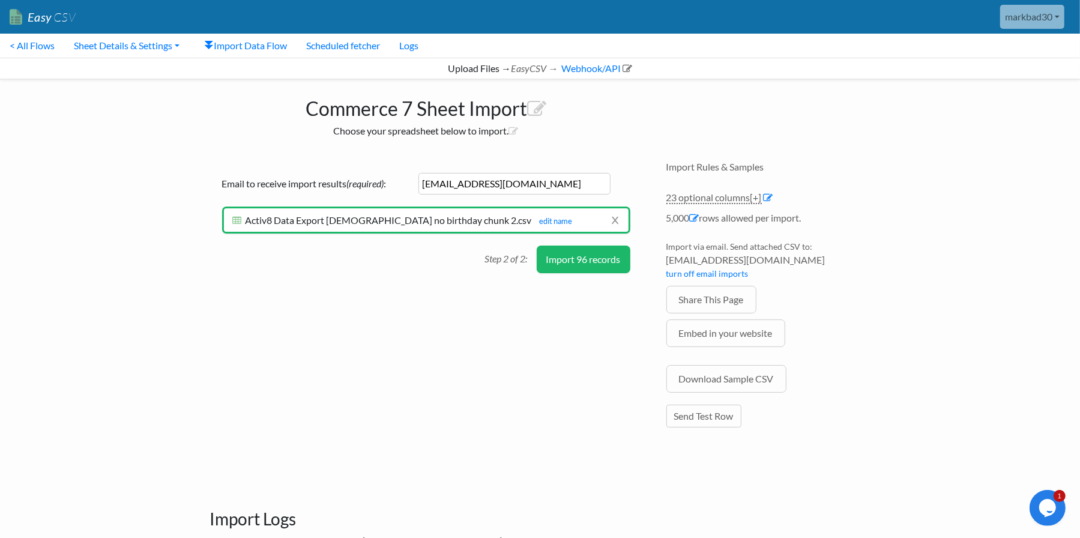
click at [598, 260] on button "Import 96 records" at bounding box center [584, 260] width 94 height 28
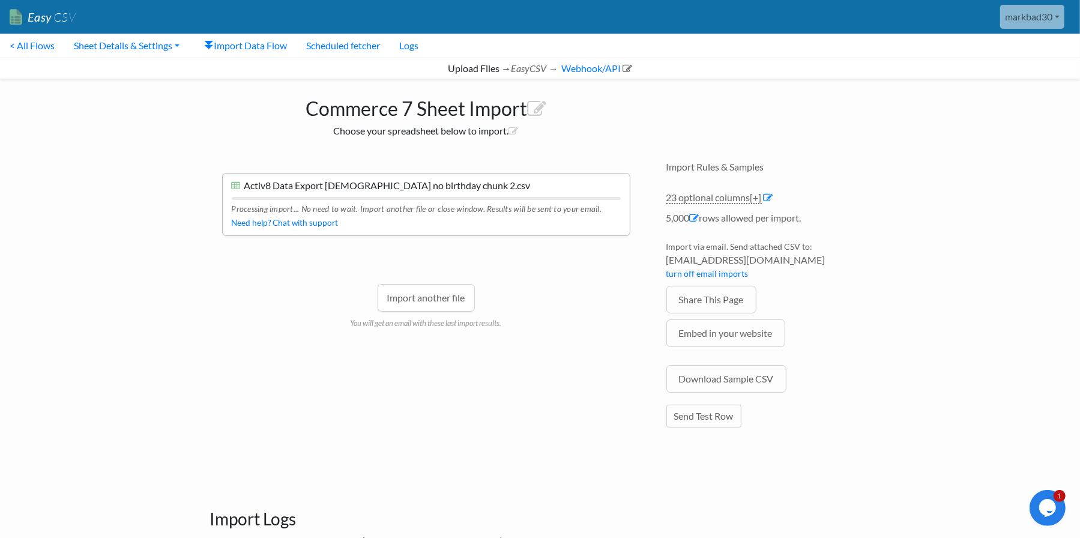
drag, startPoint x: 455, startPoint y: 297, endPoint x: 468, endPoint y: 289, distance: 15.3
click at [455, 297] on link "Import another file" at bounding box center [426, 298] width 97 height 28
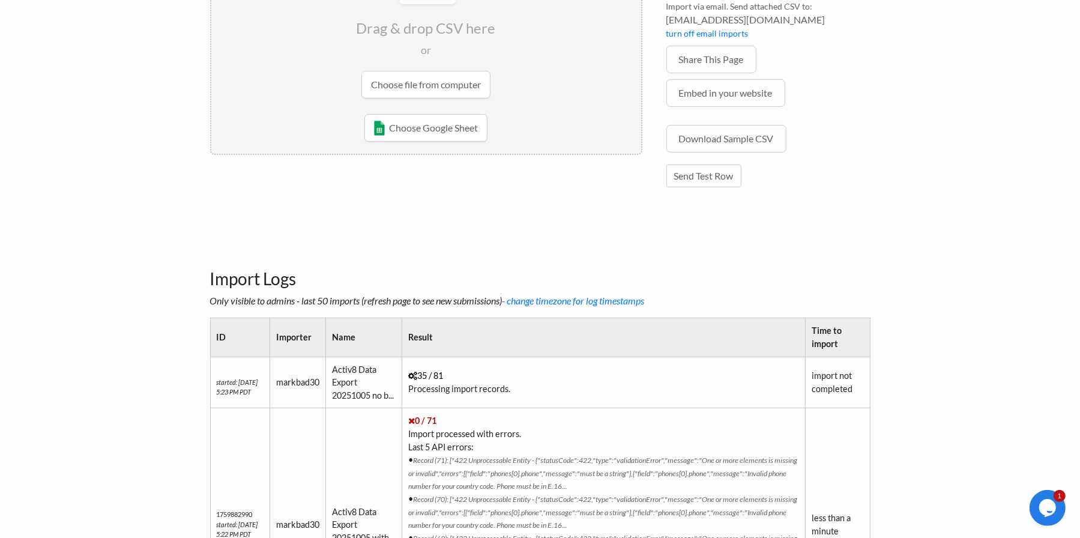
scroll to position [300, 0]
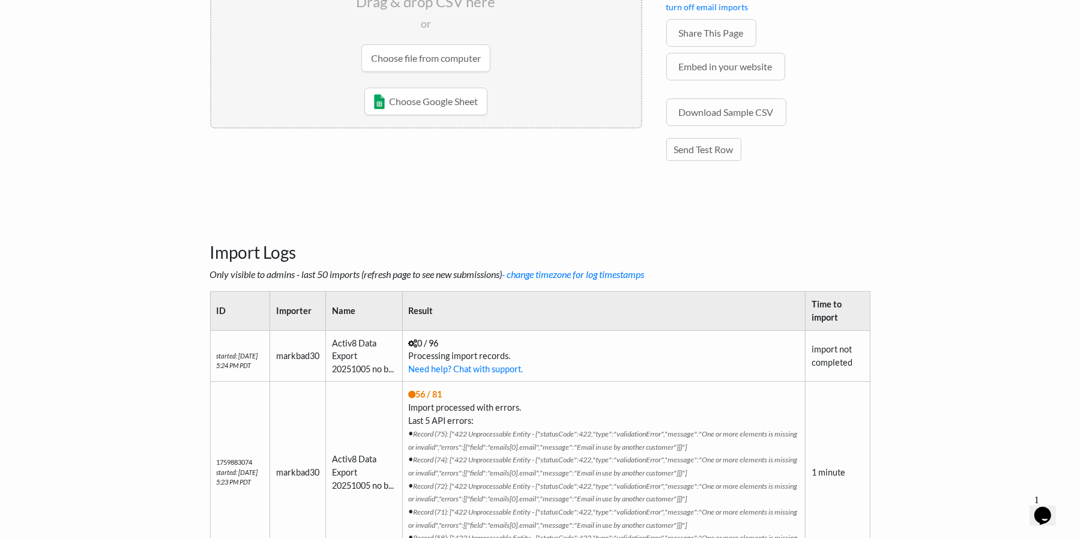
scroll to position [120, 0]
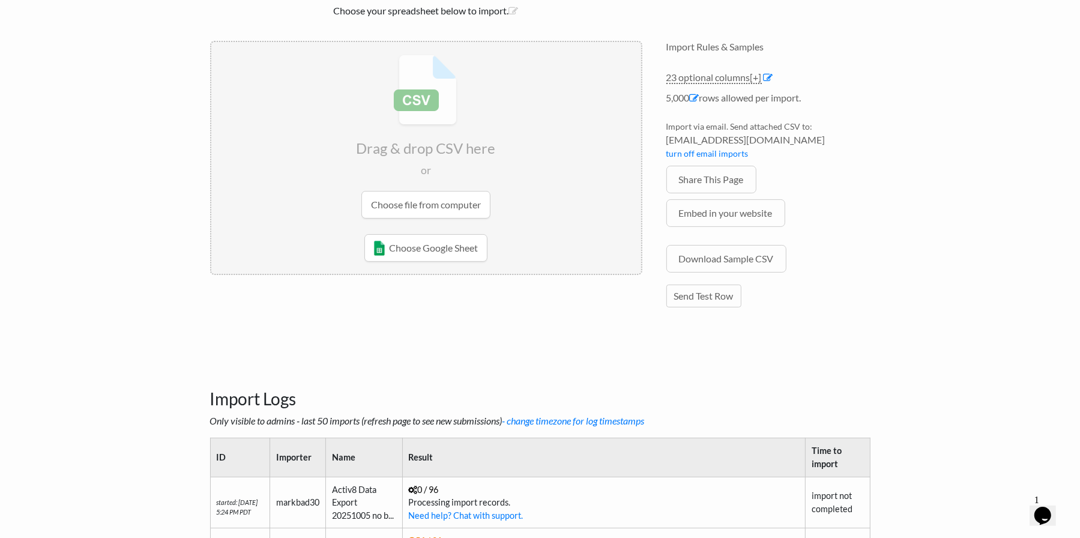
click at [294, 318] on div "Drag & drop CSV here or Choose file from computer Choose Google Sheet Email to …" at bounding box center [426, 183] width 456 height 309
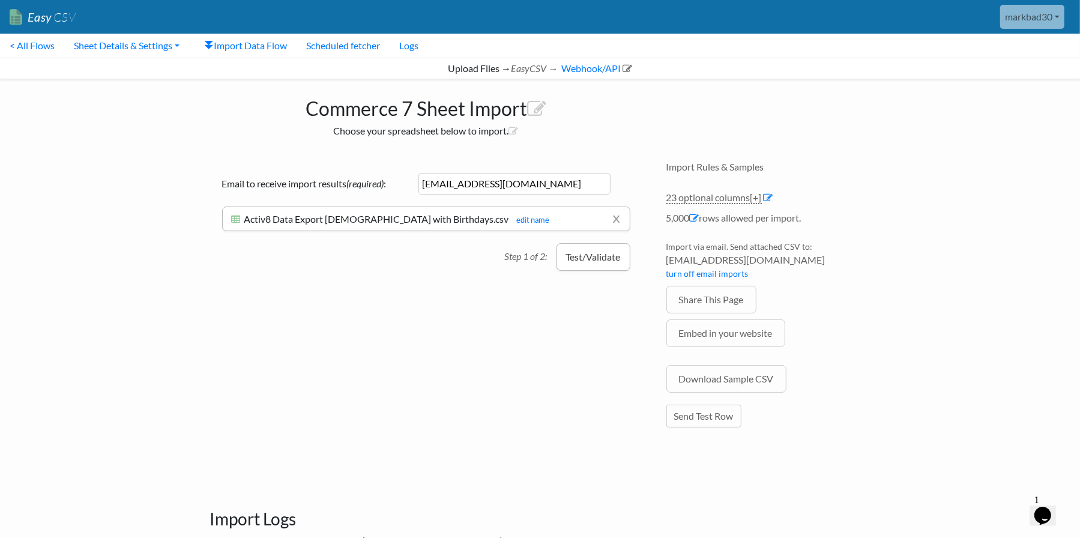
click at [601, 258] on button "Test/Validate" at bounding box center [594, 257] width 74 height 28
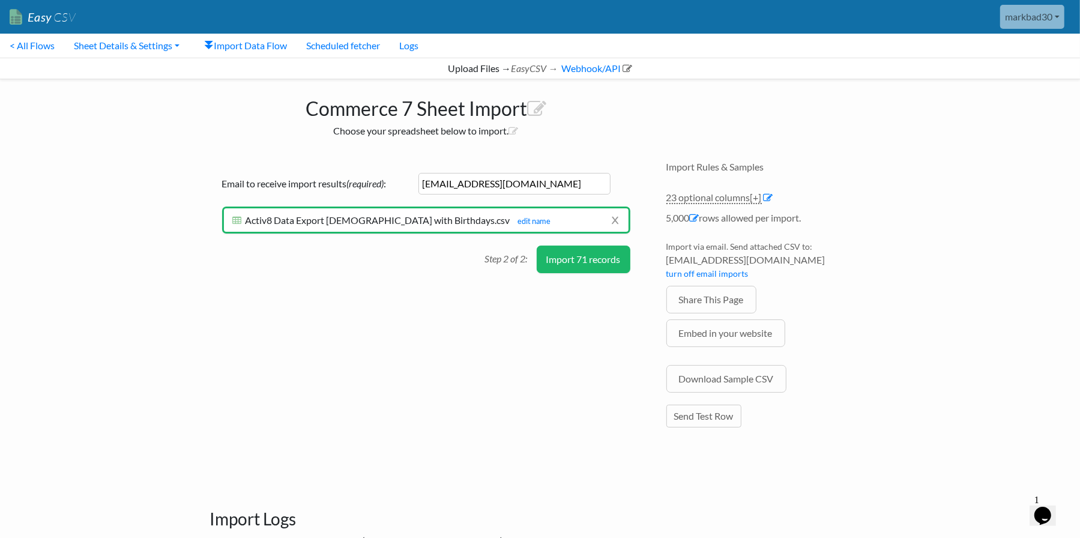
click at [580, 259] on button "Import 71 records" at bounding box center [584, 260] width 94 height 28
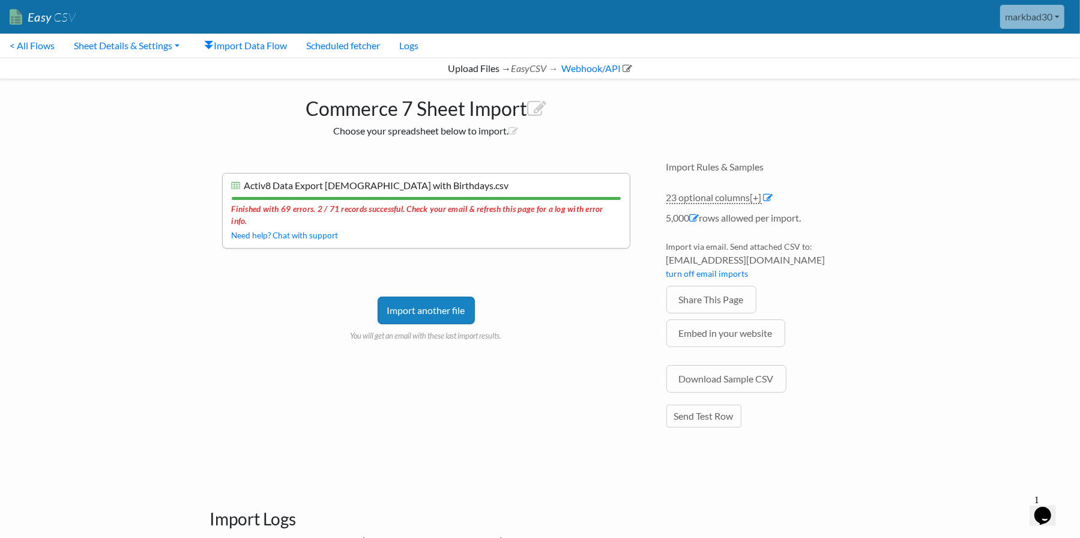
drag, startPoint x: 282, startPoint y: 269, endPoint x: 291, endPoint y: 268, distance: 9.1
click at [282, 269] on div "Import another file You will get an email with these last import results." at bounding box center [426, 301] width 408 height 81
click at [411, 301] on link "Import another file" at bounding box center [426, 311] width 97 height 28
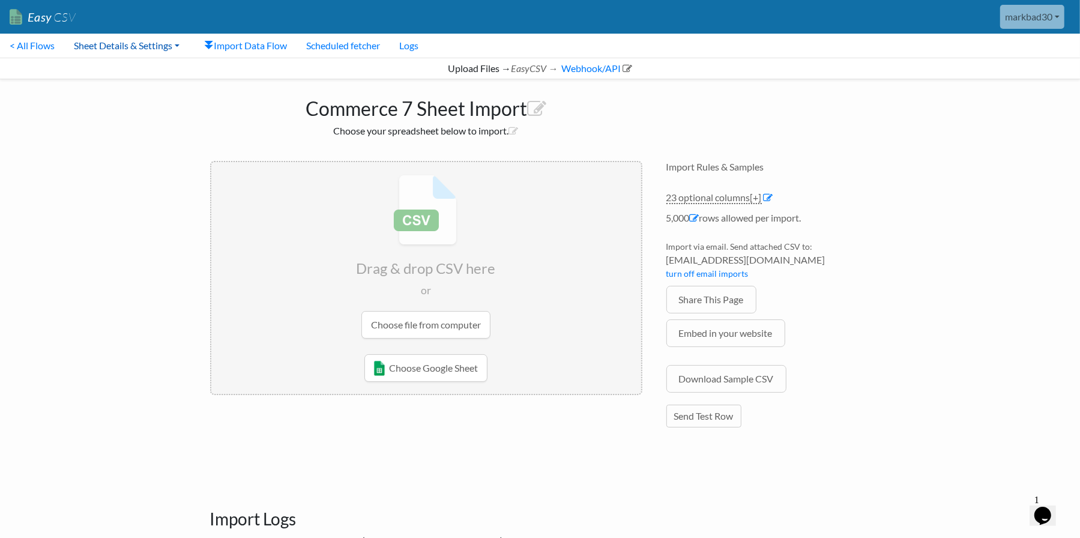
click at [120, 46] on link "Sheet Details & Settings" at bounding box center [126, 46] width 125 height 24
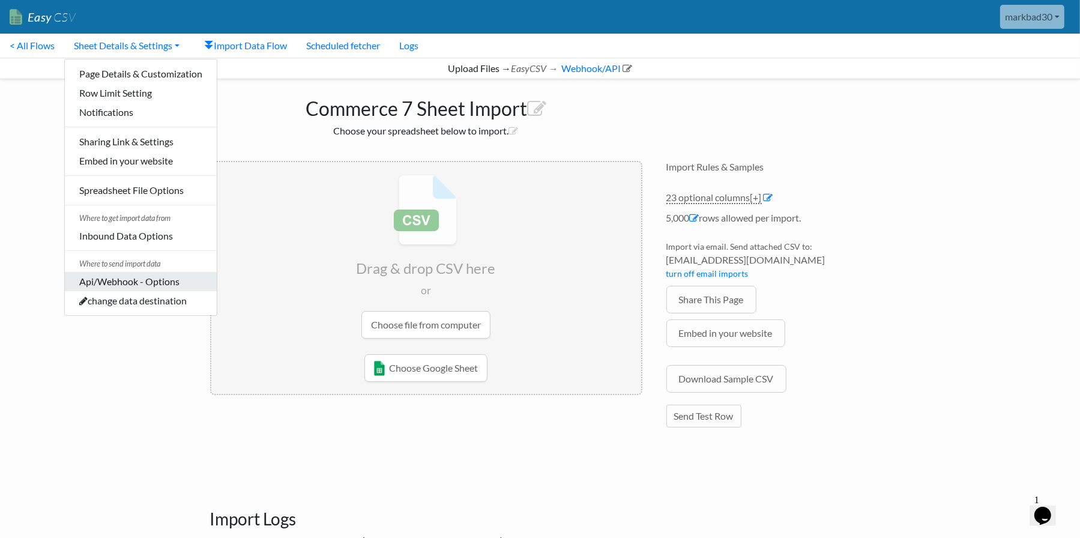
click at [127, 278] on link "Api/Webhook - Options" at bounding box center [141, 281] width 152 height 19
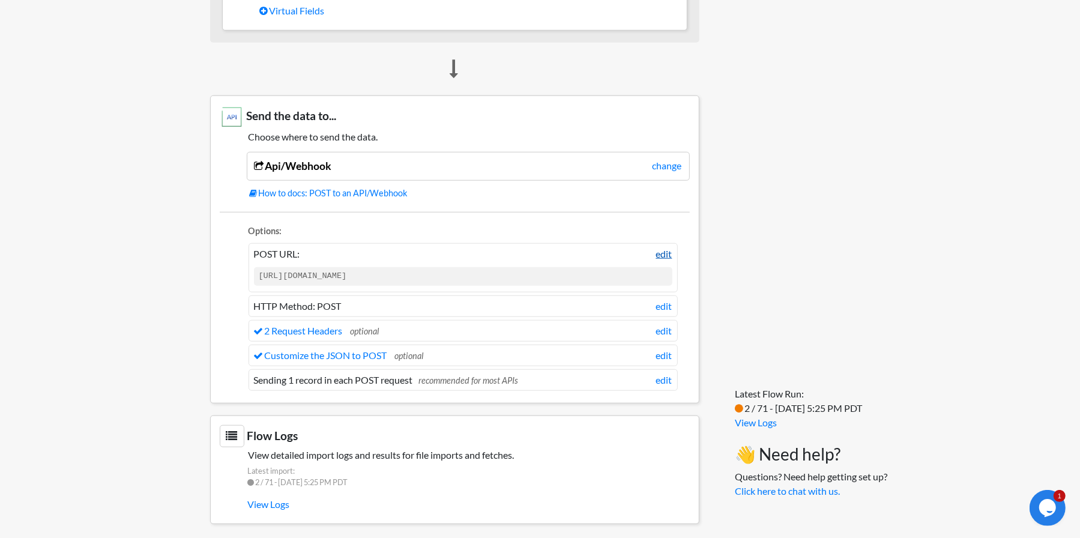
click at [671, 248] on link "edit" at bounding box center [664, 254] width 16 height 14
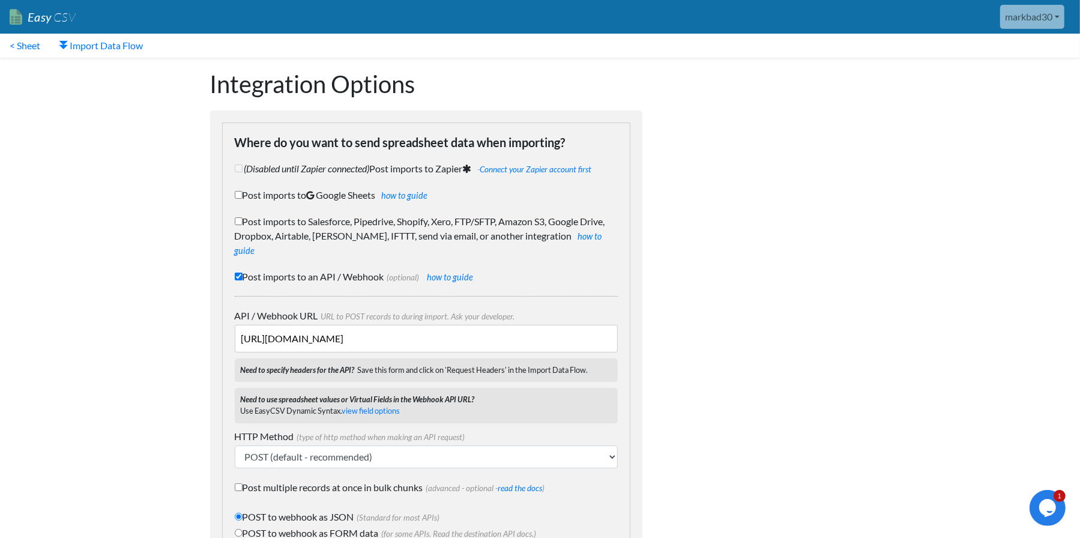
click at [498, 329] on input "https://api.commerce7.com/v1/customer" at bounding box center [426, 339] width 383 height 28
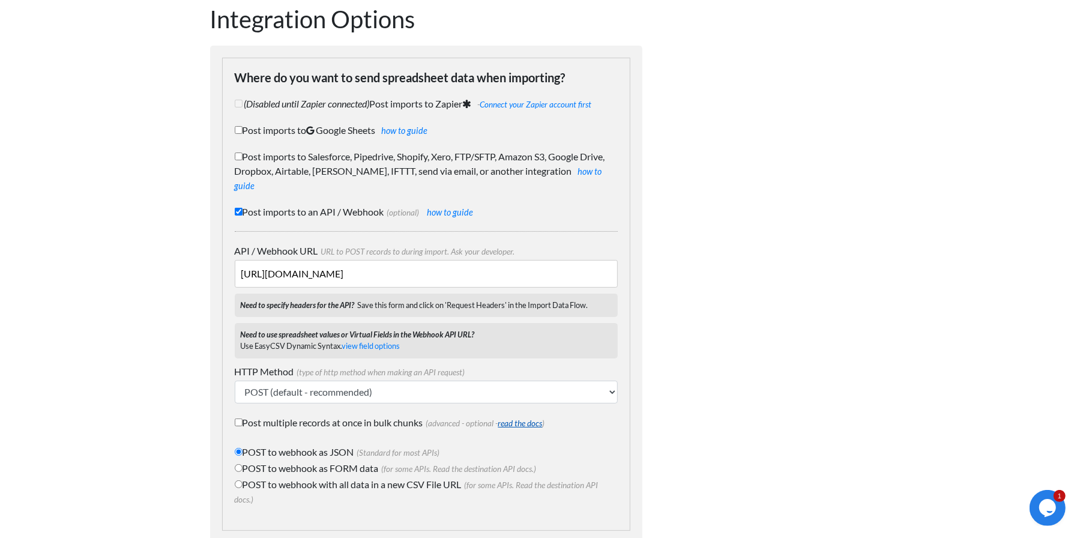
scroll to position [111, 0]
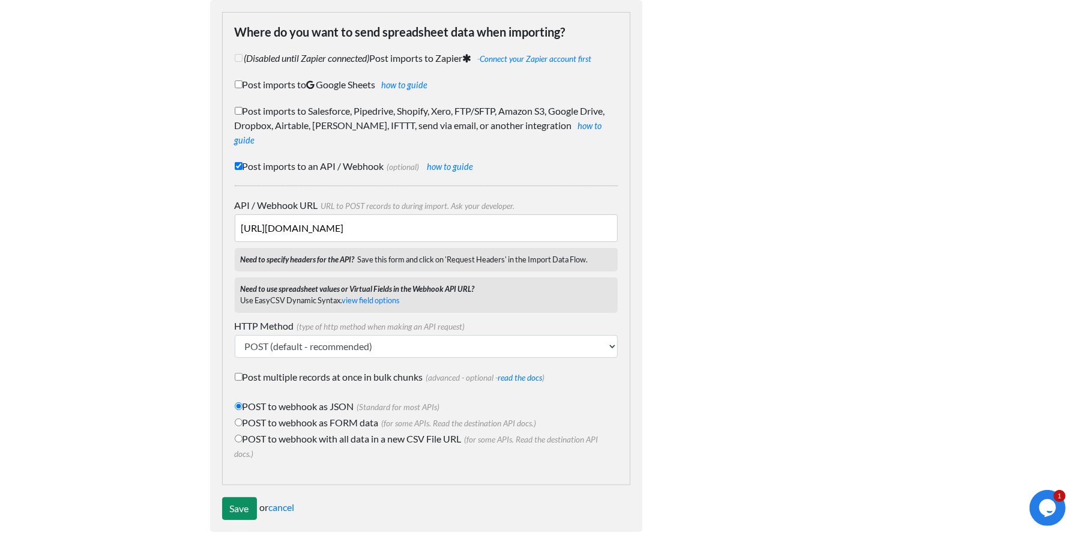
type input "https://api.commerce7.com/v1/customer-address"
click at [246, 497] on input "Save" at bounding box center [239, 508] width 35 height 23
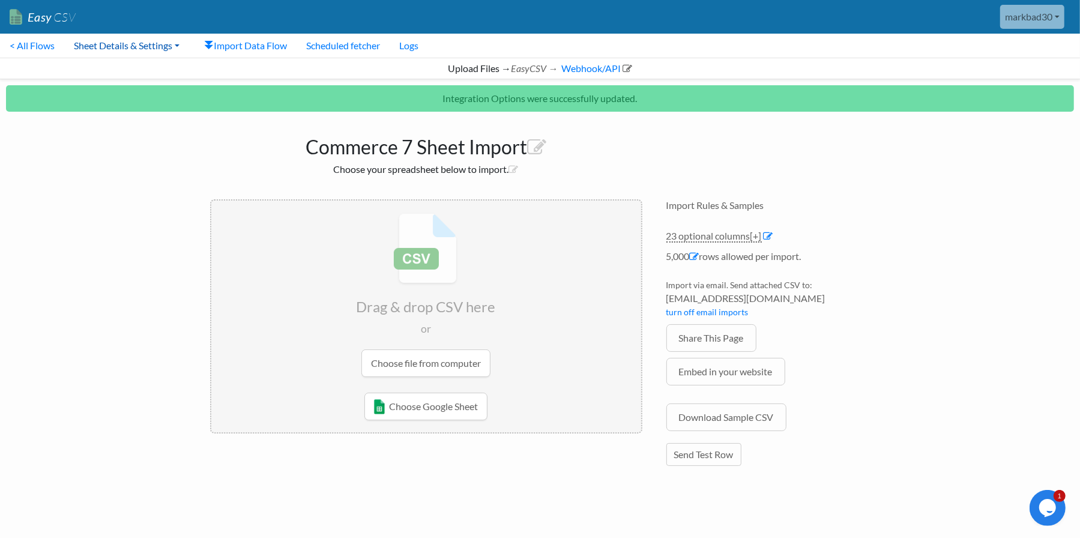
click at [124, 48] on link "Sheet Details & Settings" at bounding box center [126, 46] width 125 height 24
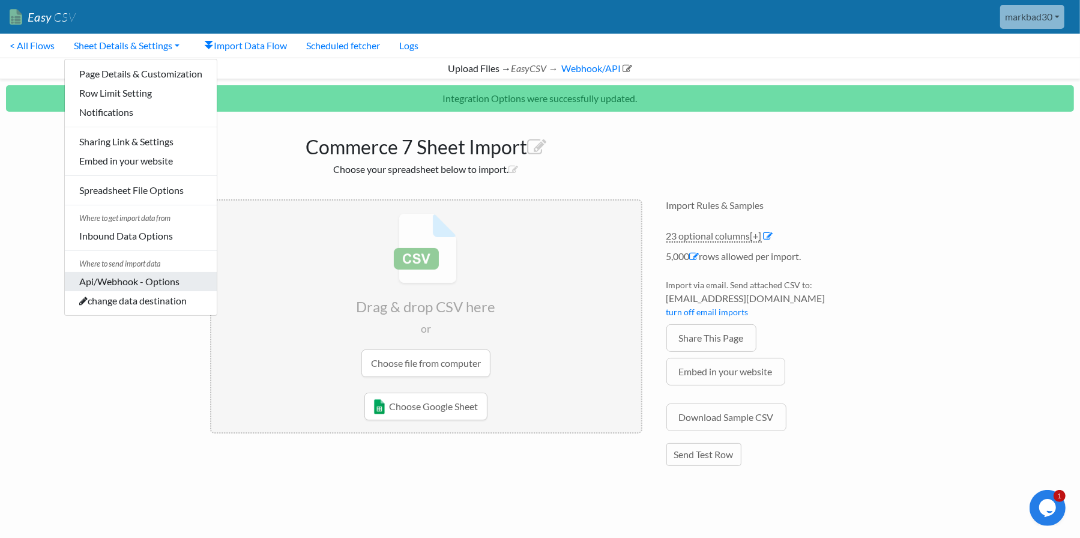
click at [118, 277] on link "Api/Webhook - Options" at bounding box center [141, 281] width 152 height 19
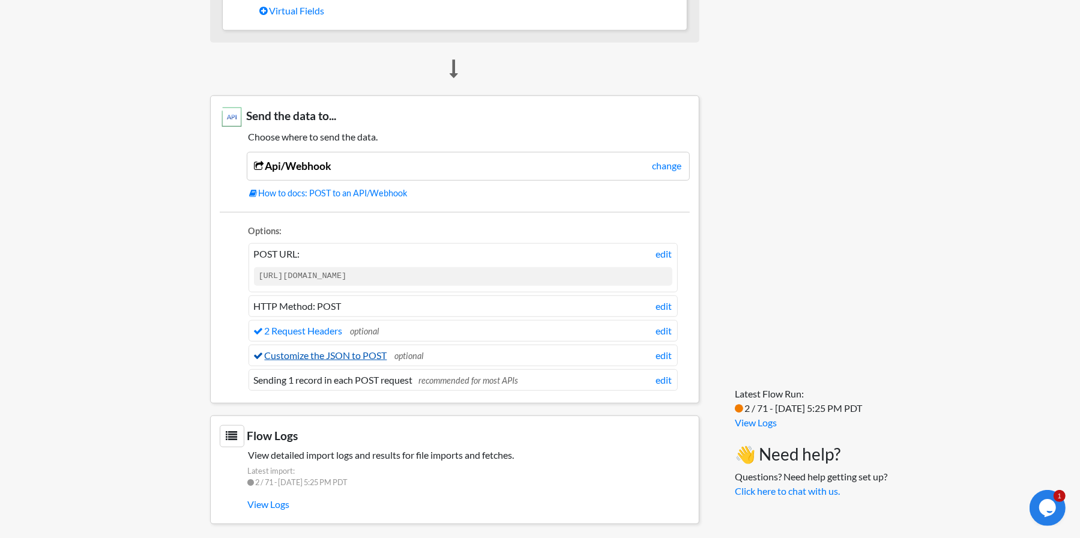
click at [356, 350] on link "Customize the JSON to POST" at bounding box center [320, 355] width 133 height 11
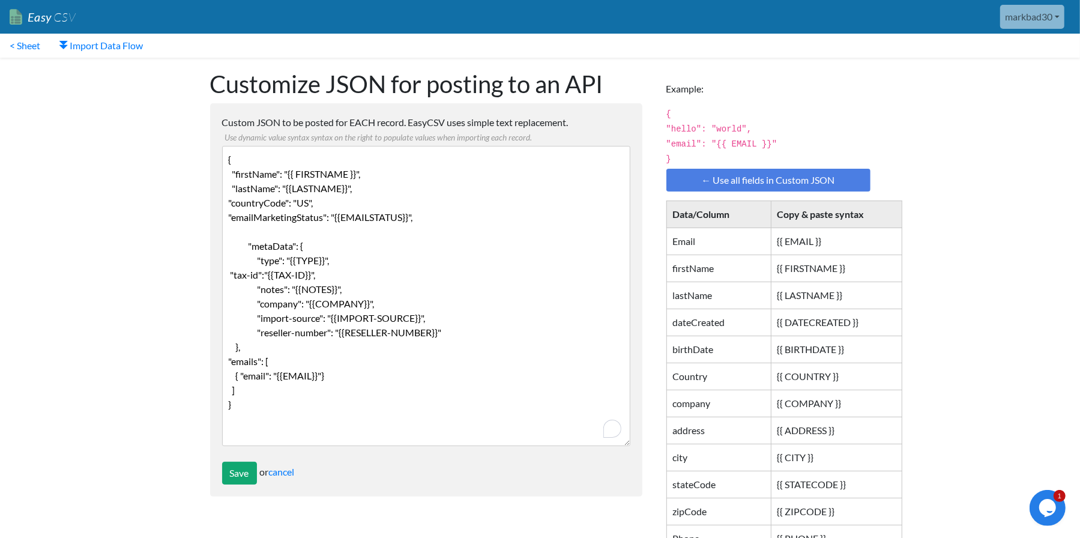
drag, startPoint x: 249, startPoint y: 412, endPoint x: 219, endPoint y: 146, distance: 267.8
paste textarea "FULL (/customer-address) { "firstName": "{{ FIRSTNAME }}", "lastName": "{{LASTN…"
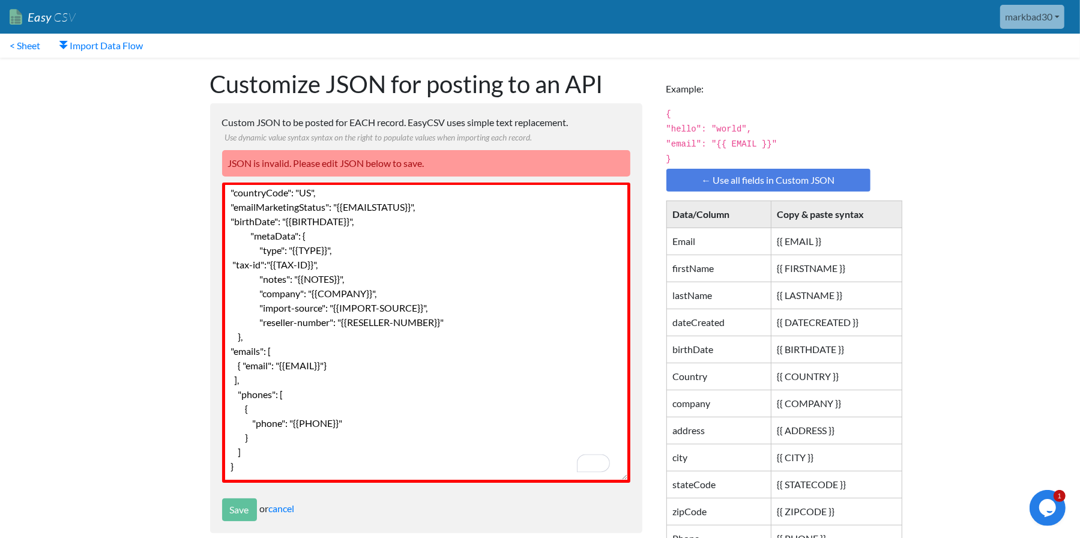
scroll to position [142, 0]
click at [330, 199] on textarea "{ "firstName": "{{ FIRSTNAME }}", "lastName": "{{LASTNAME}}", "countryCode": "U…" at bounding box center [426, 333] width 408 height 300
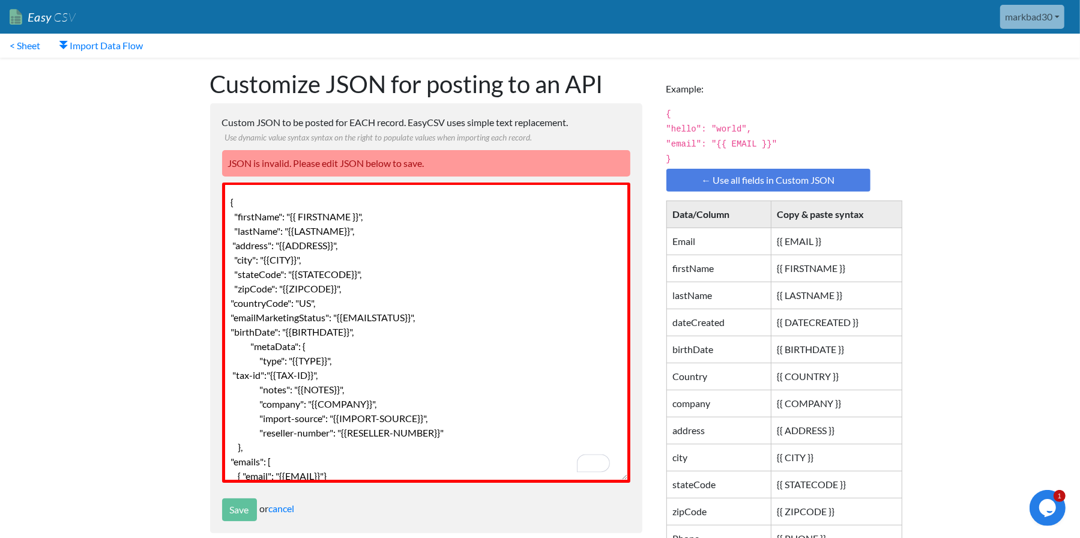
scroll to position [0, 0]
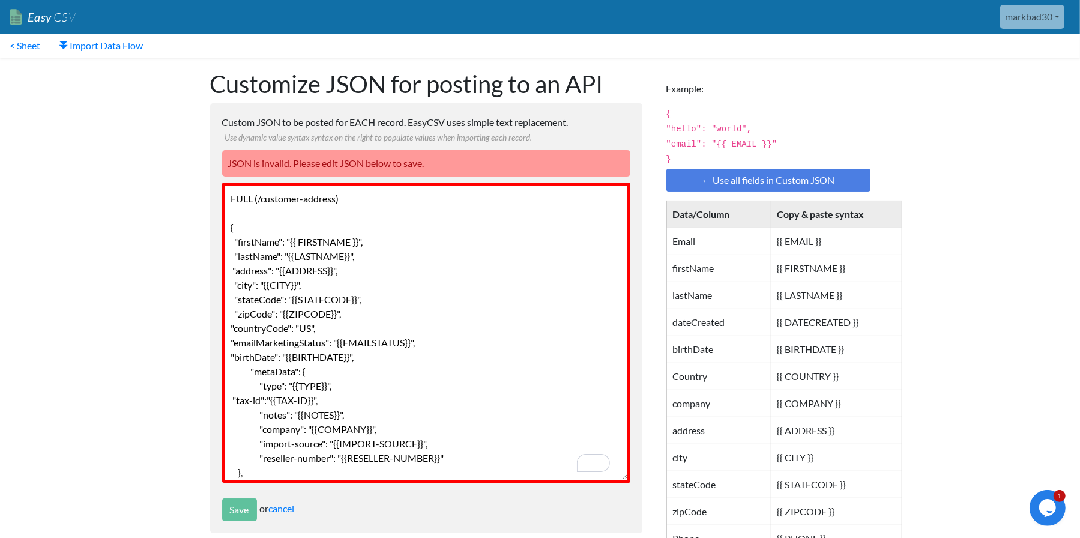
click at [344, 194] on textarea "{ "firstName": "{{ FIRSTNAME }}", "lastName": "{{LASTNAME}}", "countryCode": "U…" at bounding box center [426, 333] width 408 height 300
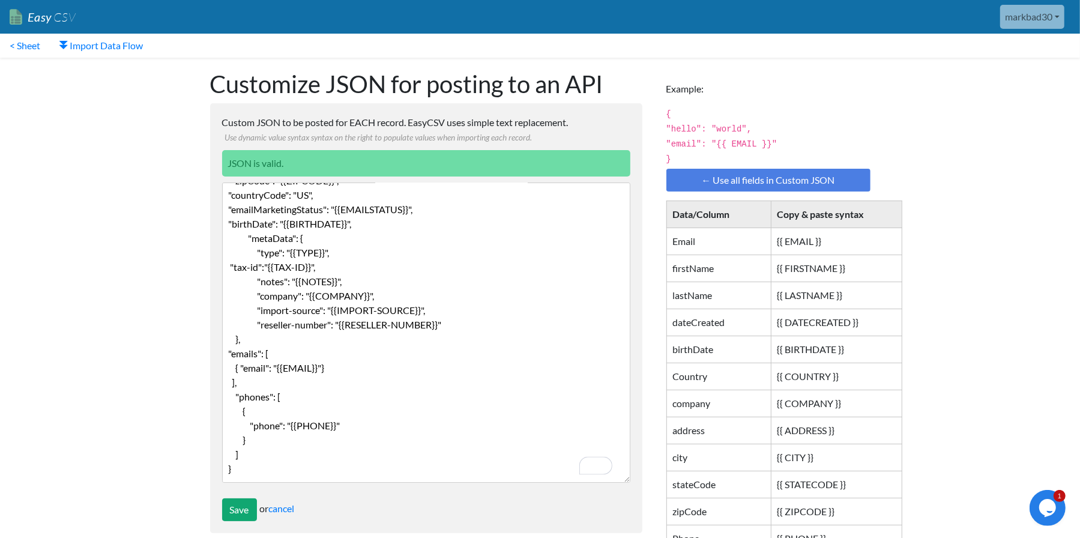
click at [262, 438] on textarea "{ "firstName": "{{ FIRSTNAME }}", "lastName": "{{LASTNAME}}", "countryCode": "U…" at bounding box center [426, 333] width 408 height 300
click at [327, 413] on textarea "{ "firstName": "{{ FIRSTNAME }}", "lastName": "{{LASTNAME}}", "countryCode": "U…" at bounding box center [426, 333] width 408 height 300
click at [374, 386] on textarea "{ "firstName": "{{ FIRSTNAME }}", "lastName": "{{LASTNAME}}", "countryCode": "U…" at bounding box center [426, 333] width 408 height 300
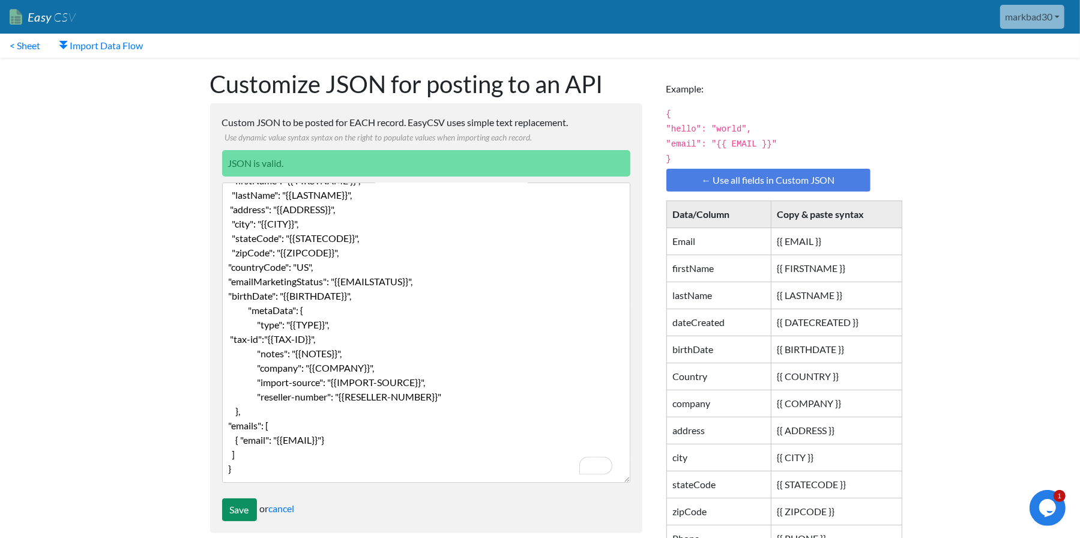
type textarea "{ "firstName": "{{ FIRSTNAME }}", "lastName": "{{LASTNAME}}", "address": "{{ADD…"
click at [233, 509] on input "Save" at bounding box center [239, 509] width 35 height 23
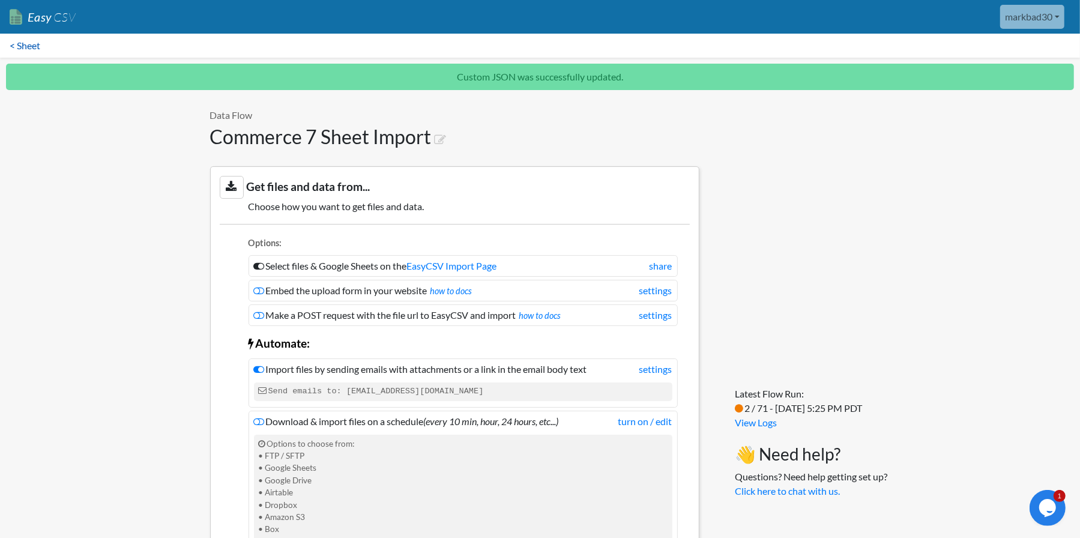
click at [27, 41] on link "< Sheet" at bounding box center [25, 46] width 50 height 24
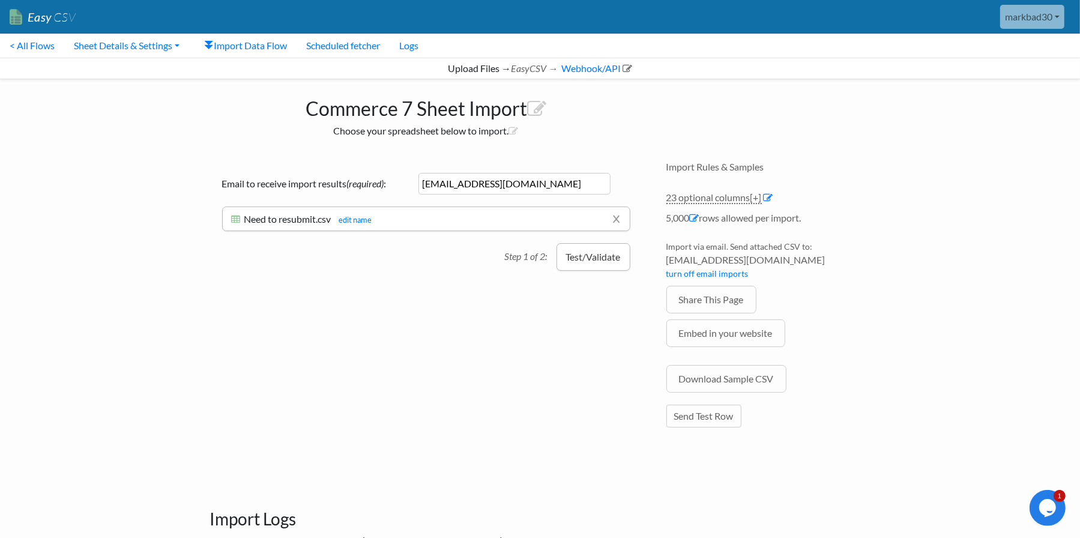
click at [585, 262] on button "Test/Validate" at bounding box center [594, 257] width 74 height 28
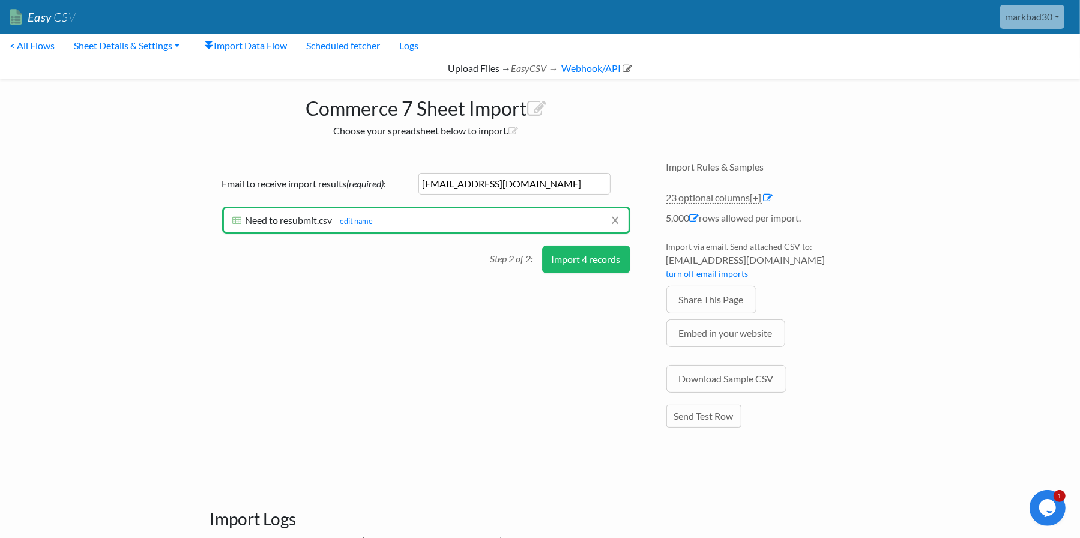
click at [589, 258] on button "Import 4 records" at bounding box center [586, 260] width 88 height 28
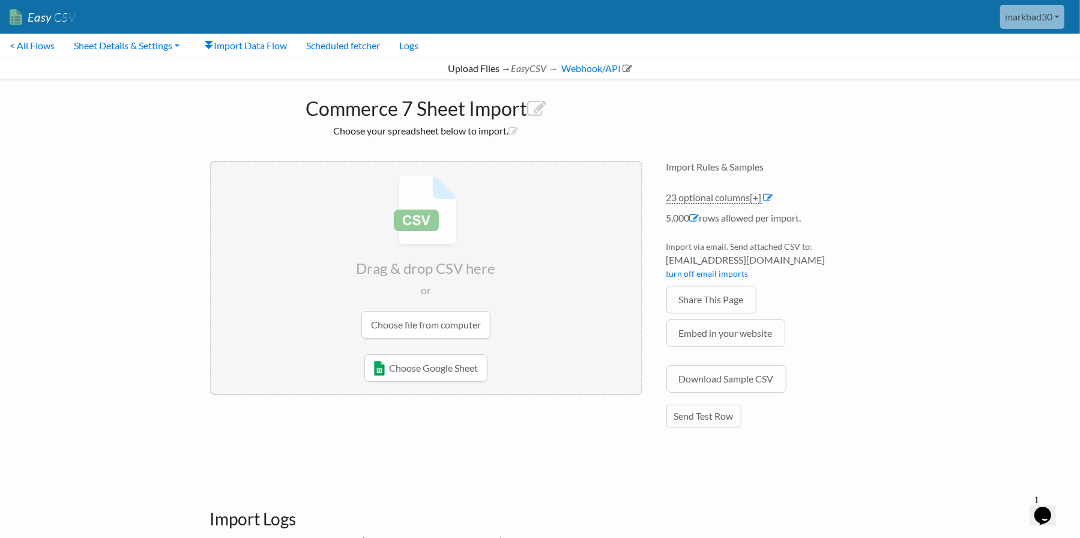
drag, startPoint x: 138, startPoint y: 50, endPoint x: 138, endPoint y: 64, distance: 13.2
click at [138, 50] on link "Sheet Details & Settings" at bounding box center [126, 46] width 125 height 24
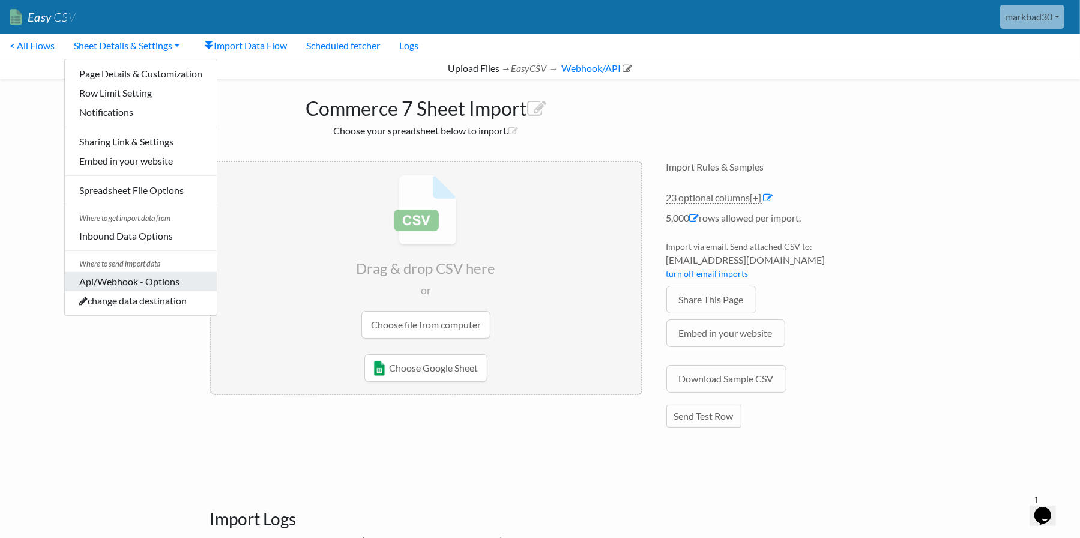
click at [139, 283] on link "Api/Webhook - Options" at bounding box center [141, 281] width 152 height 19
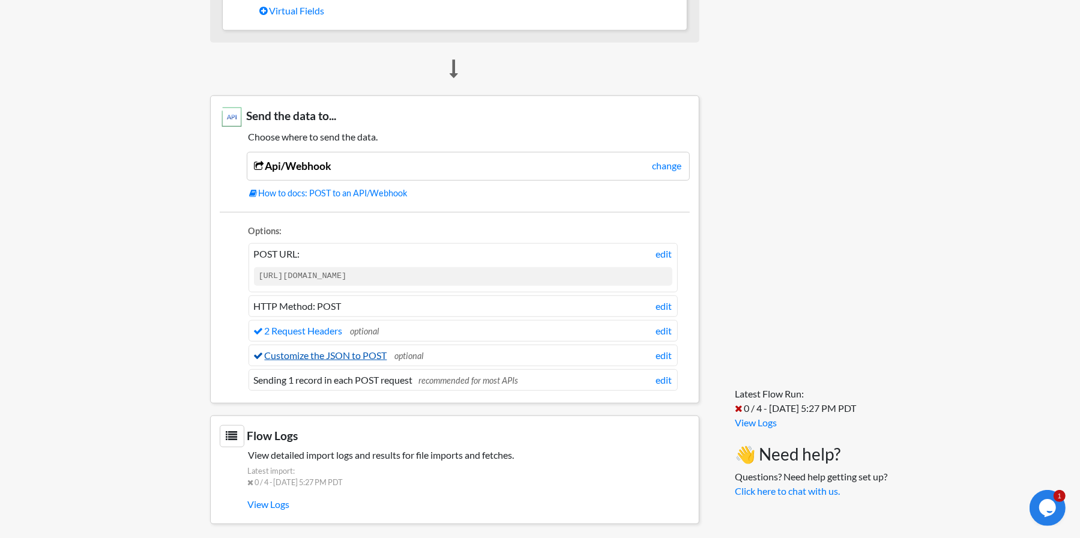
click at [383, 352] on link "Customize the JSON to POST" at bounding box center [320, 355] width 133 height 11
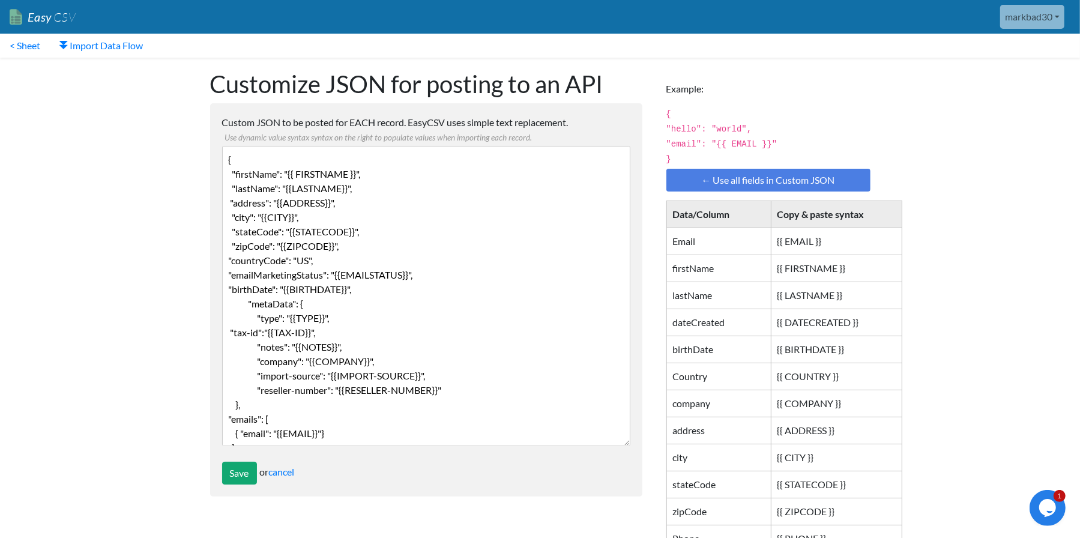
drag, startPoint x: 416, startPoint y: 279, endPoint x: 428, endPoint y: 288, distance: 14.5
click at [416, 279] on textarea "{ "firstName": "{{ FIRSTNAME }}", "lastName": "{{LASTNAME}}", "address": "{{ADD…" at bounding box center [426, 296] width 408 height 300
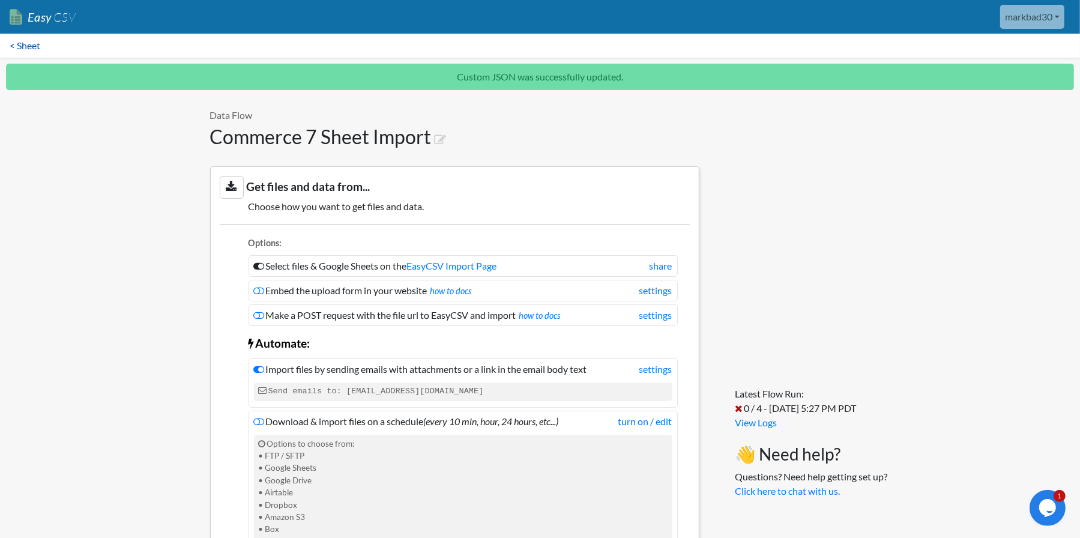
click at [25, 46] on link "< Sheet" at bounding box center [25, 46] width 50 height 24
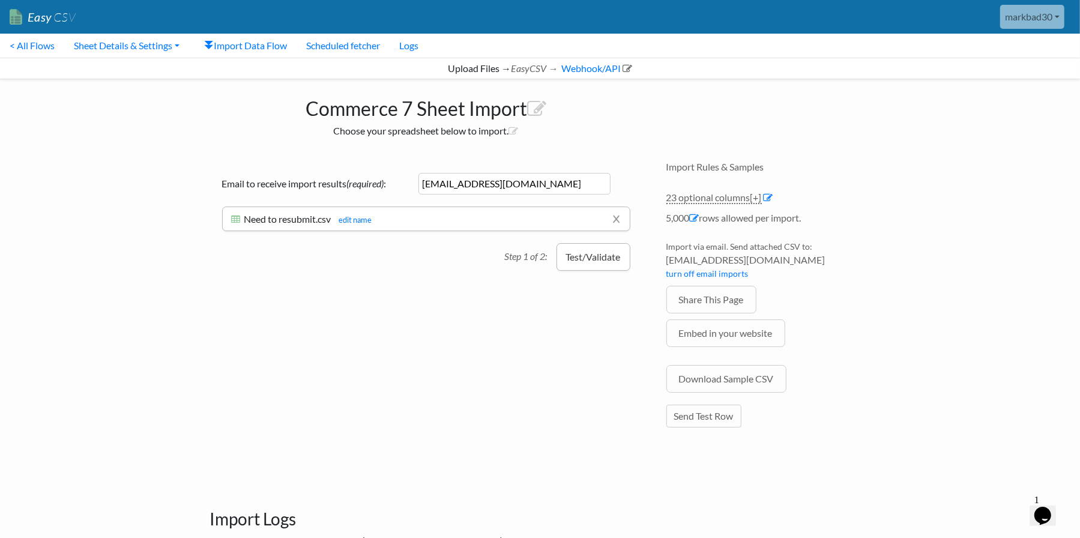
click at [592, 262] on button "Test/Validate" at bounding box center [594, 257] width 74 height 28
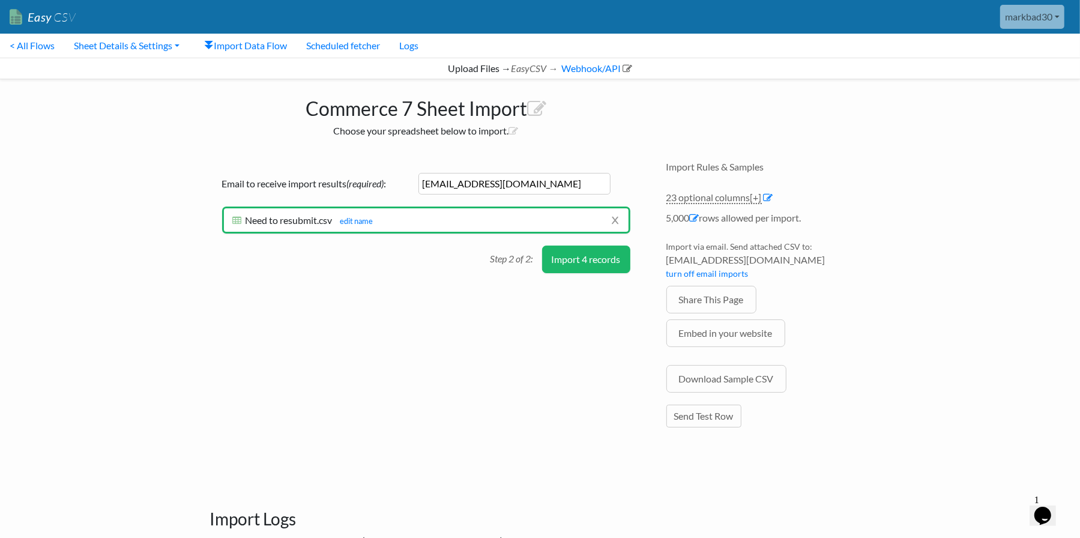
click at [593, 261] on button "Import 4 records" at bounding box center [586, 260] width 88 height 28
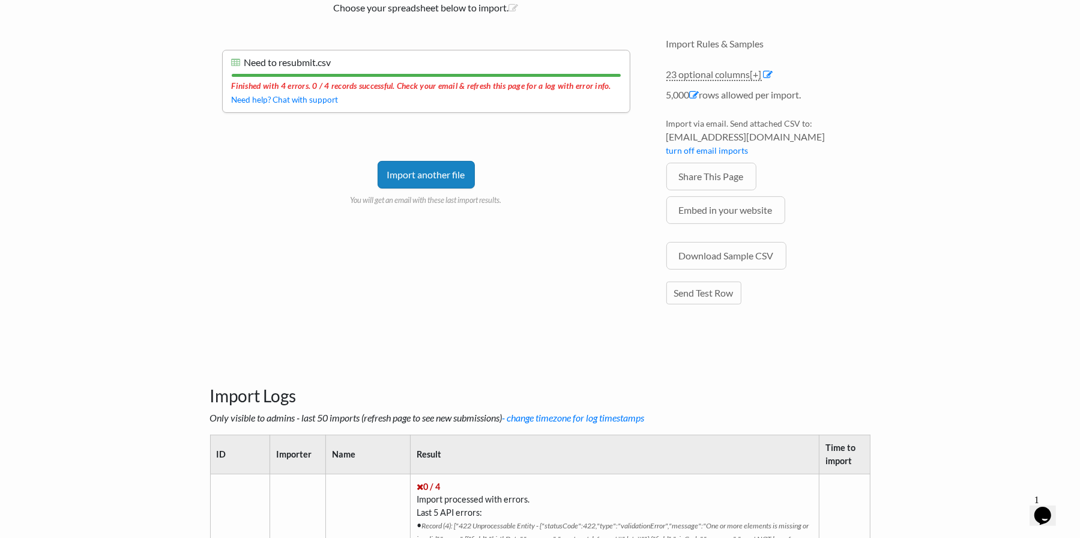
scroll to position [120, 0]
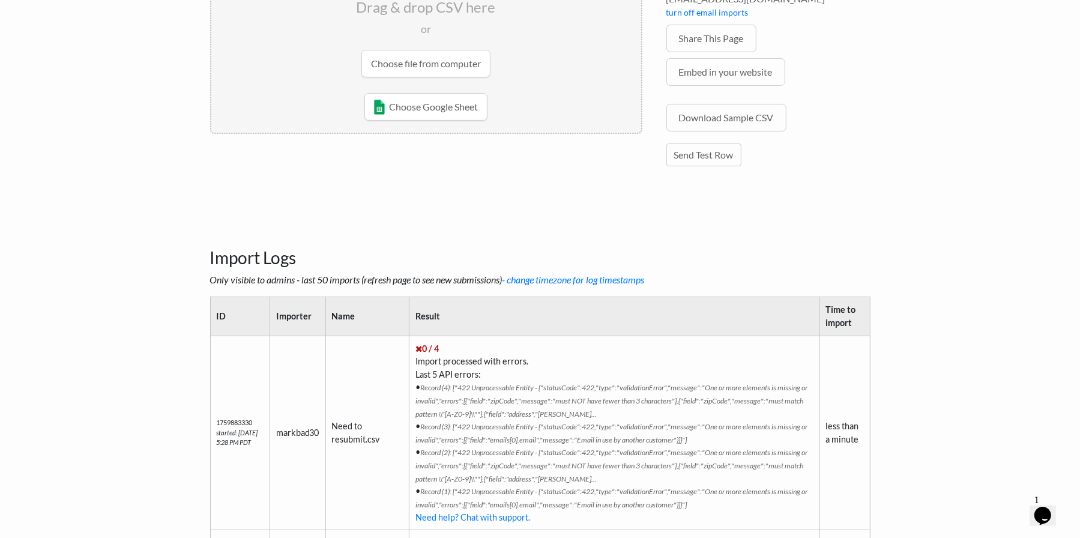
scroll to position [300, 0]
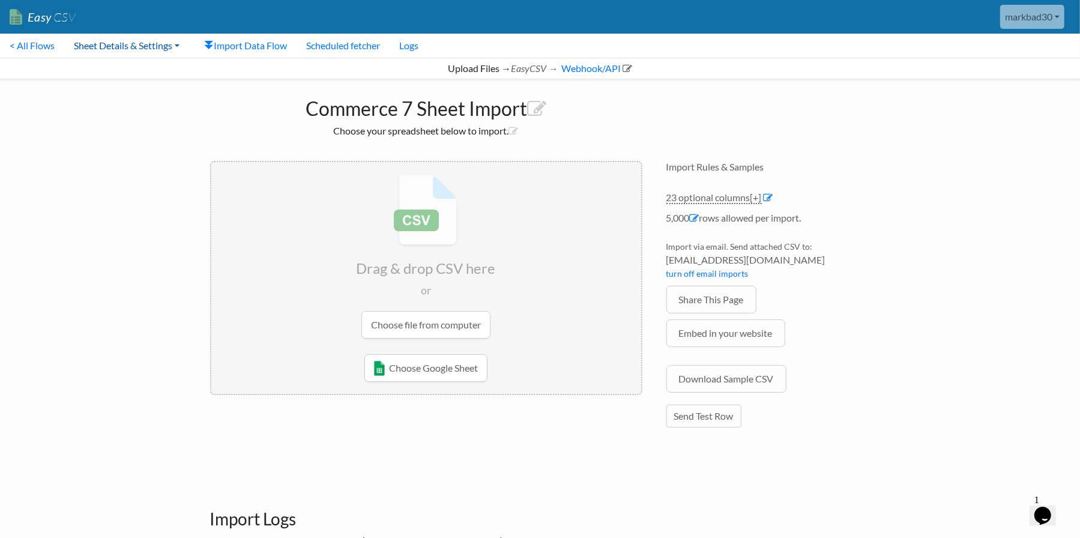
click at [159, 48] on link "Sheet Details & Settings" at bounding box center [126, 46] width 125 height 24
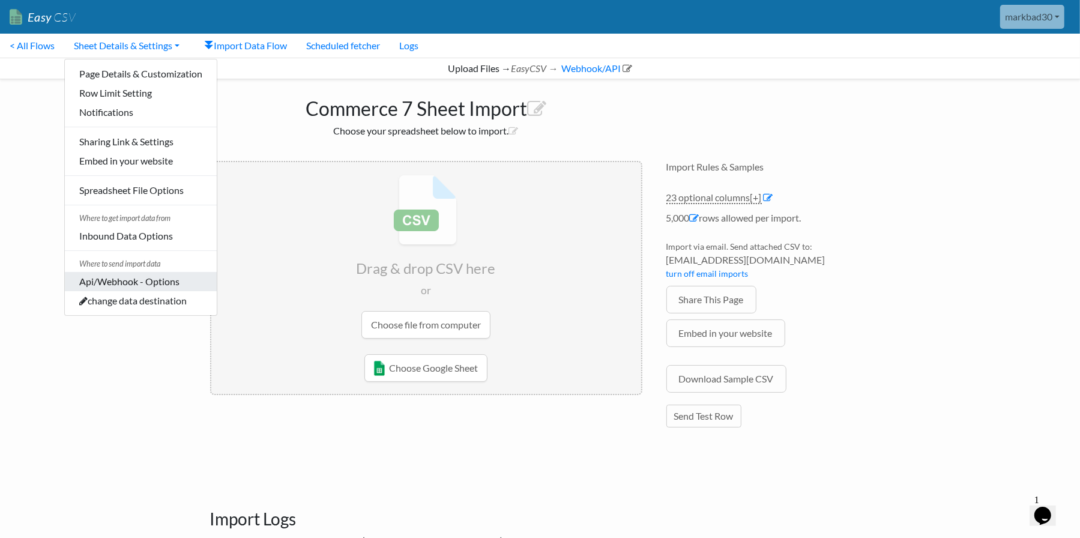
click at [148, 280] on link "Api/Webhook - Options" at bounding box center [141, 281] width 152 height 19
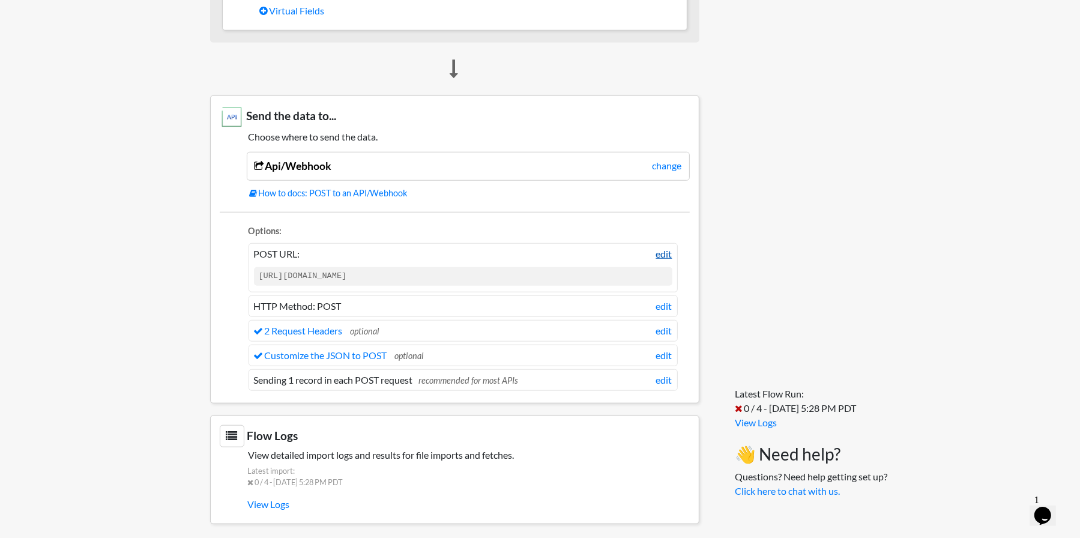
click at [658, 248] on link "edit" at bounding box center [664, 254] width 16 height 14
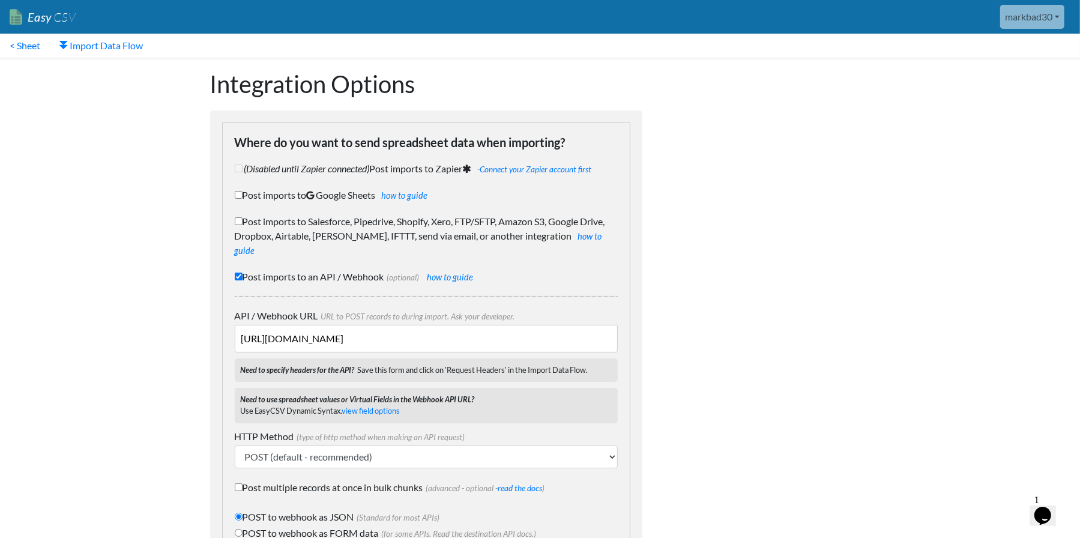
drag, startPoint x: 413, startPoint y: 321, endPoint x: 642, endPoint y: 289, distance: 231.0
click at [622, 326] on div "Where do you want to send spreadsheet data when importing? (Disabled until Zapi…" at bounding box center [426, 359] width 408 height 473
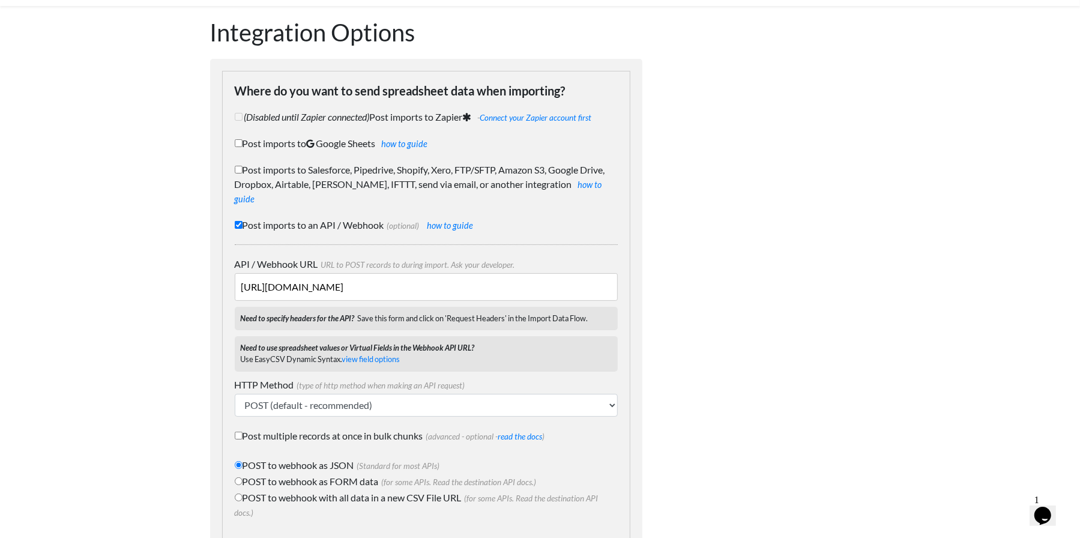
scroll to position [111, 0]
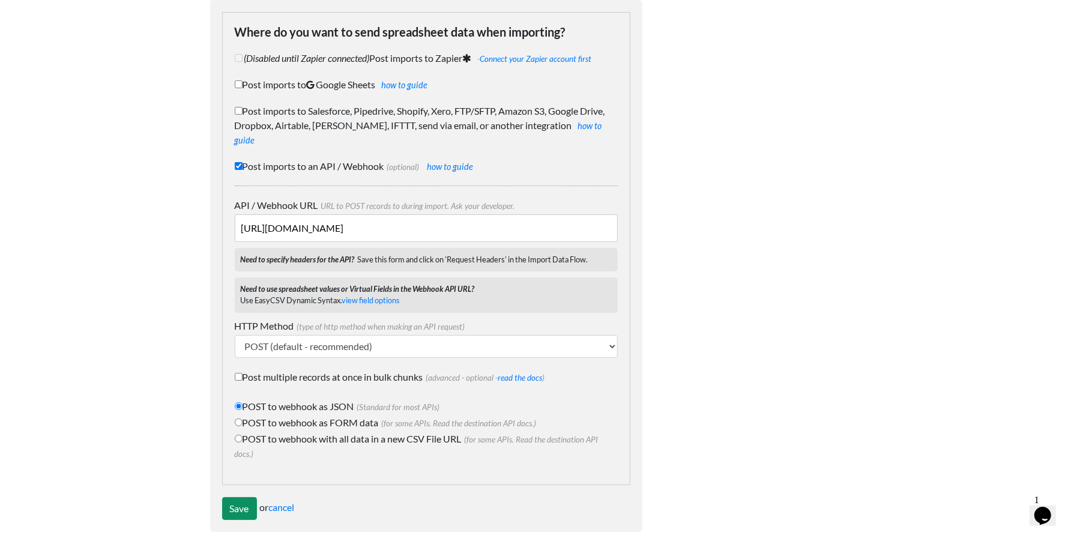
type input "https://api.commerce7.com/v1/customer"
click at [243, 497] on input "Save" at bounding box center [239, 508] width 35 height 23
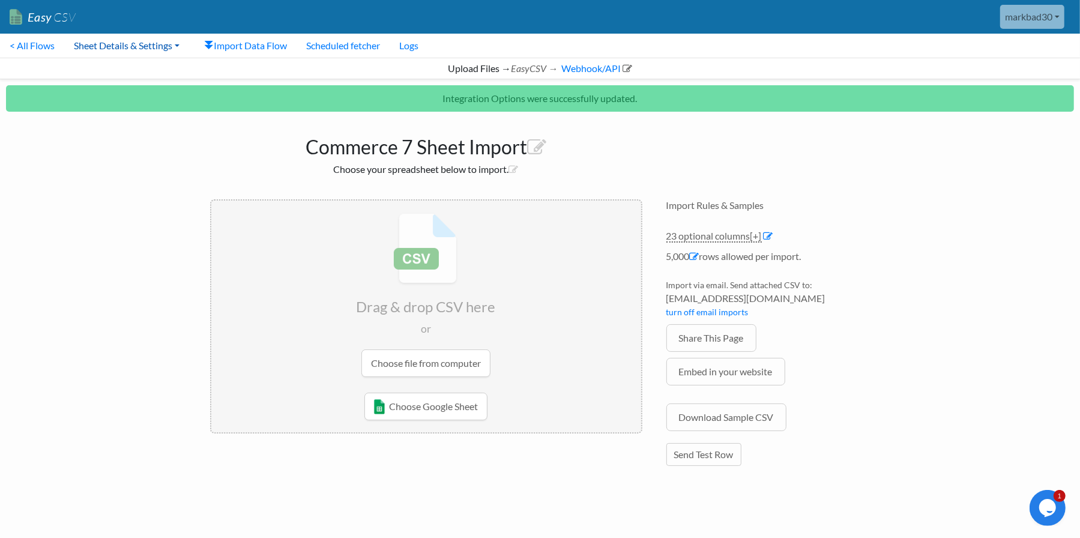
click at [104, 49] on link "Sheet Details & Settings" at bounding box center [126, 46] width 125 height 24
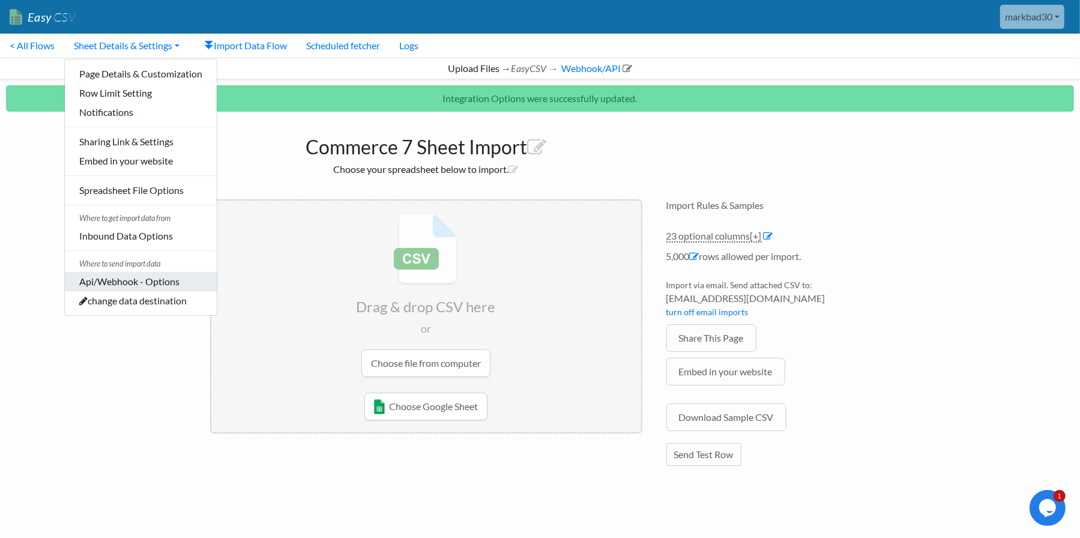
click at [114, 288] on link "Api/Webhook - Options" at bounding box center [141, 281] width 152 height 19
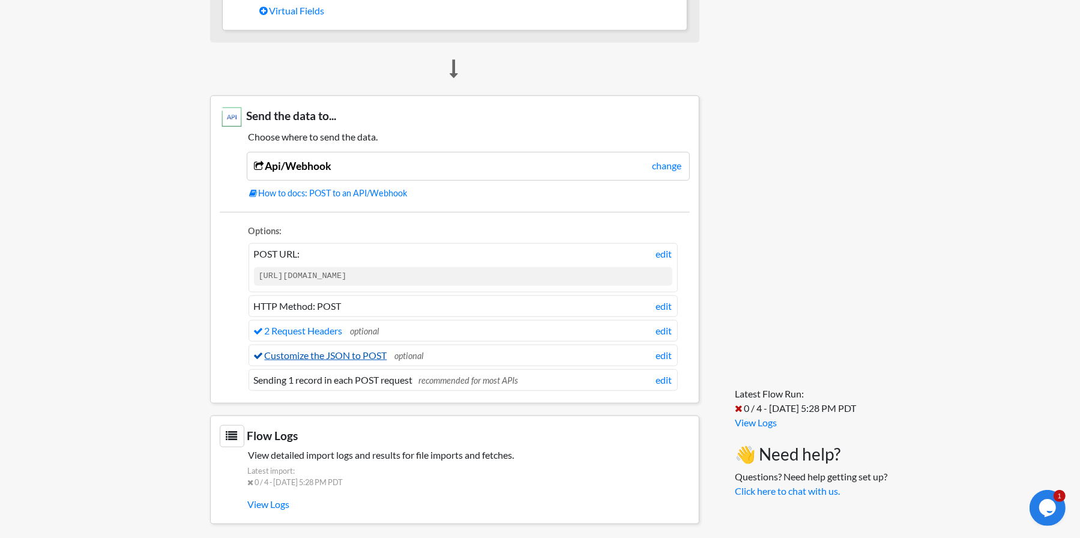
click at [305, 350] on link "Customize the JSON to POST" at bounding box center [320, 355] width 133 height 11
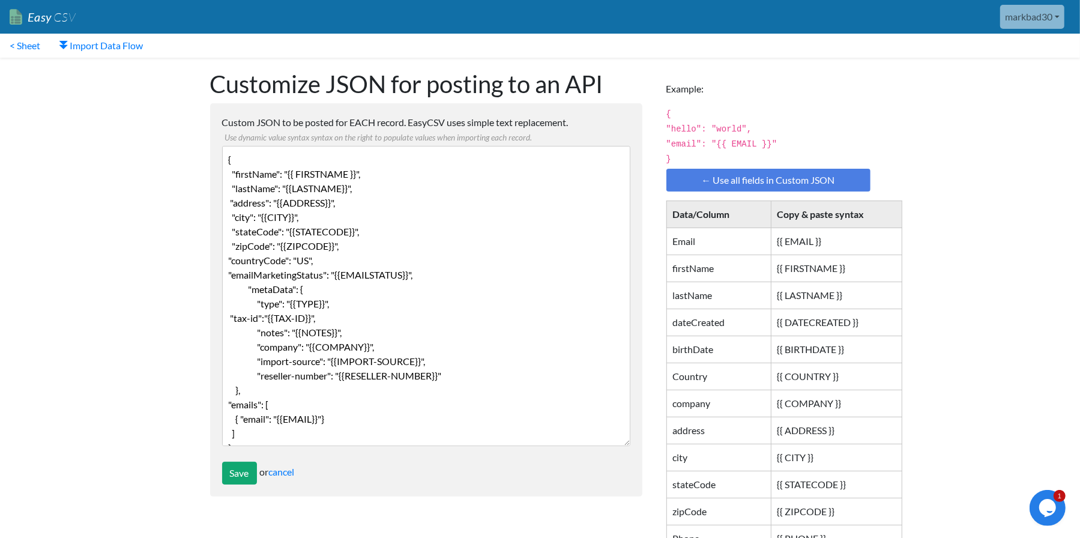
click at [315, 398] on textarea "{ "firstName": "{{ FIRSTNAME }}", "lastName": "{{LASTNAME}}", "address": "{{ADD…" at bounding box center [426, 296] width 408 height 300
paste textarea ""countryCode": "US", "emailMarketingStatus": "{{EMAILSTATUS}}", "metaData": { "…"
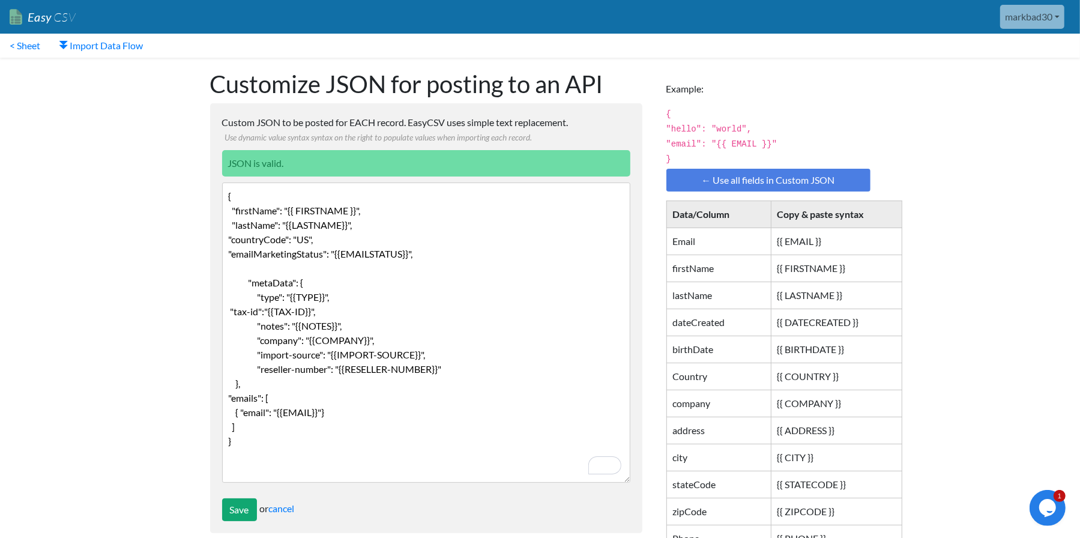
click at [268, 423] on textarea "{ "firstName": "{{ FIRSTNAME }}", "lastName": "{{LASTNAME}}", "address": "{{ADD…" at bounding box center [426, 333] width 408 height 300
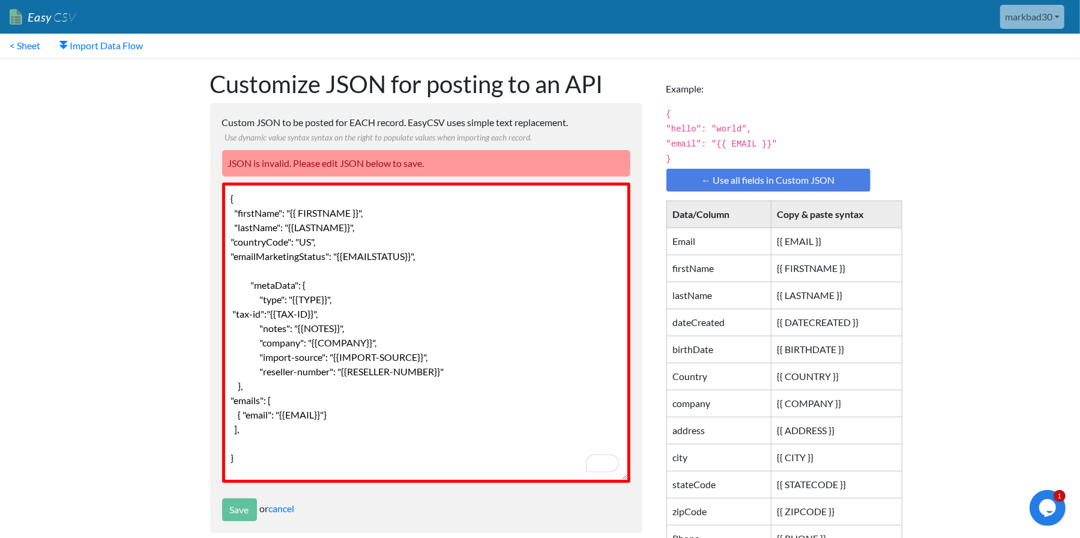
paste textarea ""phones": [ { "phone": "{{PHONE}}" } ]"
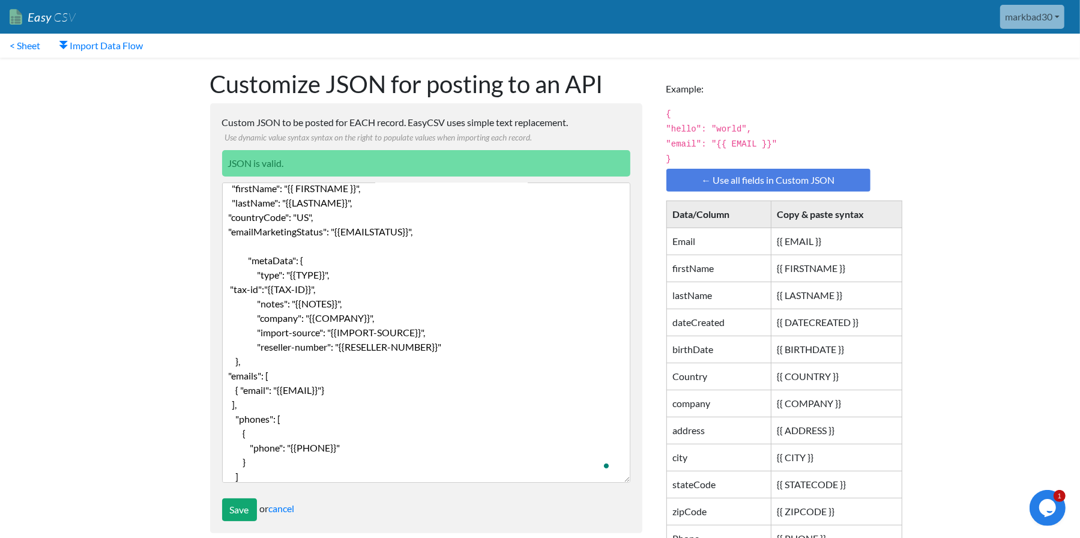
scroll to position [22, 0]
type textarea "{ "firstName": "{{ FIRSTNAME }}", "lastName": "{{LASTNAME}}", "countryCode": "U…"
click at [236, 511] on input "Save" at bounding box center [239, 509] width 35 height 23
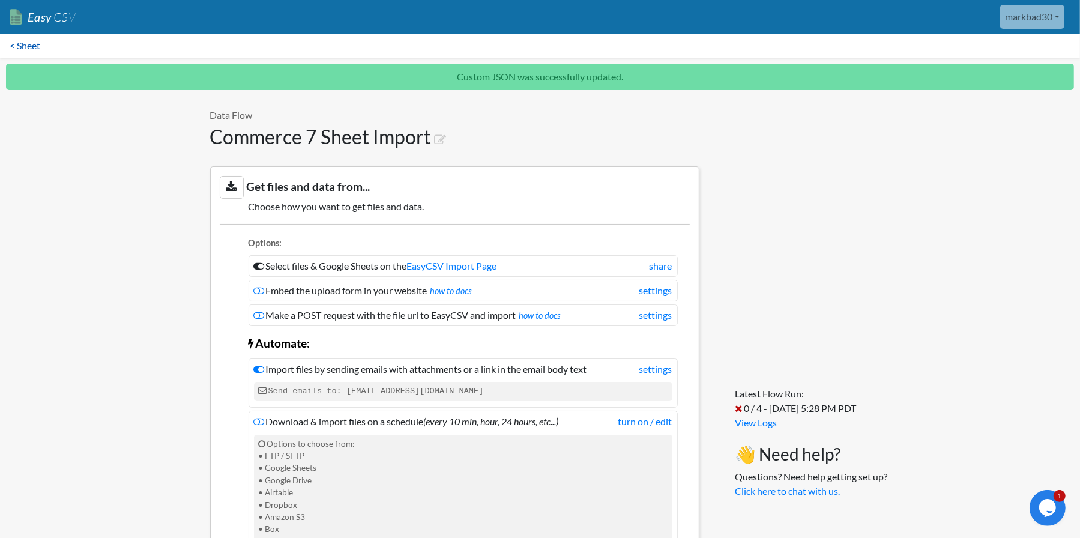
click at [37, 47] on link "< Sheet" at bounding box center [25, 46] width 50 height 24
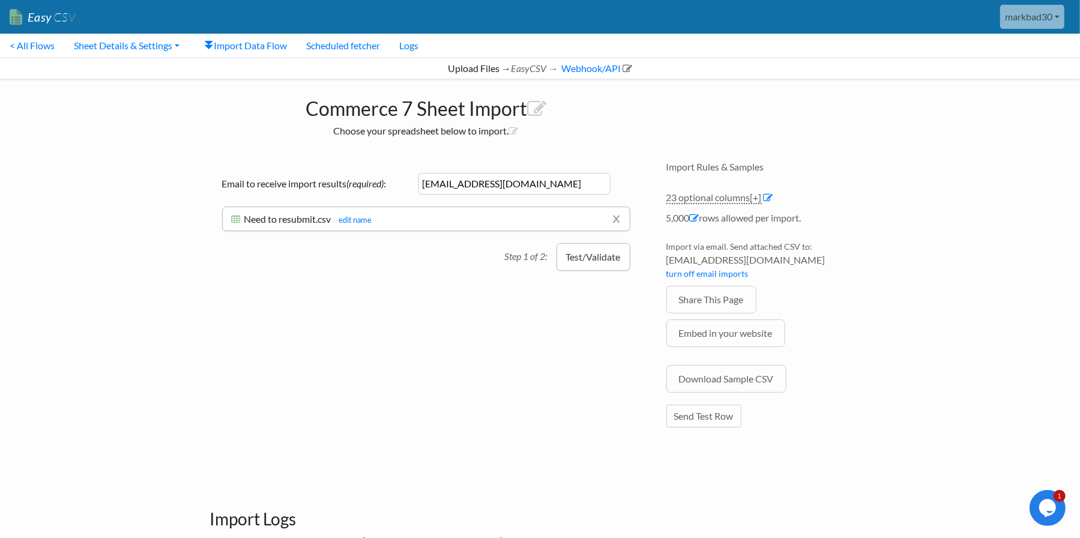
click at [579, 255] on button "Test/Validate" at bounding box center [594, 257] width 74 height 28
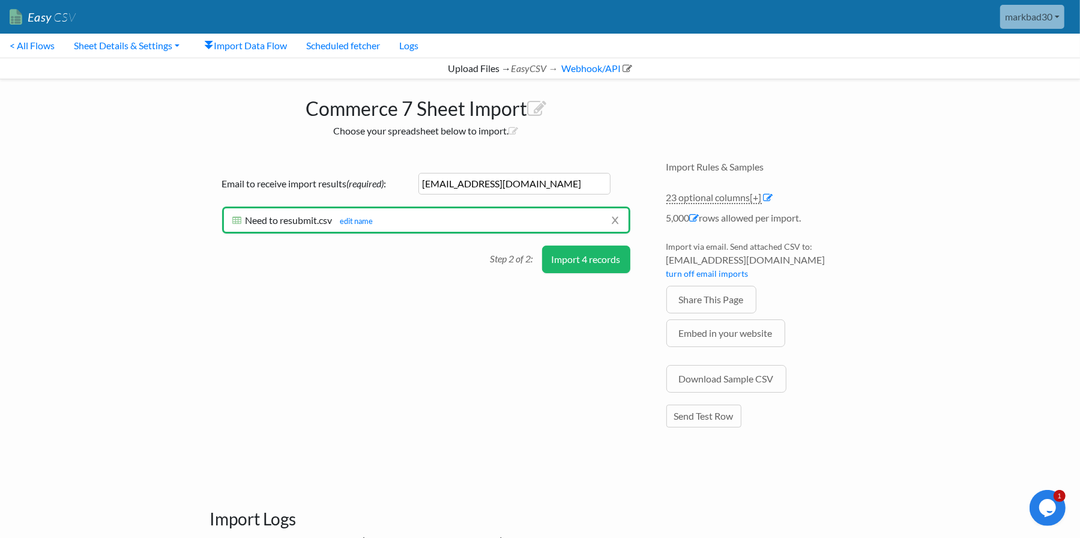
click at [596, 255] on button "Import 4 records" at bounding box center [586, 260] width 88 height 28
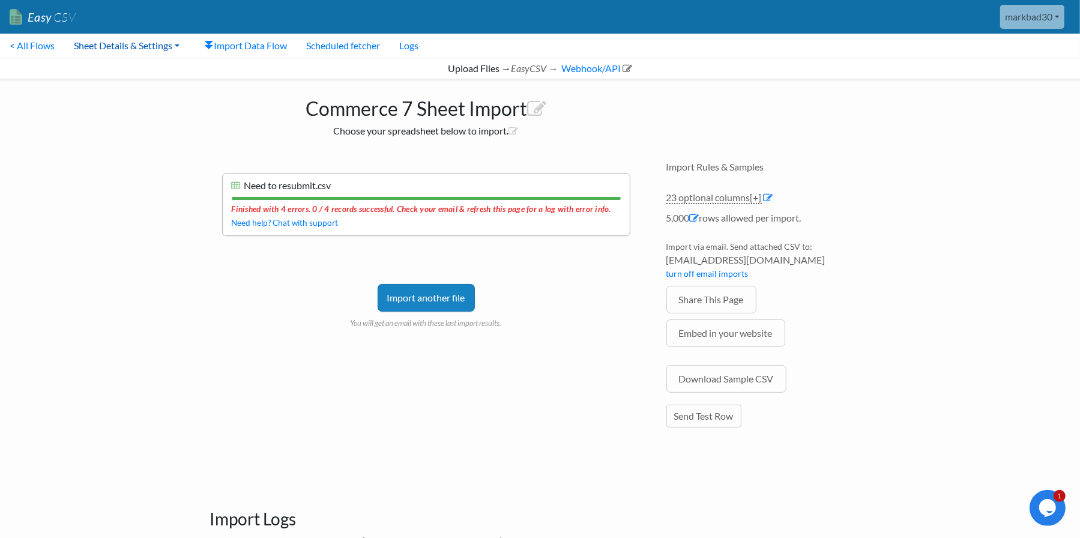
click at [135, 48] on link "Sheet Details & Settings" at bounding box center [126, 46] width 125 height 24
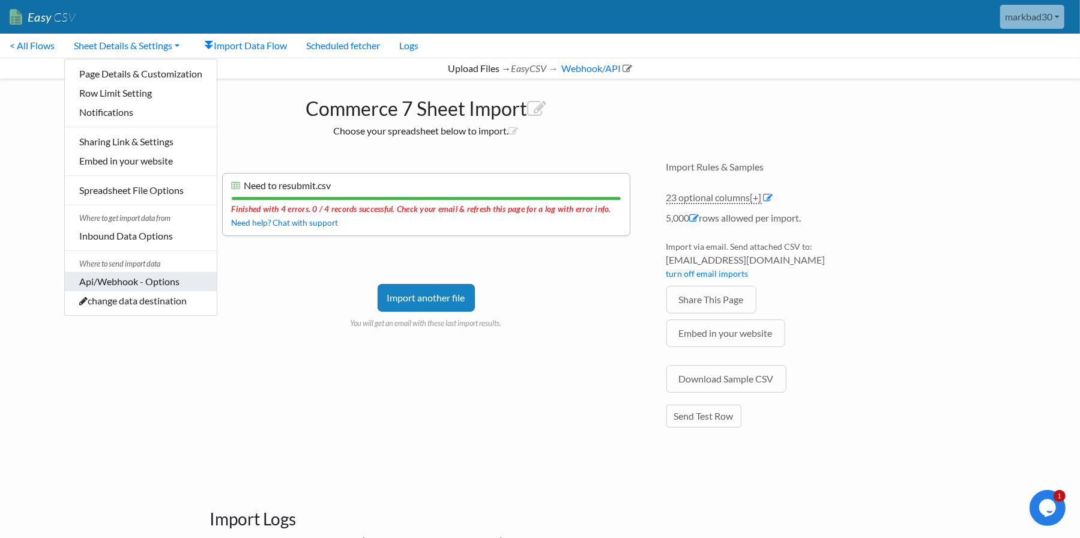
click at [124, 283] on link "Api/Webhook - Options" at bounding box center [141, 281] width 152 height 19
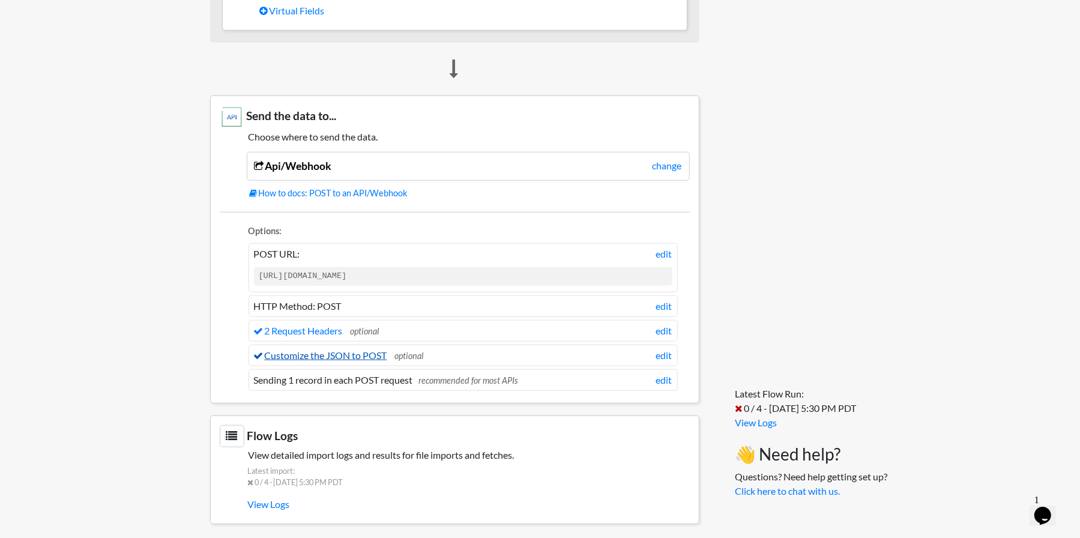
click at [342, 350] on link "Customize the JSON to POST" at bounding box center [320, 355] width 133 height 11
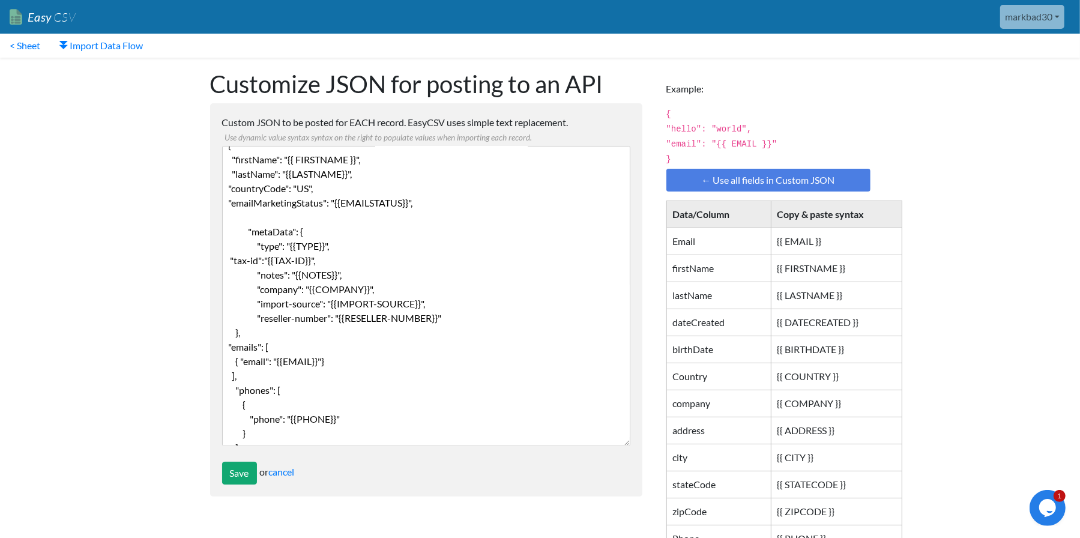
scroll to position [44, 0]
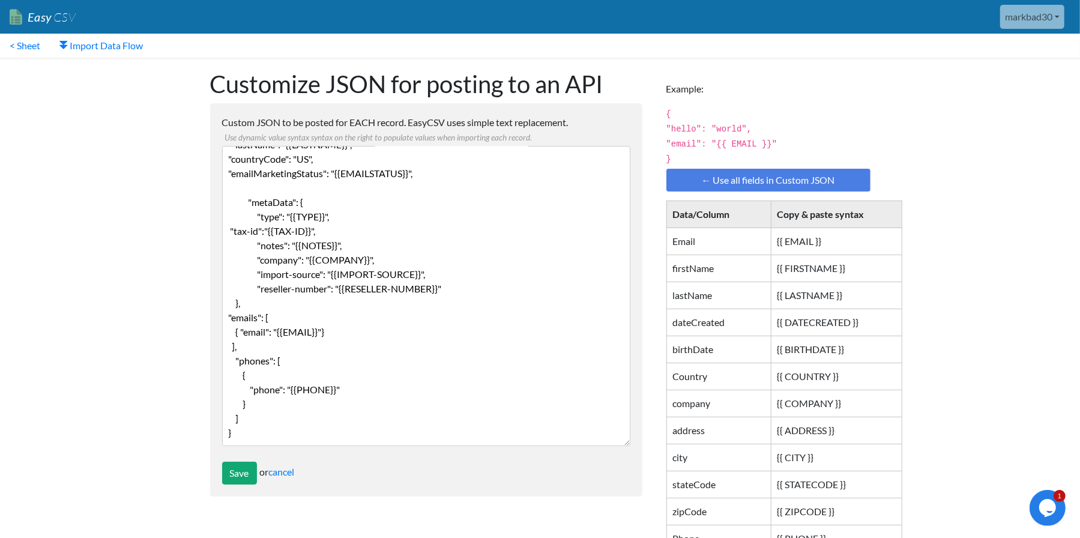
click at [396, 342] on textarea "{ "firstName": "{{ FIRSTNAME }}", "lastName": "{{LASTNAME}}", "countryCode": "U…" at bounding box center [426, 296] width 408 height 300
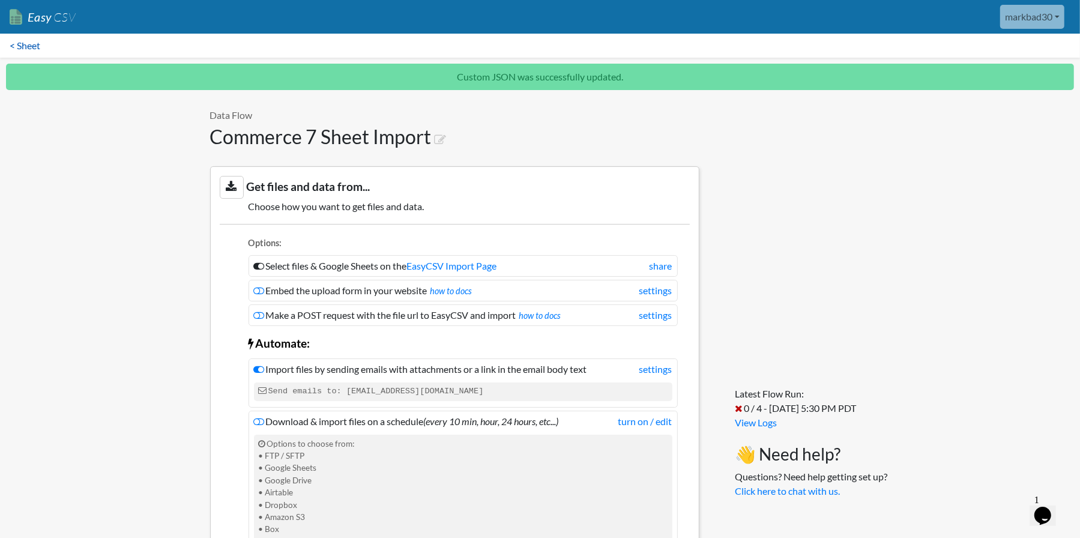
click at [19, 49] on link "< Sheet" at bounding box center [25, 46] width 50 height 24
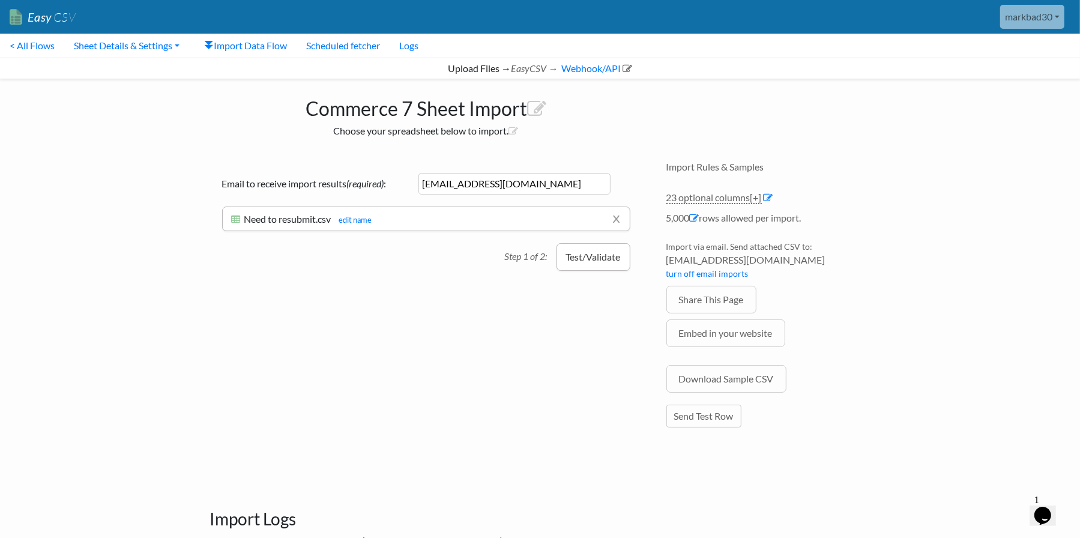
click at [591, 264] on button "Test/Validate" at bounding box center [594, 257] width 74 height 28
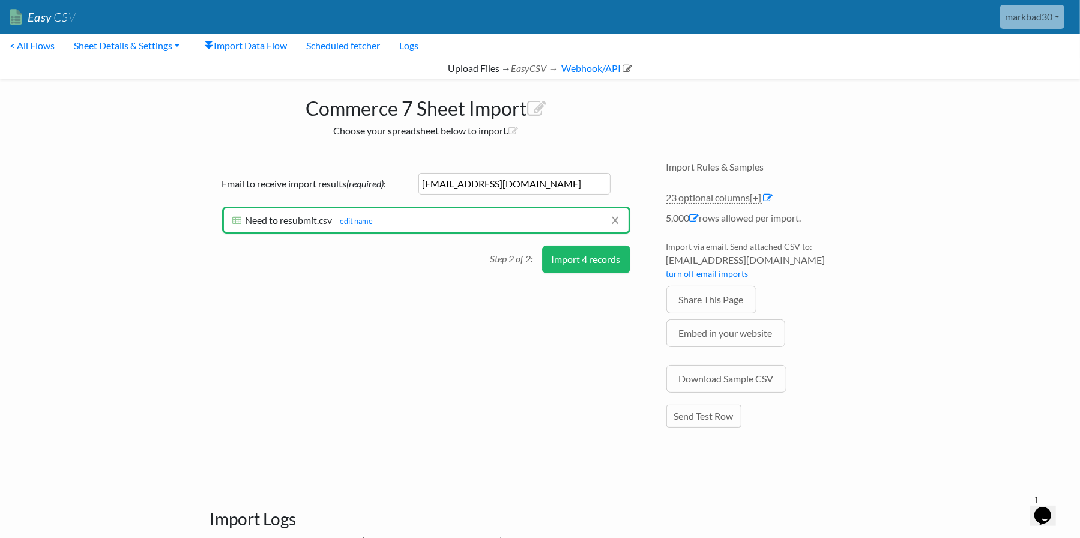
click at [575, 255] on button "Import 4 records" at bounding box center [586, 260] width 88 height 28
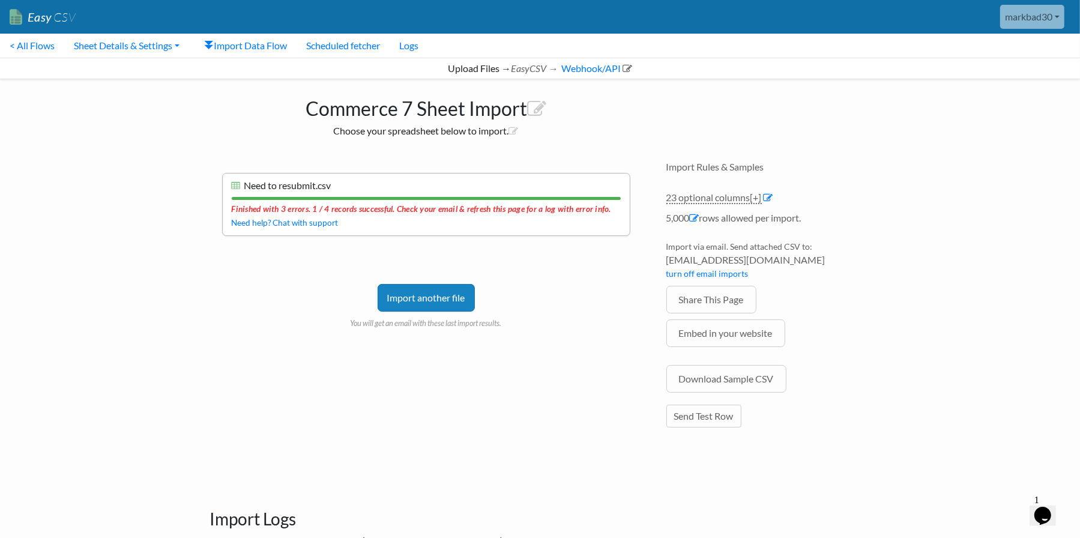
drag, startPoint x: 248, startPoint y: 247, endPoint x: 256, endPoint y: 250, distance: 8.4
click at [248, 248] on div "Import another file You will get an email with these last import results." at bounding box center [426, 288] width 408 height 81
